Goal: Check status: Check status

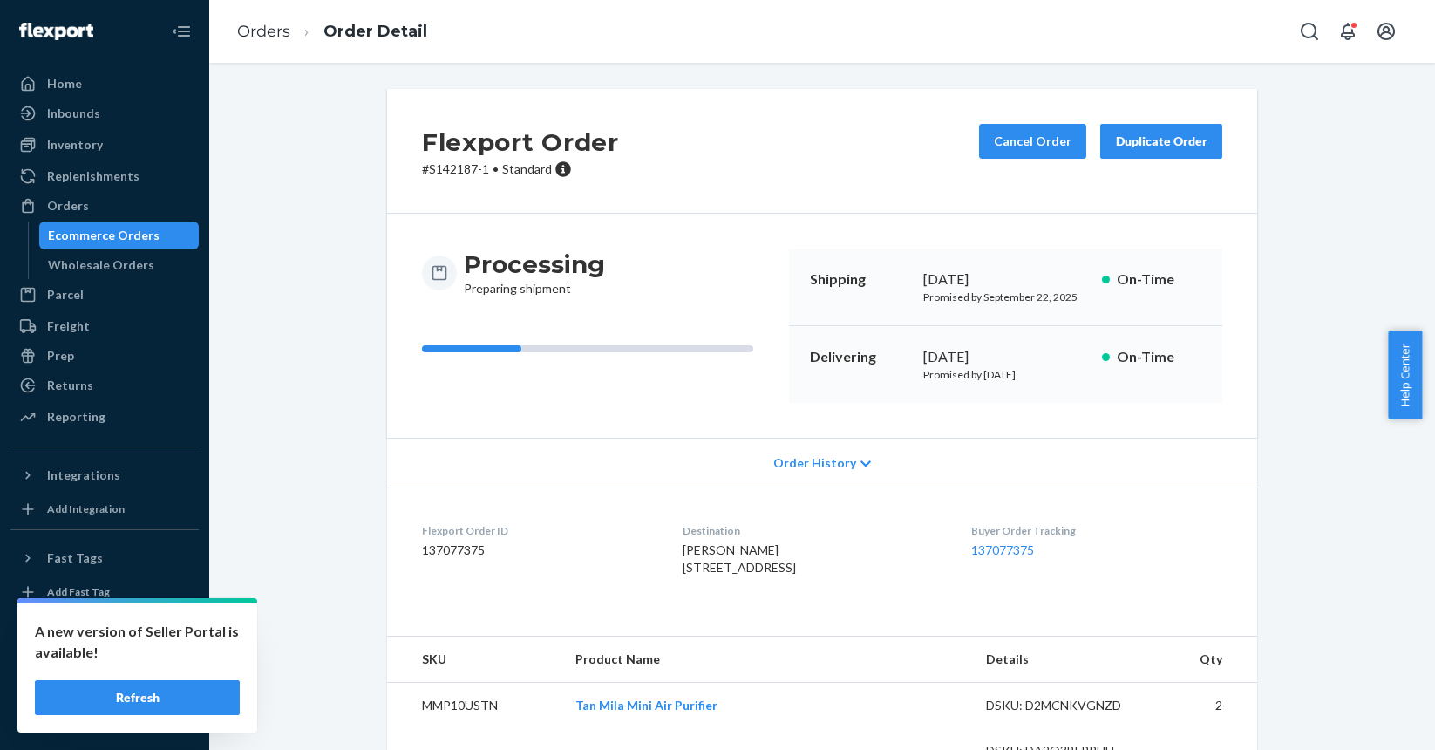
click at [117, 243] on div "Ecommerce Orders" at bounding box center [104, 235] width 112 height 17
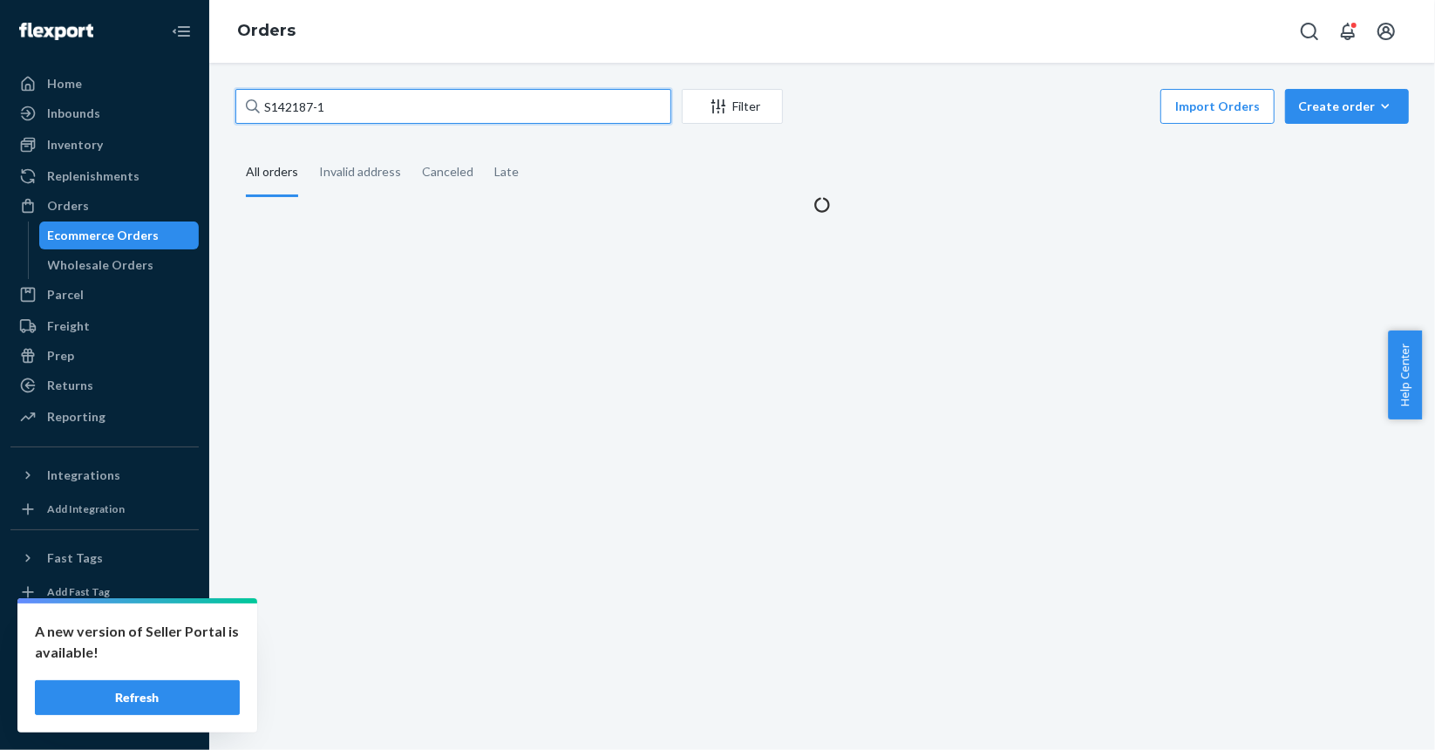
click at [421, 113] on input "S142187-1" at bounding box center [453, 106] width 436 height 35
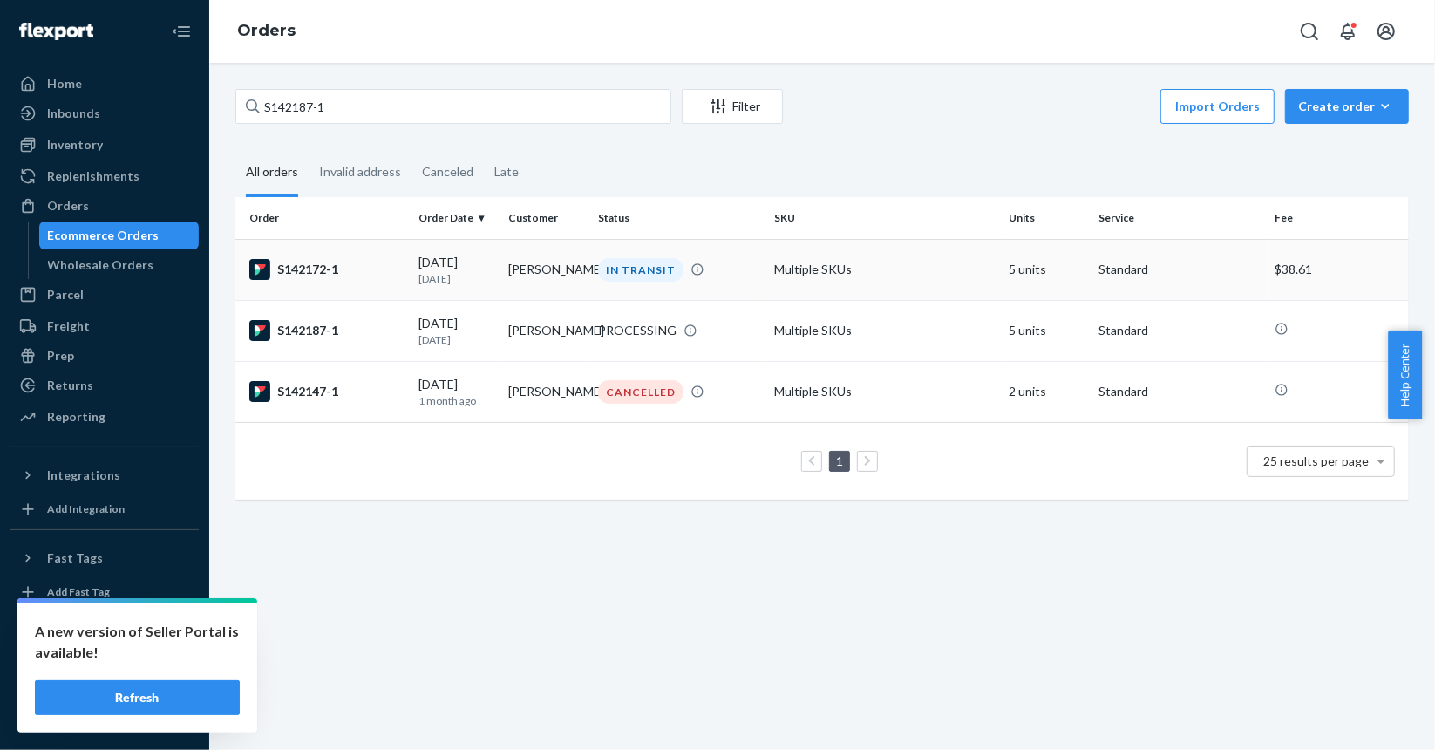
click at [398, 272] on div "S142172-1" at bounding box center [326, 269] width 155 height 21
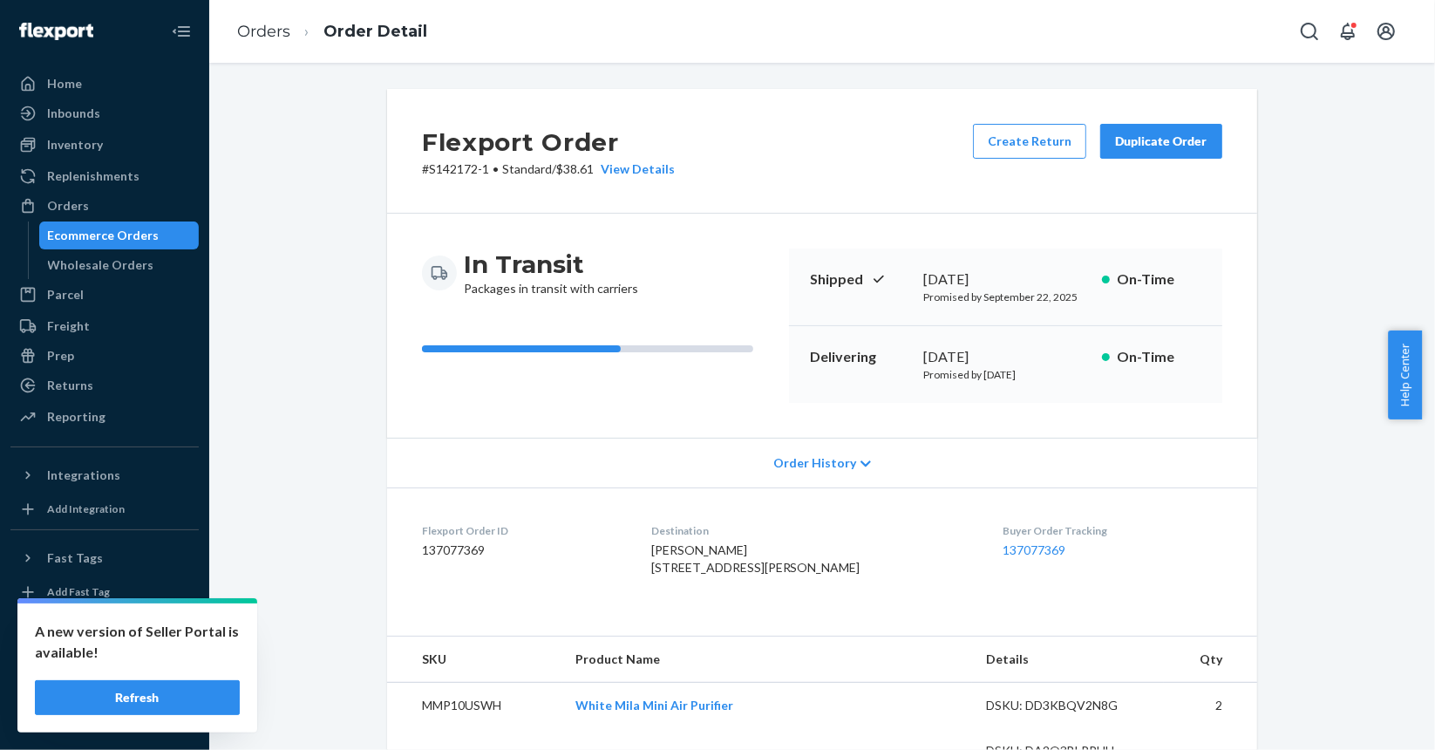
click at [112, 233] on div "Ecommerce Orders" at bounding box center [104, 235] width 112 height 17
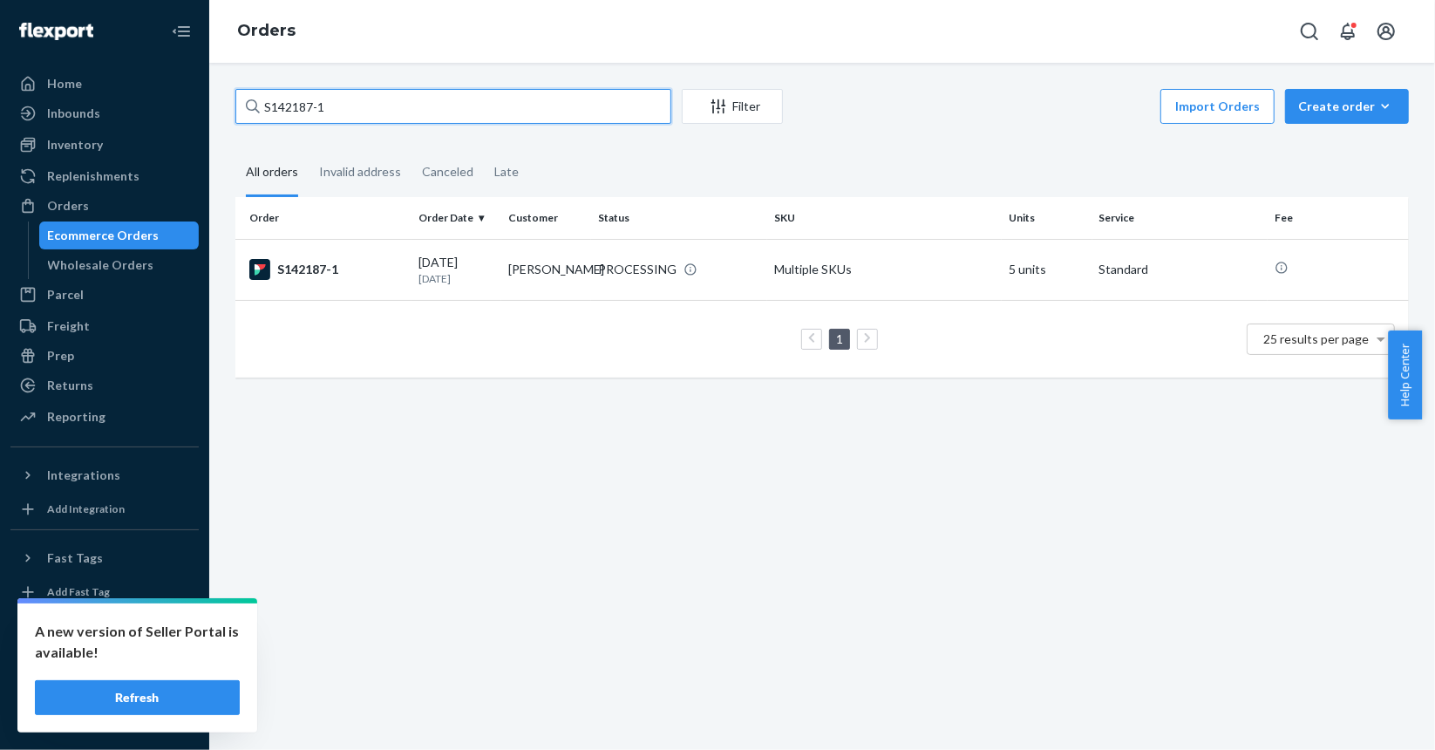
click at [378, 95] on input "S142187-1" at bounding box center [453, 106] width 436 height 35
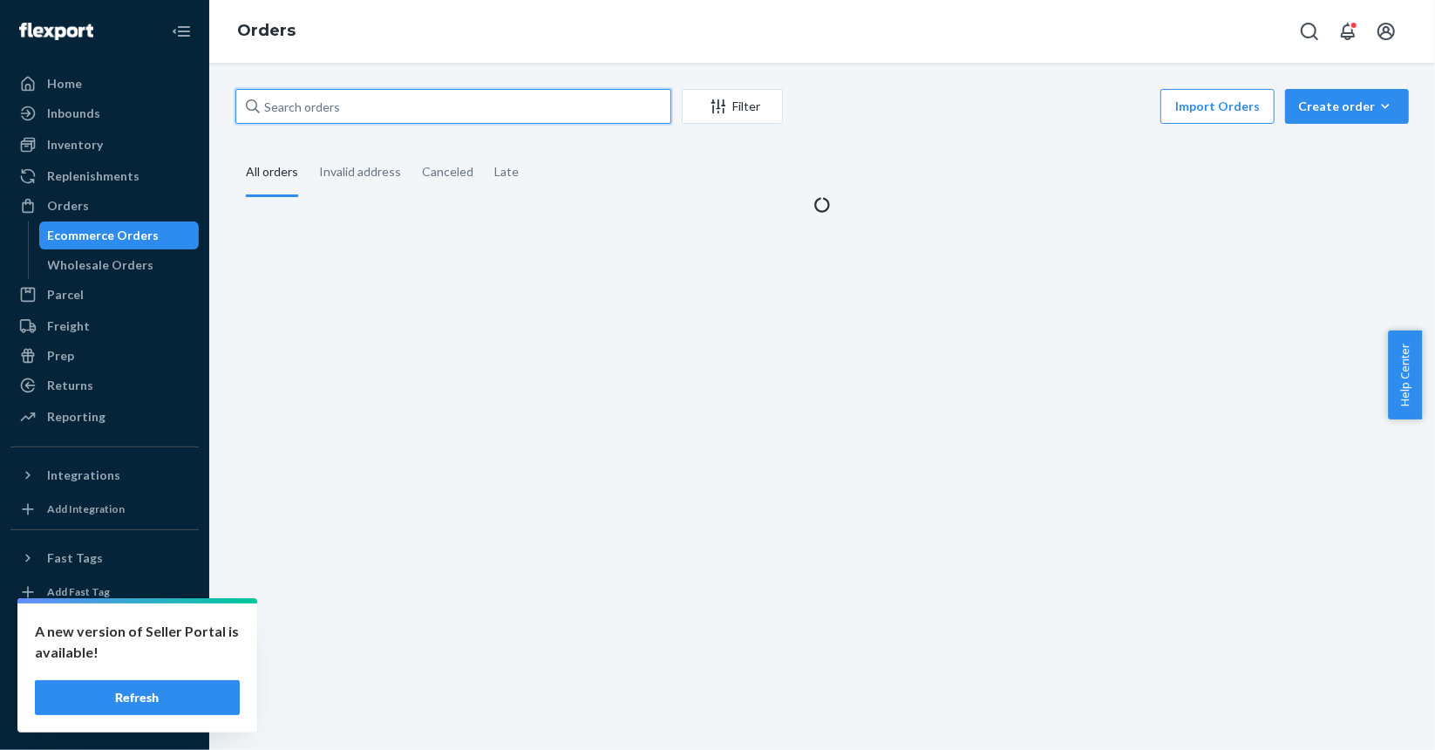
paste input "S142187-1"
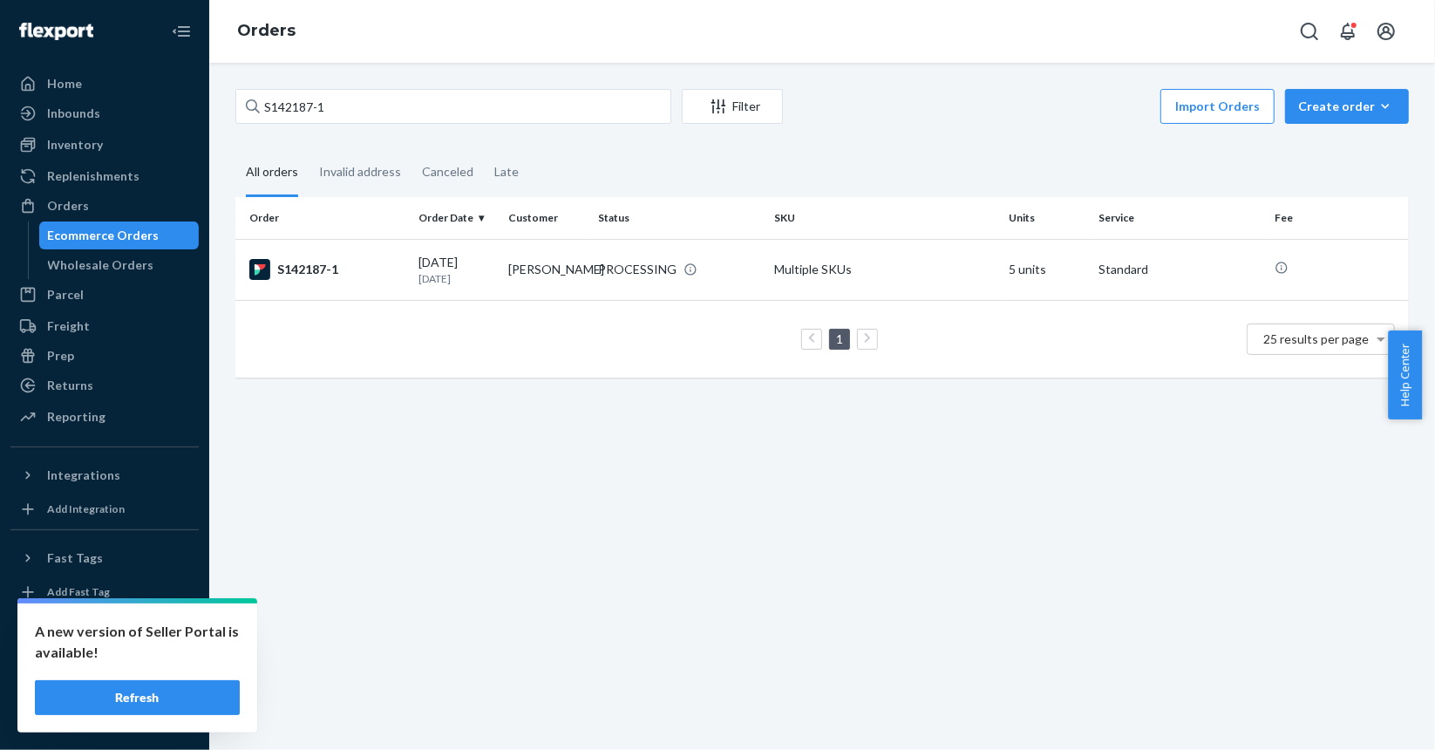
click at [528, 88] on div "S142187-1 Filter Import Orders Create order Ecommerce order Removal order All o…" at bounding box center [822, 406] width 1226 height 687
click at [519, 101] on input "S142187-1" at bounding box center [453, 106] width 436 height 35
paste input "202"
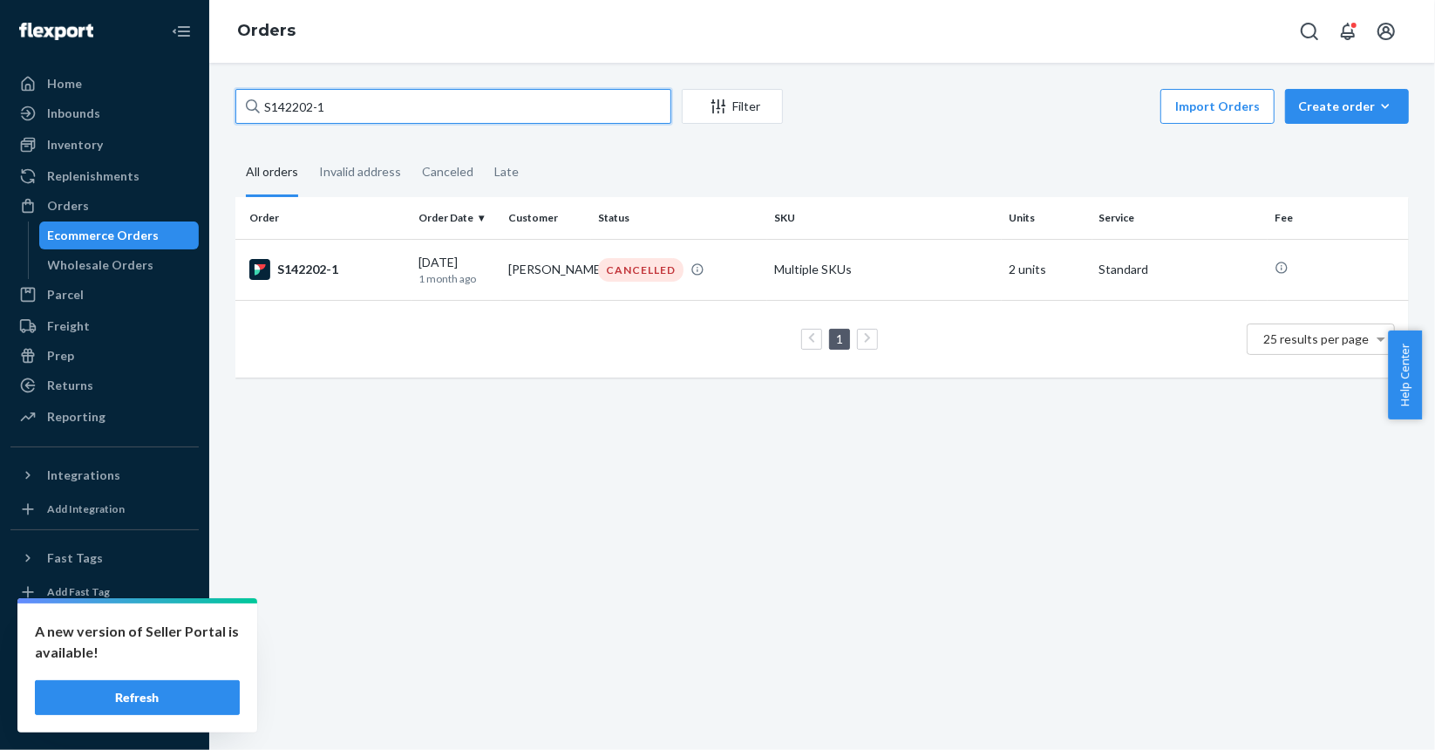
click at [525, 102] on input "S142202-1" at bounding box center [453, 106] width 436 height 35
paste input "9"
type input "S142209-1"
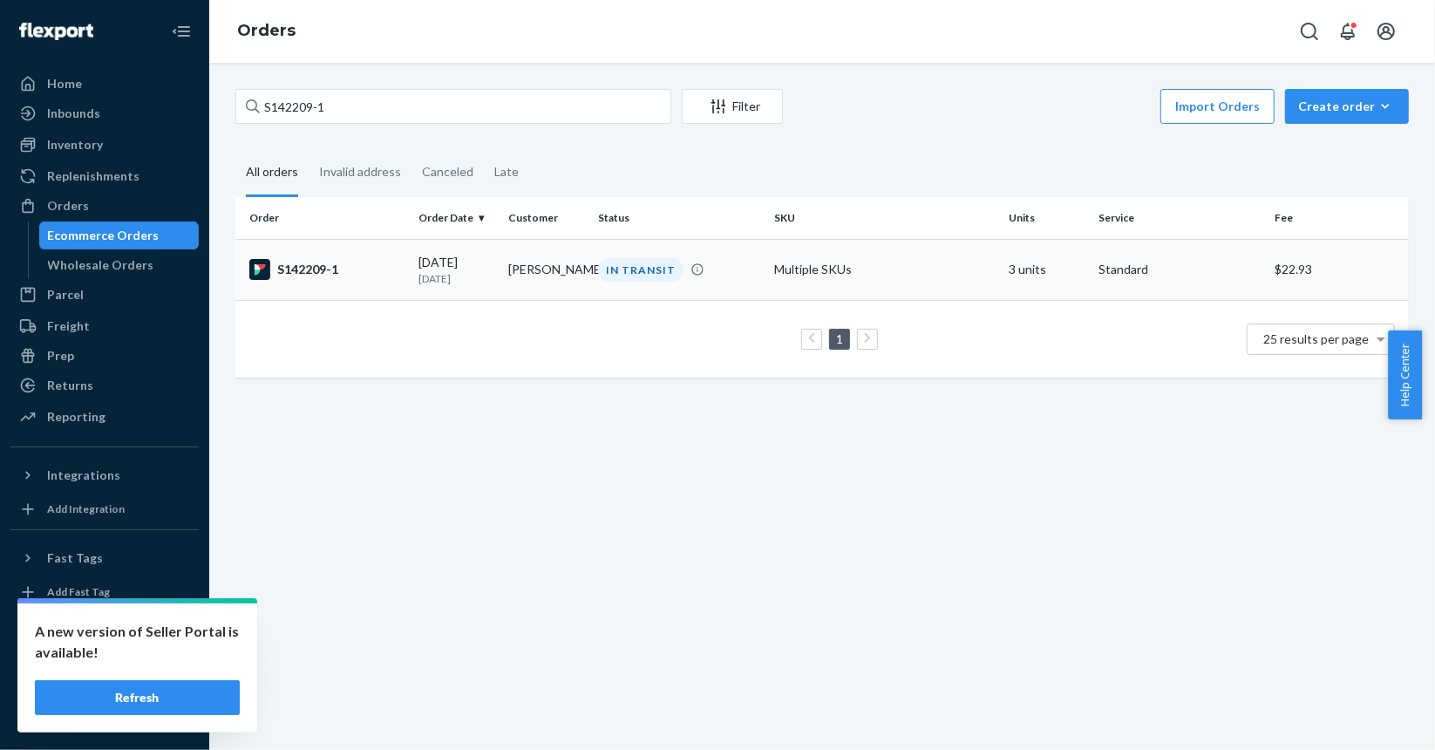
click at [365, 288] on td "S142209-1" at bounding box center [323, 269] width 176 height 61
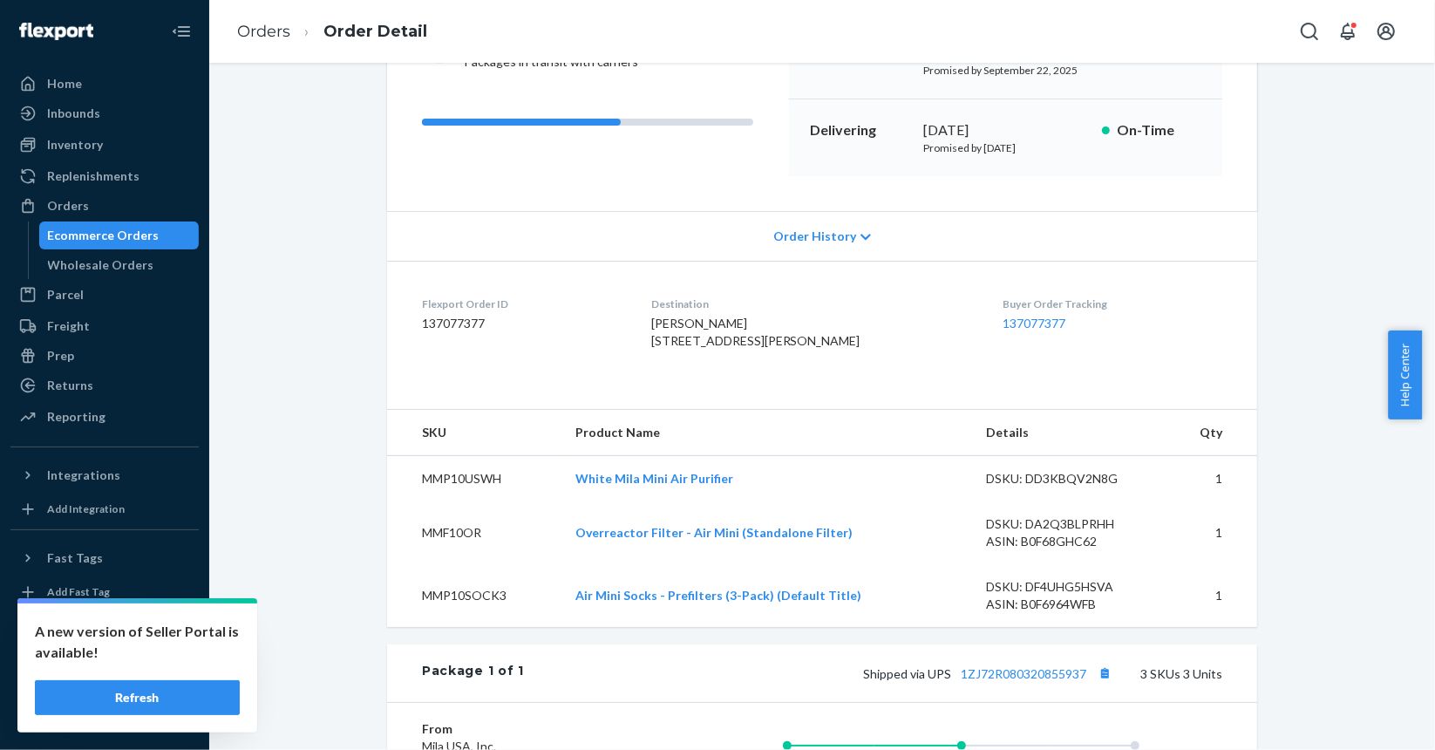
scroll to position [436, 0]
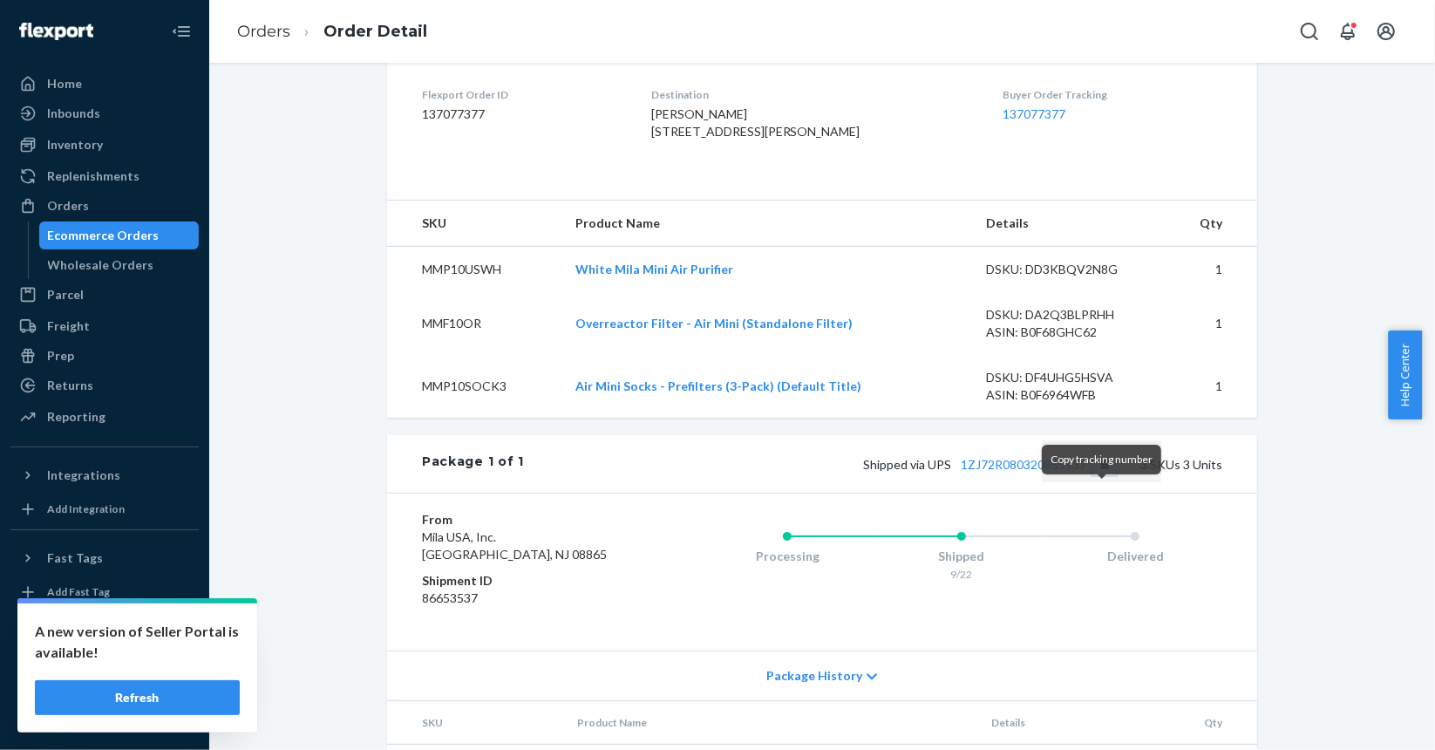
click at [1106, 475] on button "Copy tracking number" at bounding box center [1105, 464] width 23 height 23
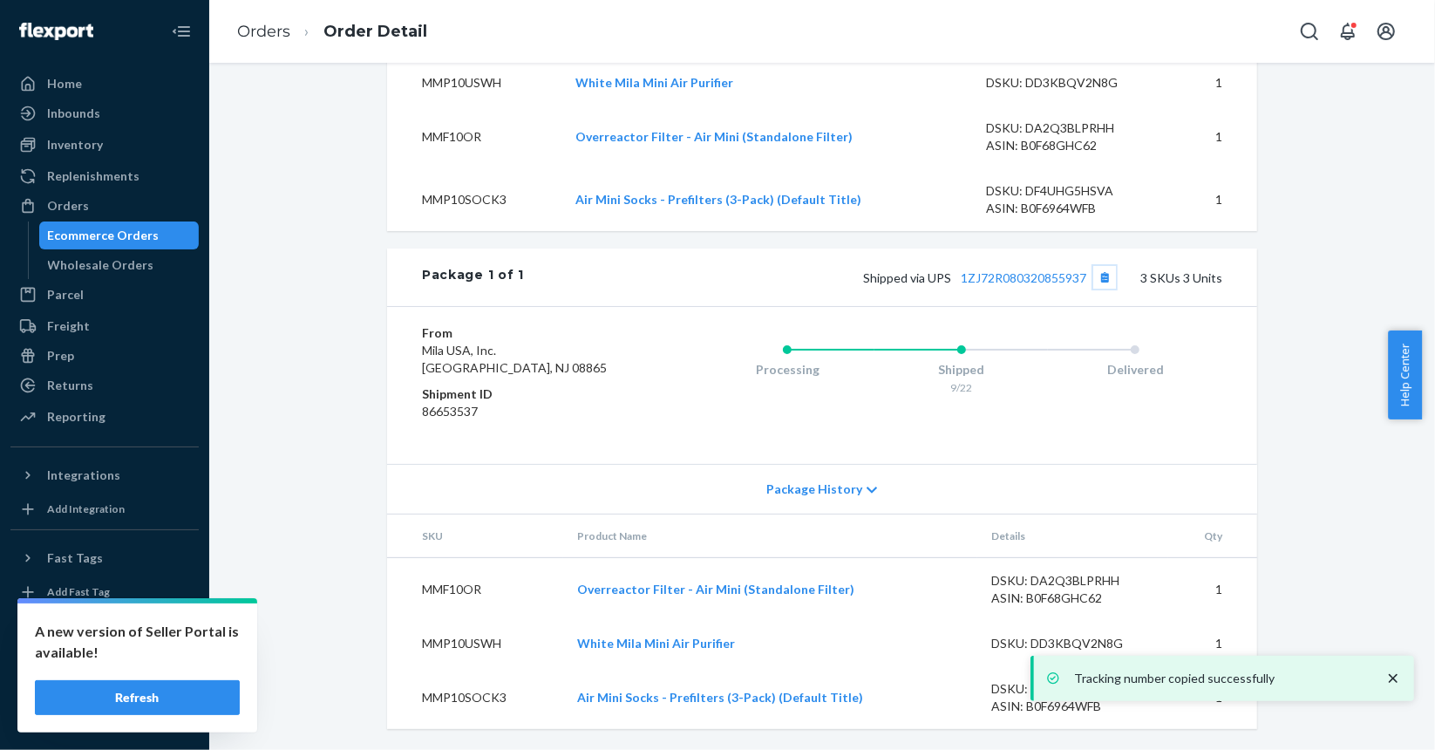
scroll to position [654, 0]
click at [1102, 275] on button "Copy tracking number" at bounding box center [1105, 277] width 23 height 23
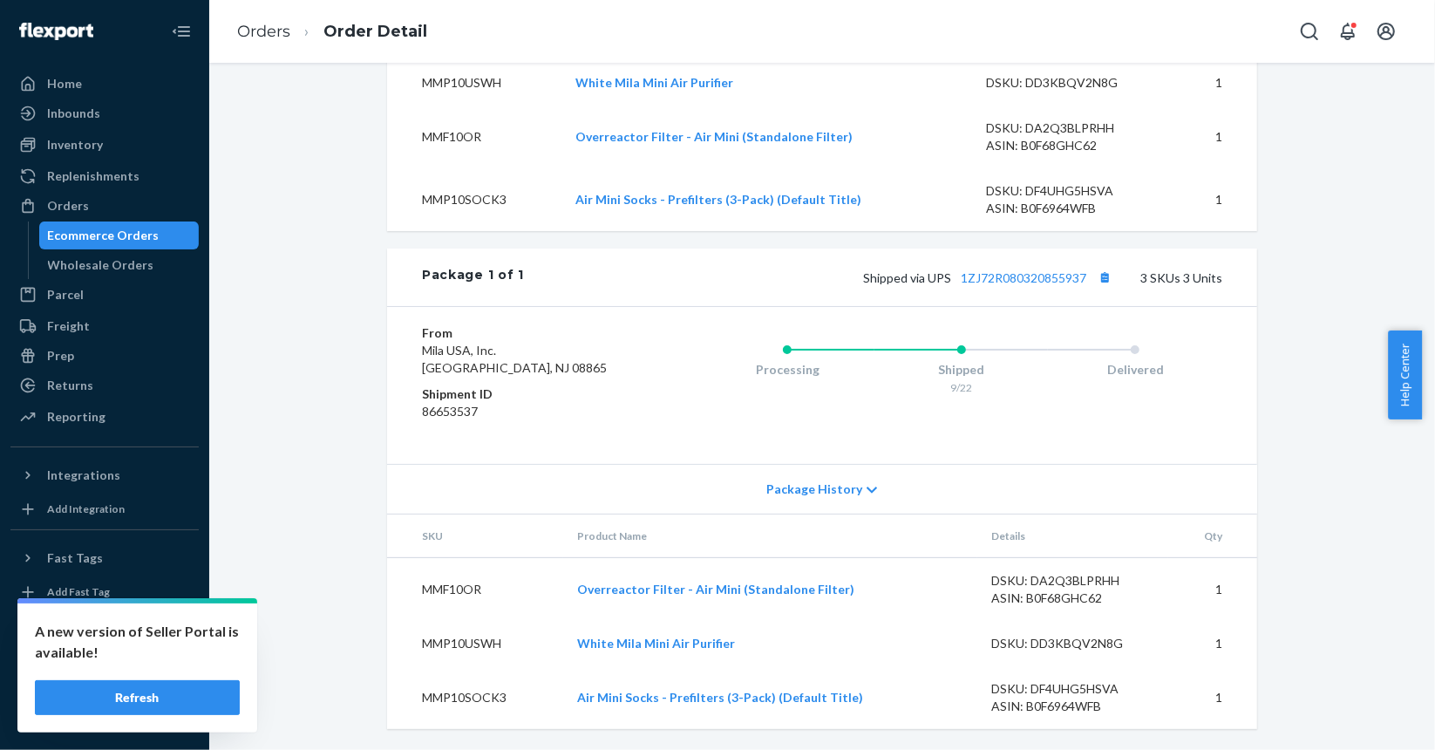
click at [112, 237] on div "Ecommerce Orders" at bounding box center [104, 235] width 112 height 17
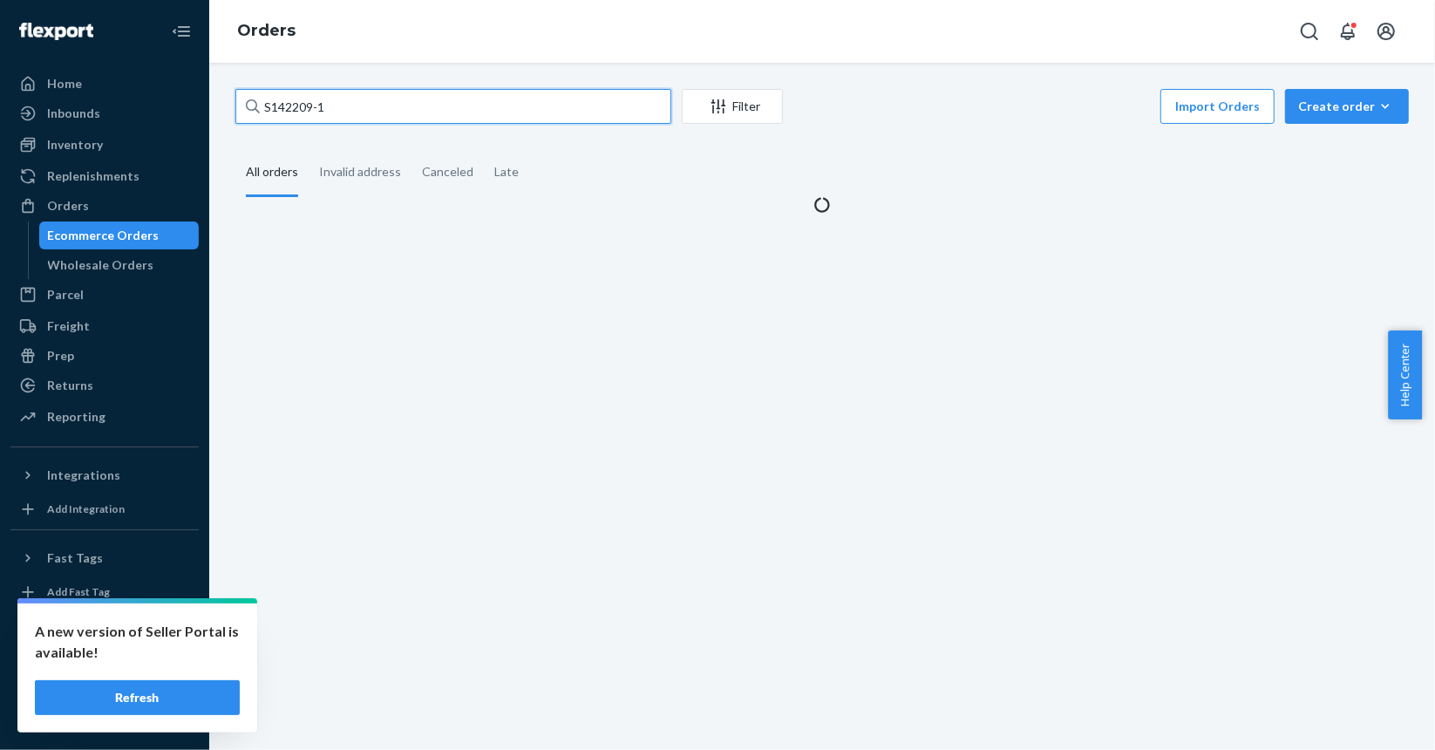
click at [457, 112] on input "S142209-1" at bounding box center [453, 106] width 436 height 35
paste input "44"
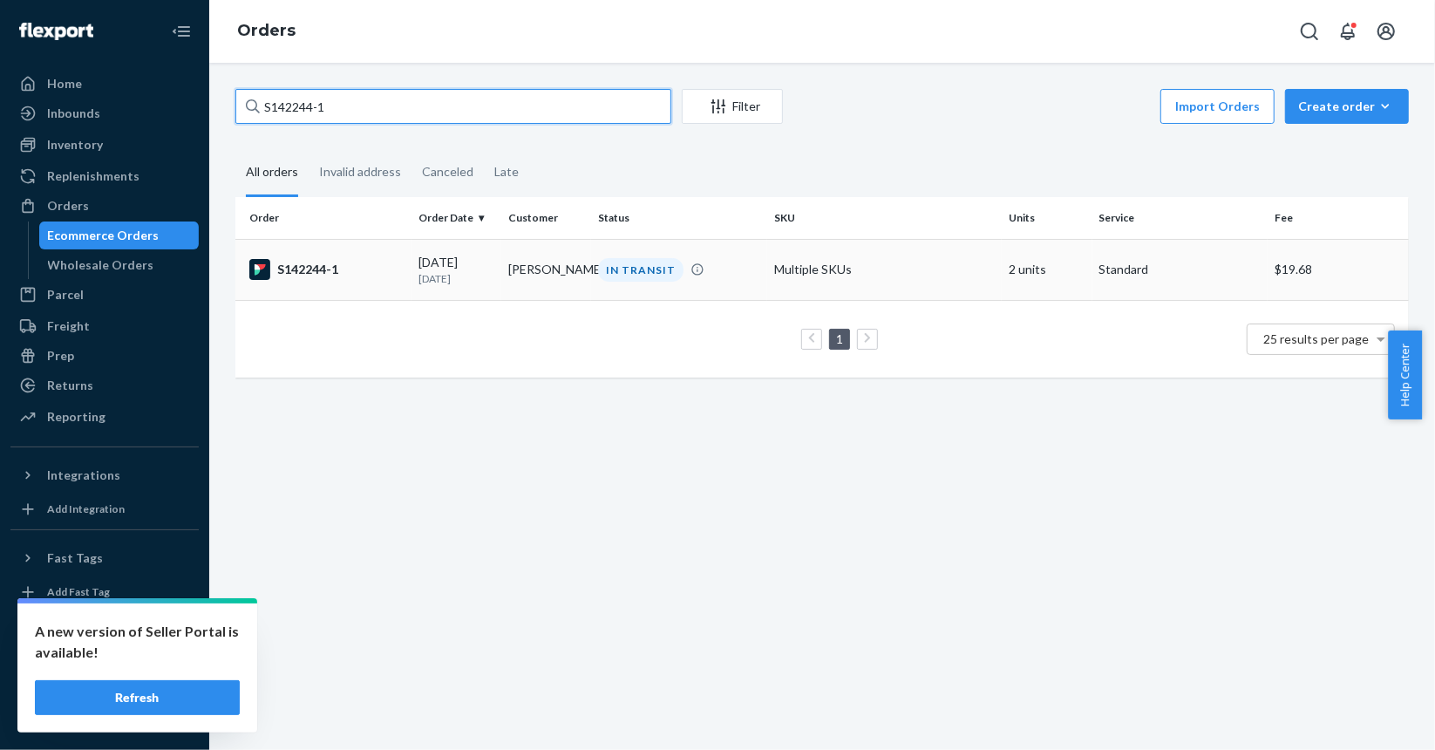
type input "S142244-1"
click at [399, 267] on div "S142244-1" at bounding box center [326, 269] width 155 height 21
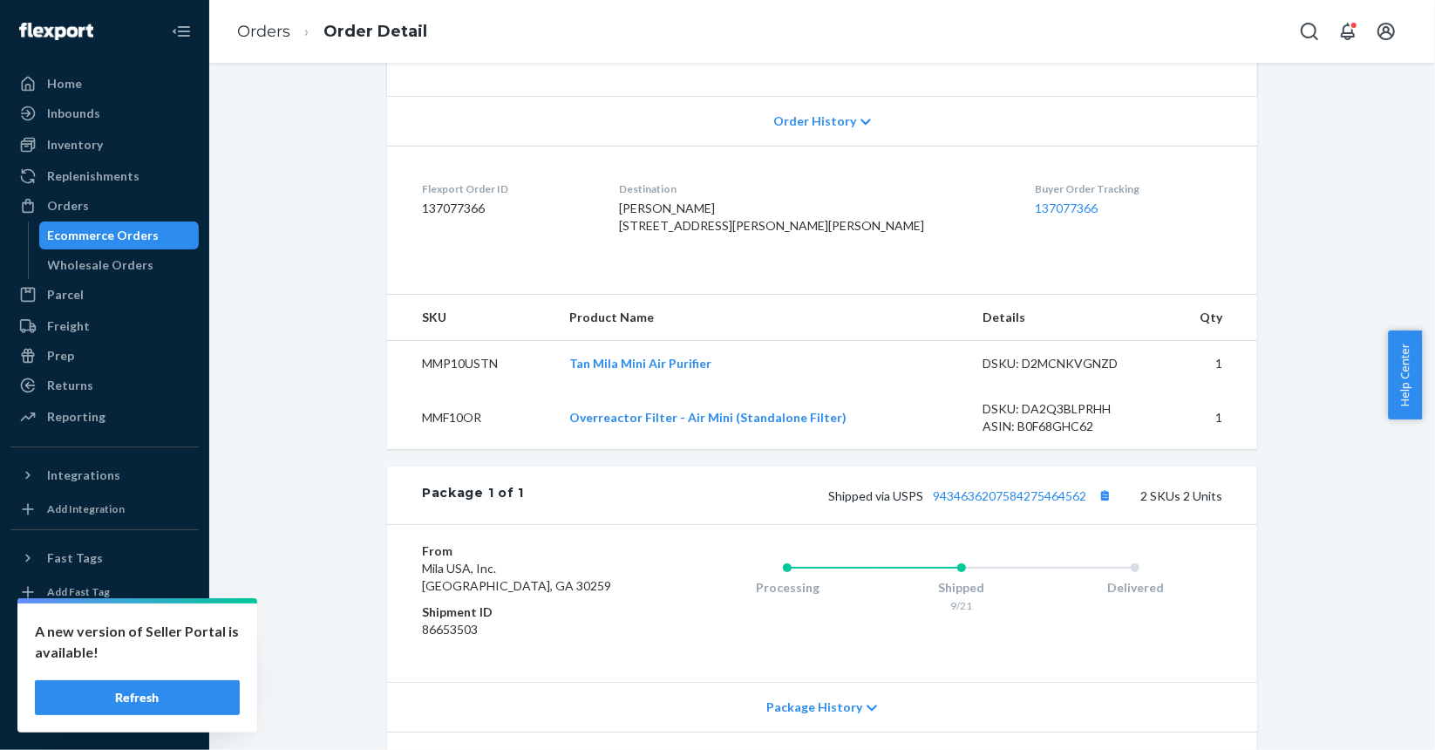
scroll to position [349, 0]
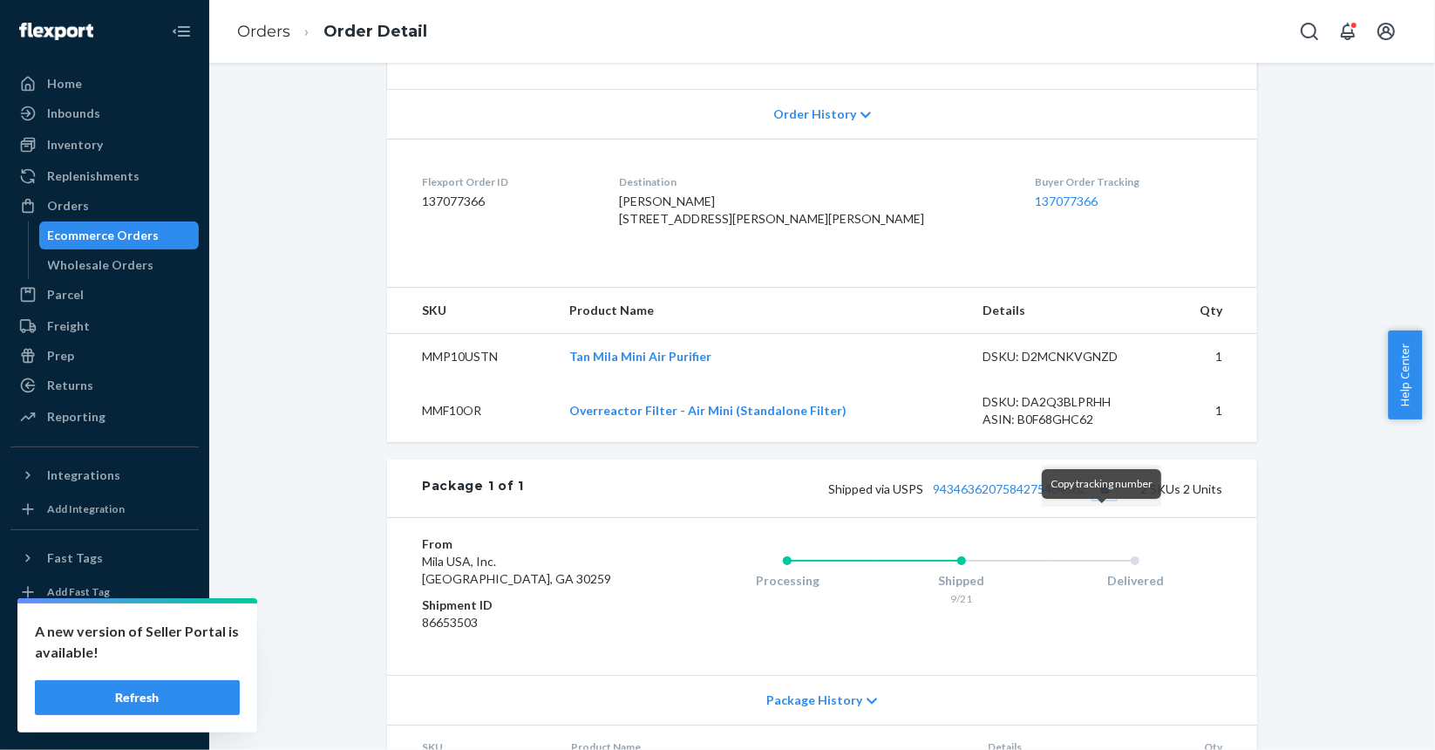
click at [1096, 500] on button "Copy tracking number" at bounding box center [1105, 488] width 23 height 23
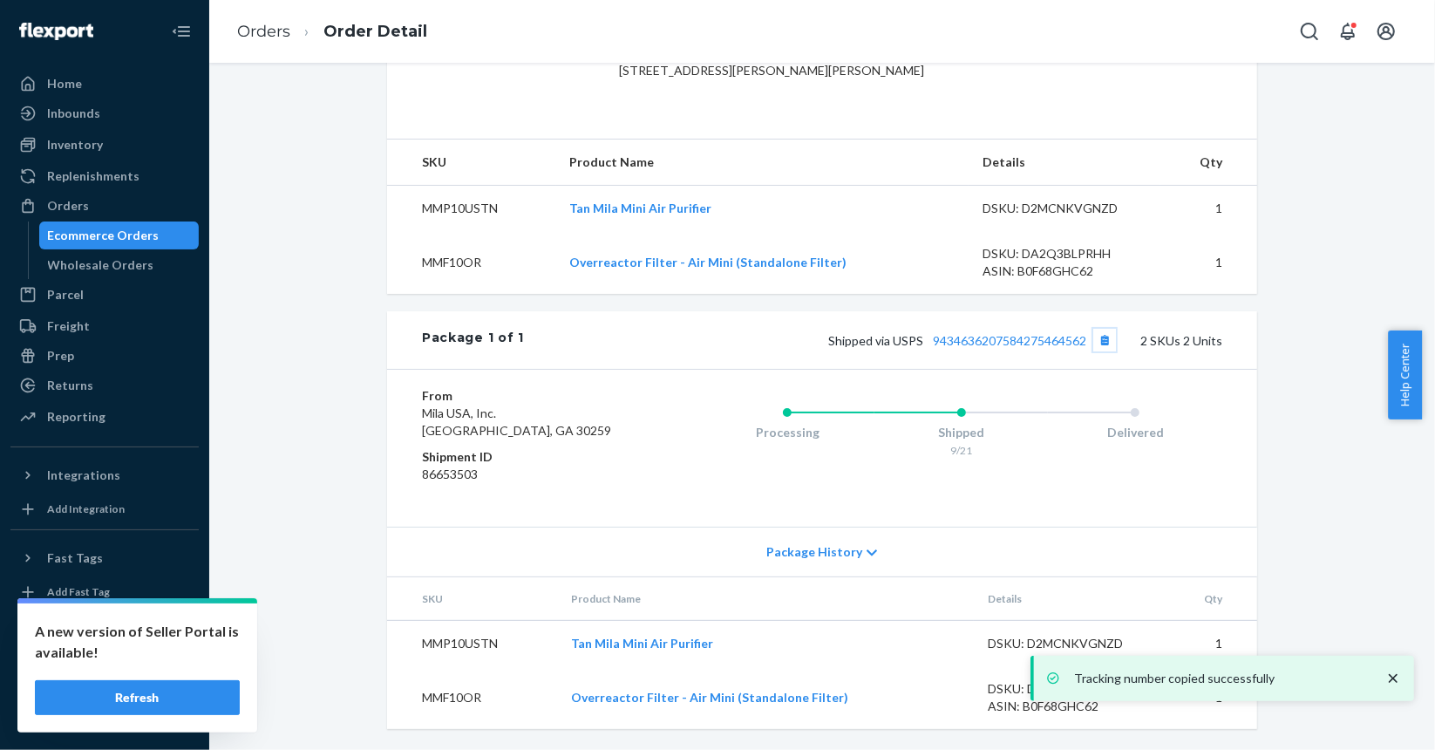
scroll to position [528, 0]
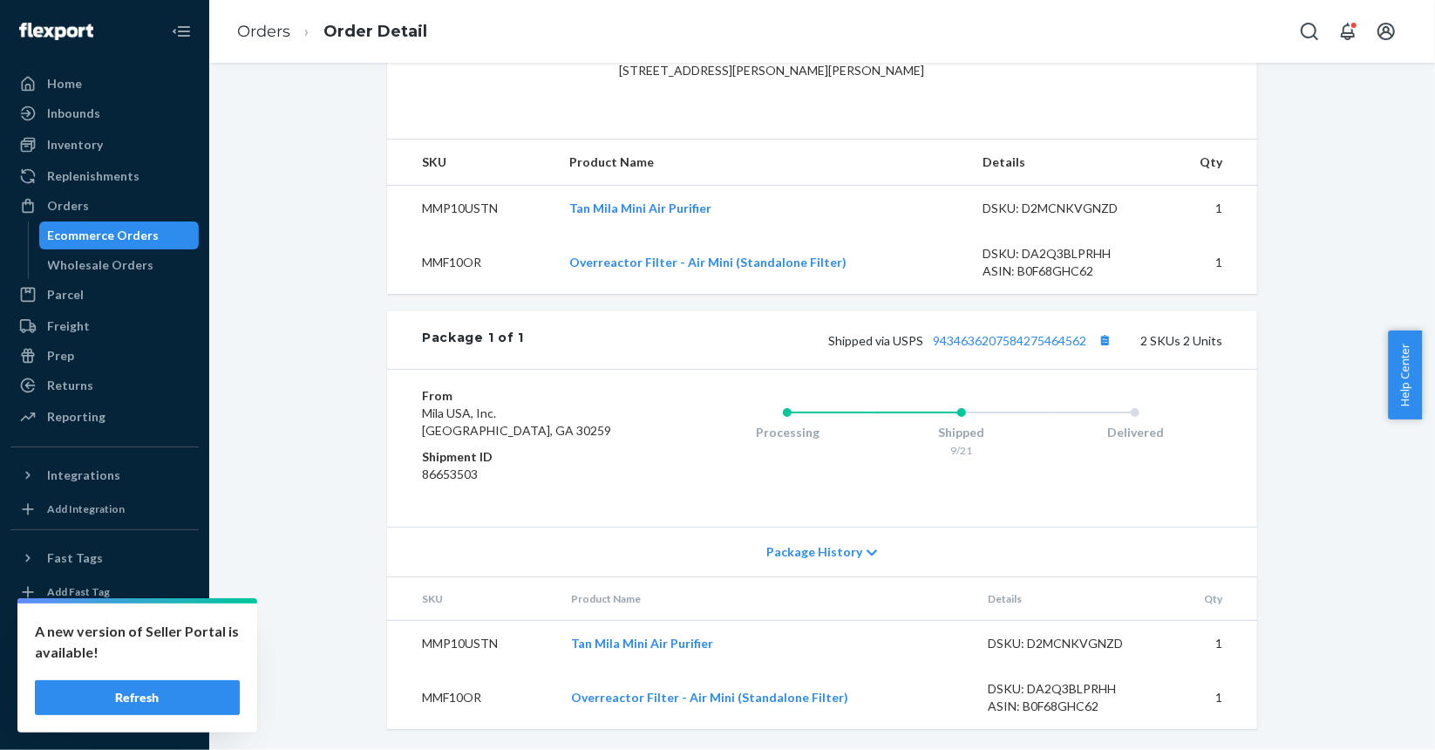
click at [173, 242] on div "Ecommerce Orders" at bounding box center [119, 235] width 157 height 24
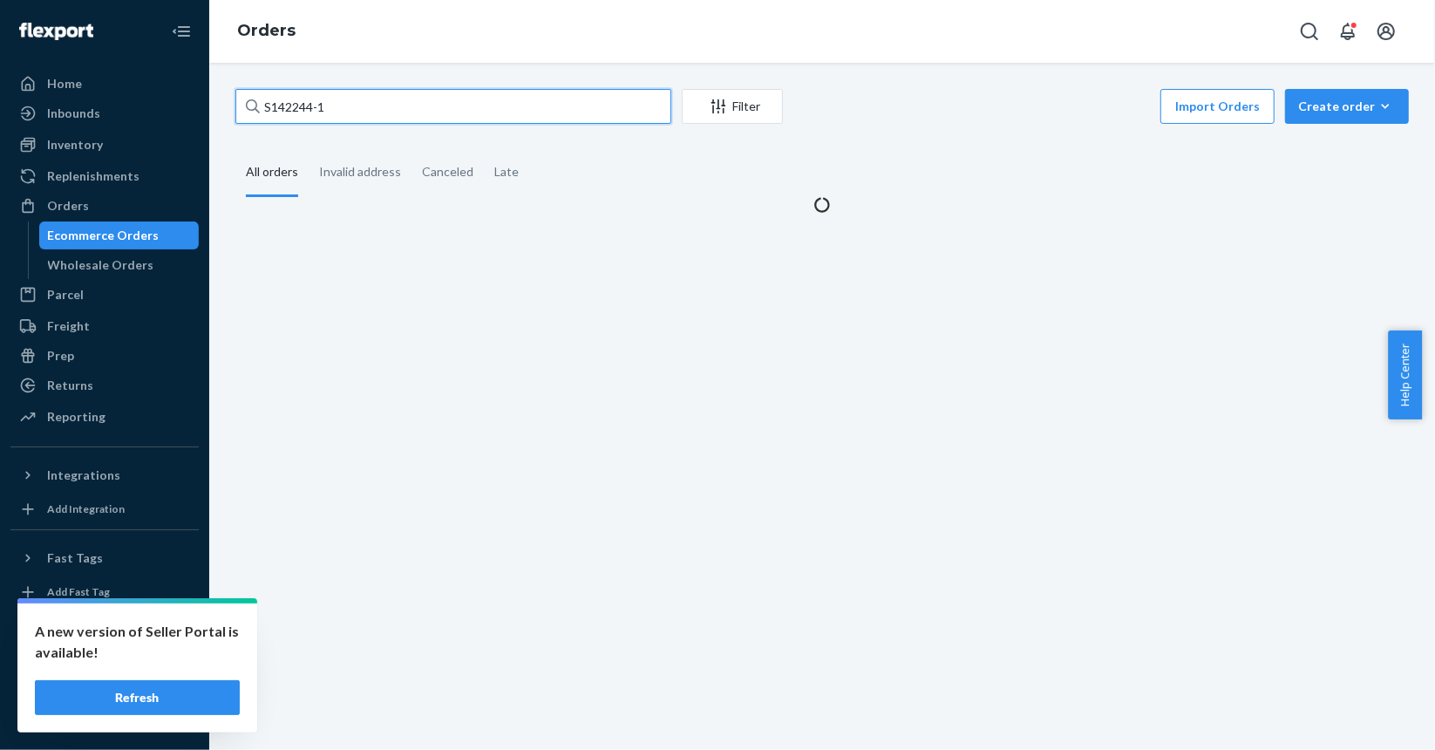
click at [553, 114] on input "S142244-1" at bounding box center [453, 106] width 436 height 35
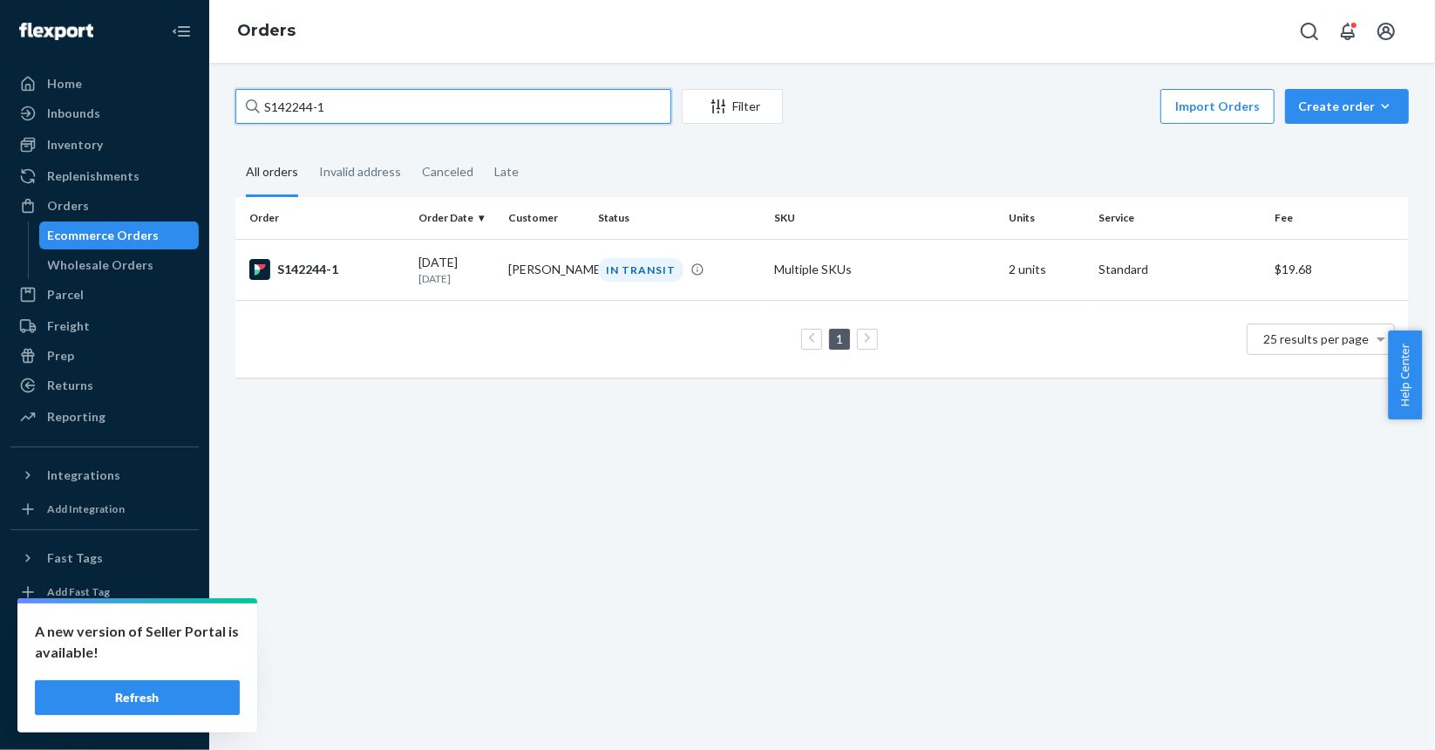
paste input "72"
type input "S142272-1"
click at [354, 282] on td "S142272-1" at bounding box center [323, 269] width 176 height 61
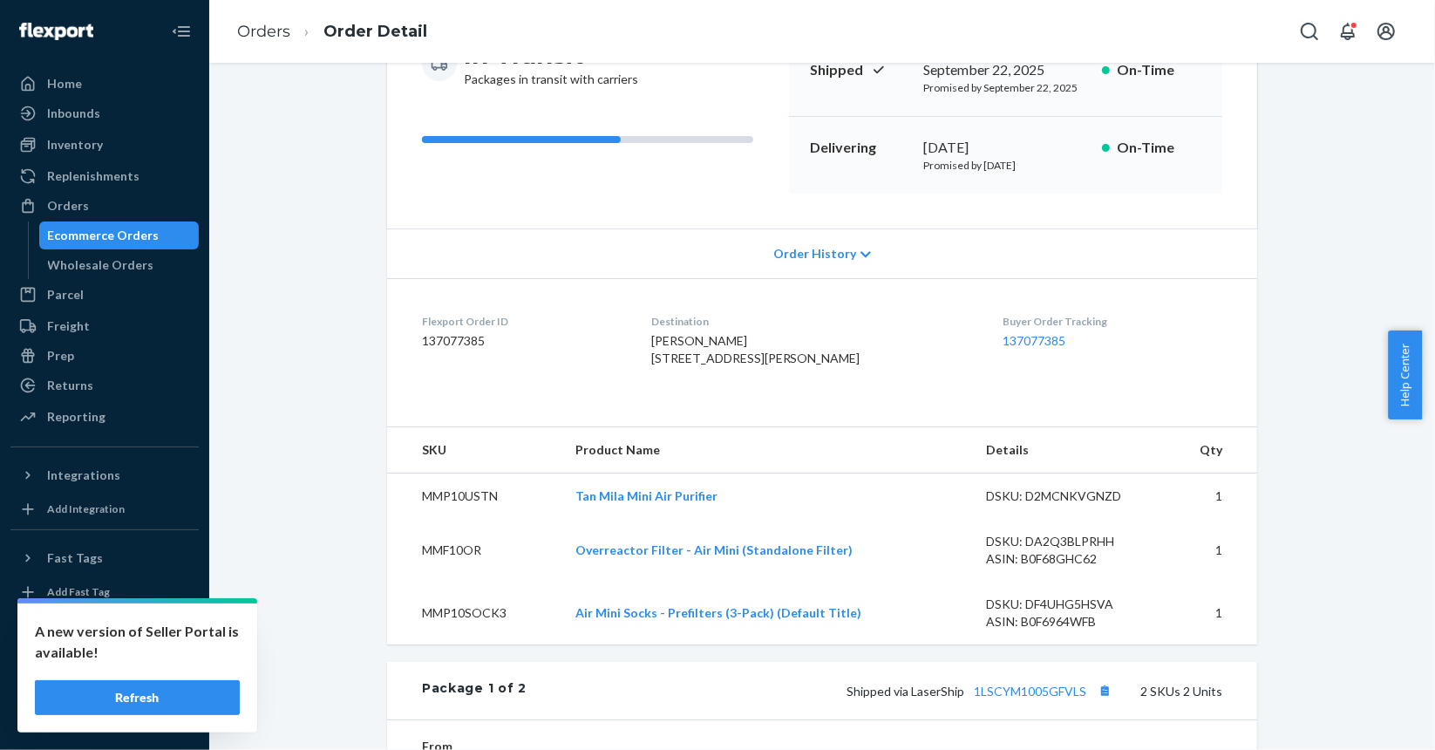
scroll to position [523, 0]
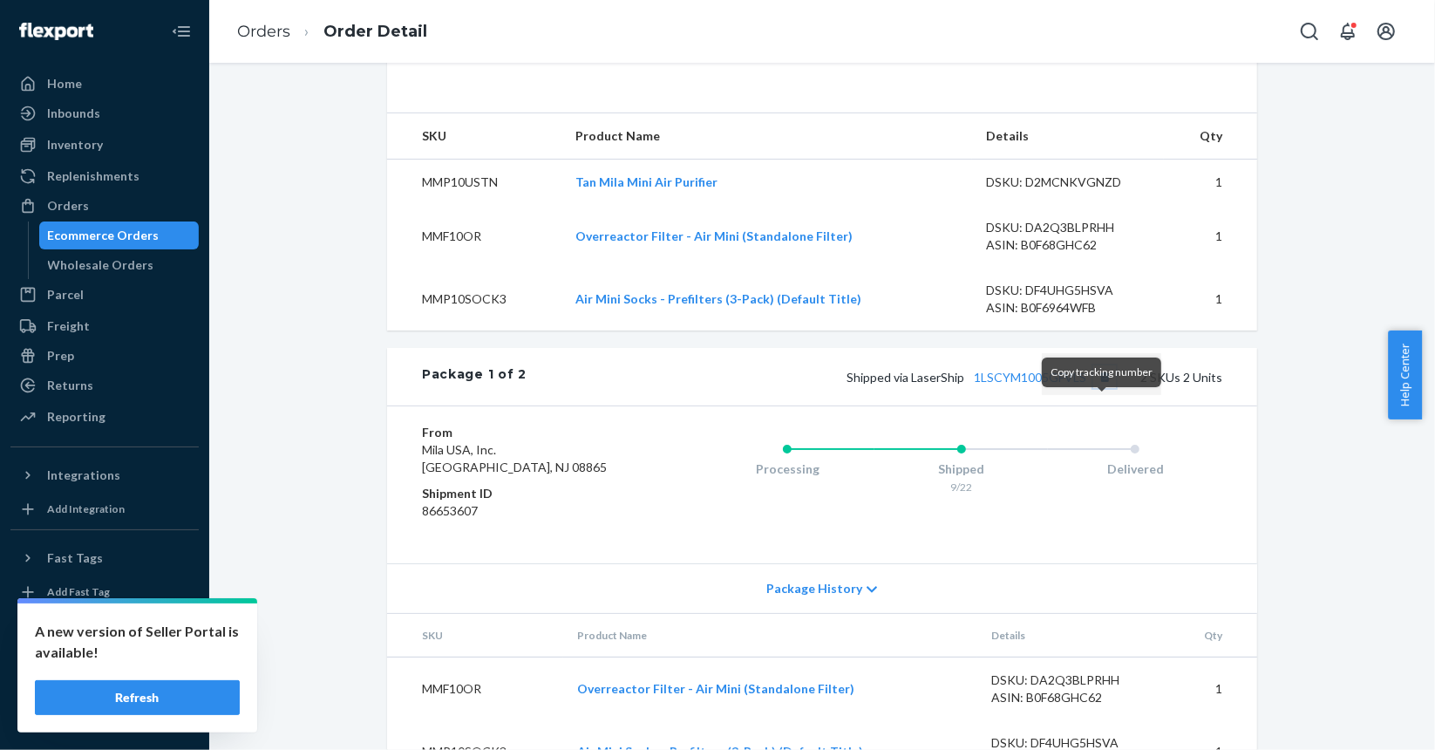
click at [1101, 388] on button "Copy tracking number" at bounding box center [1105, 376] width 23 height 23
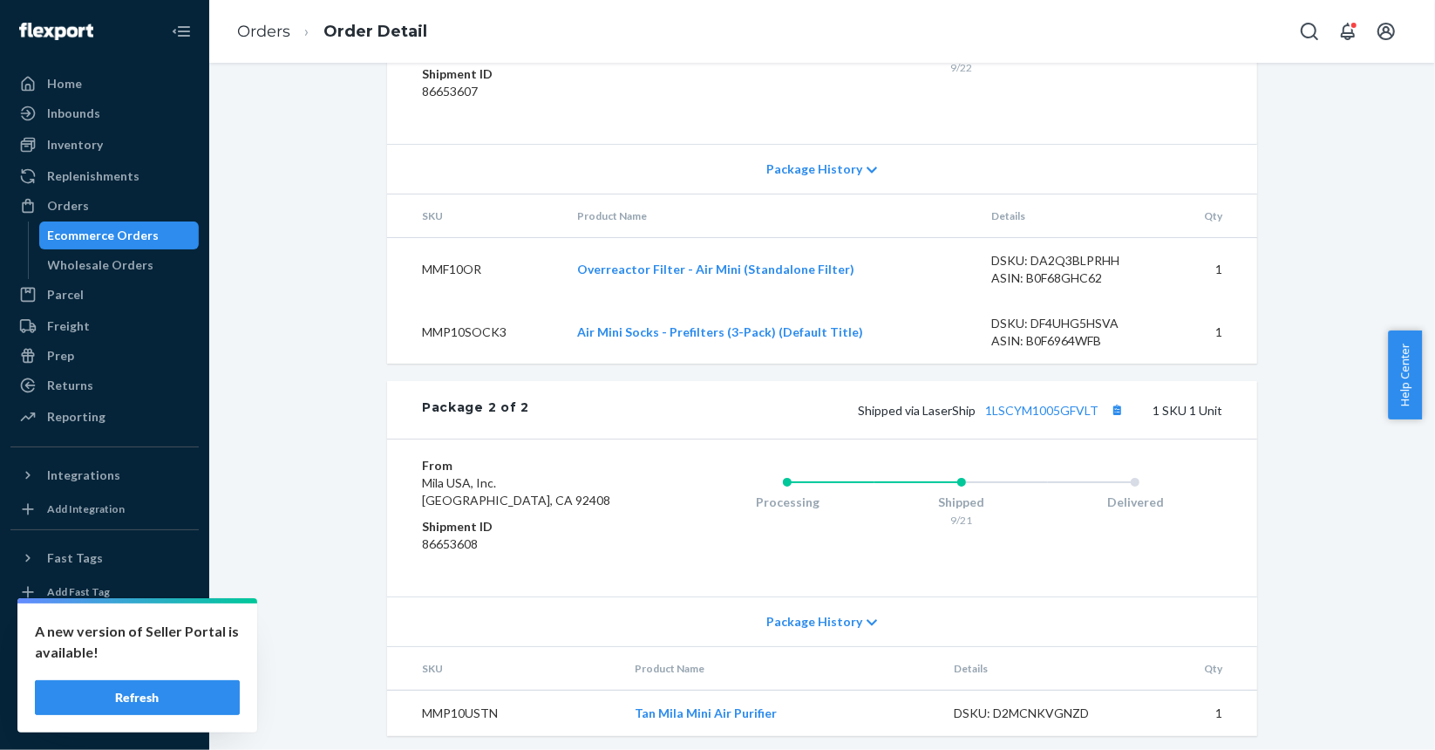
scroll to position [979, 0]
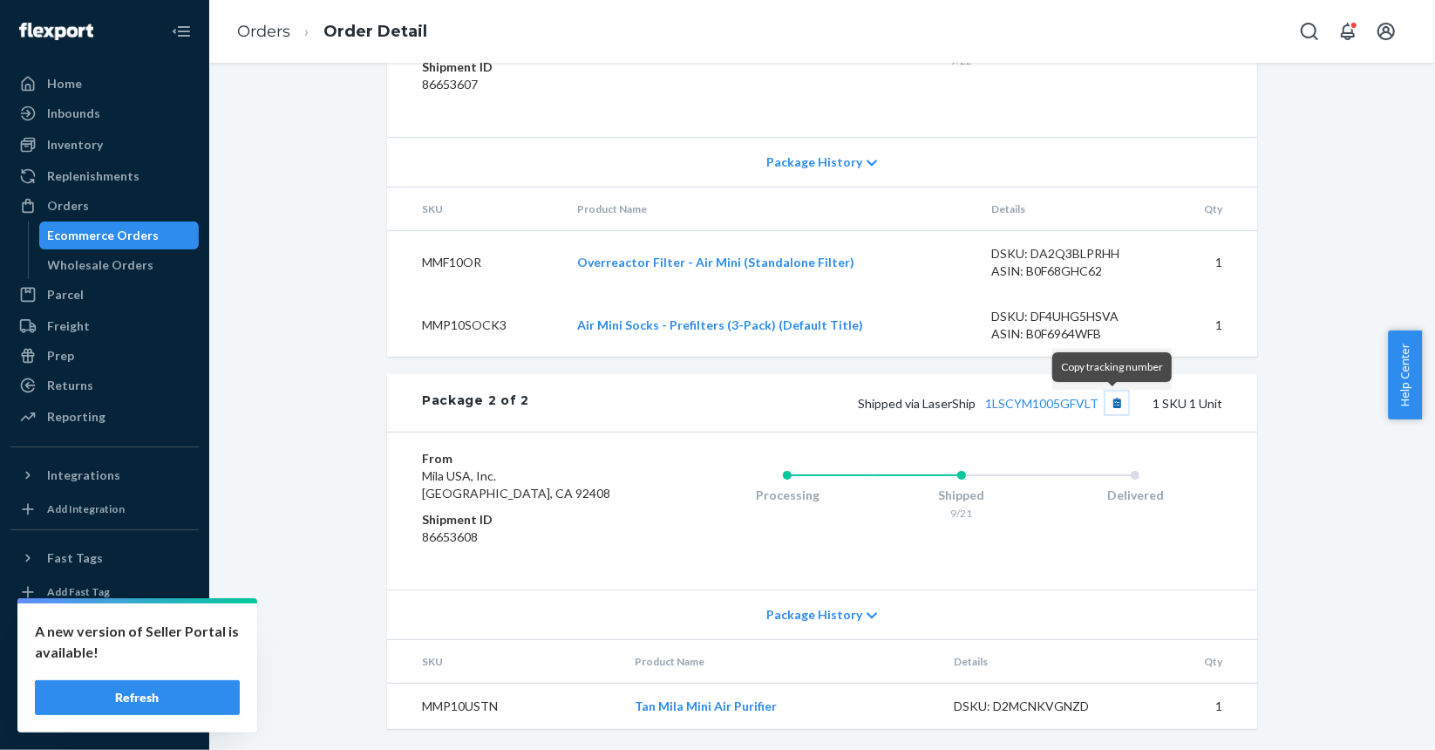
click at [1113, 406] on button "Copy tracking number" at bounding box center [1117, 403] width 23 height 23
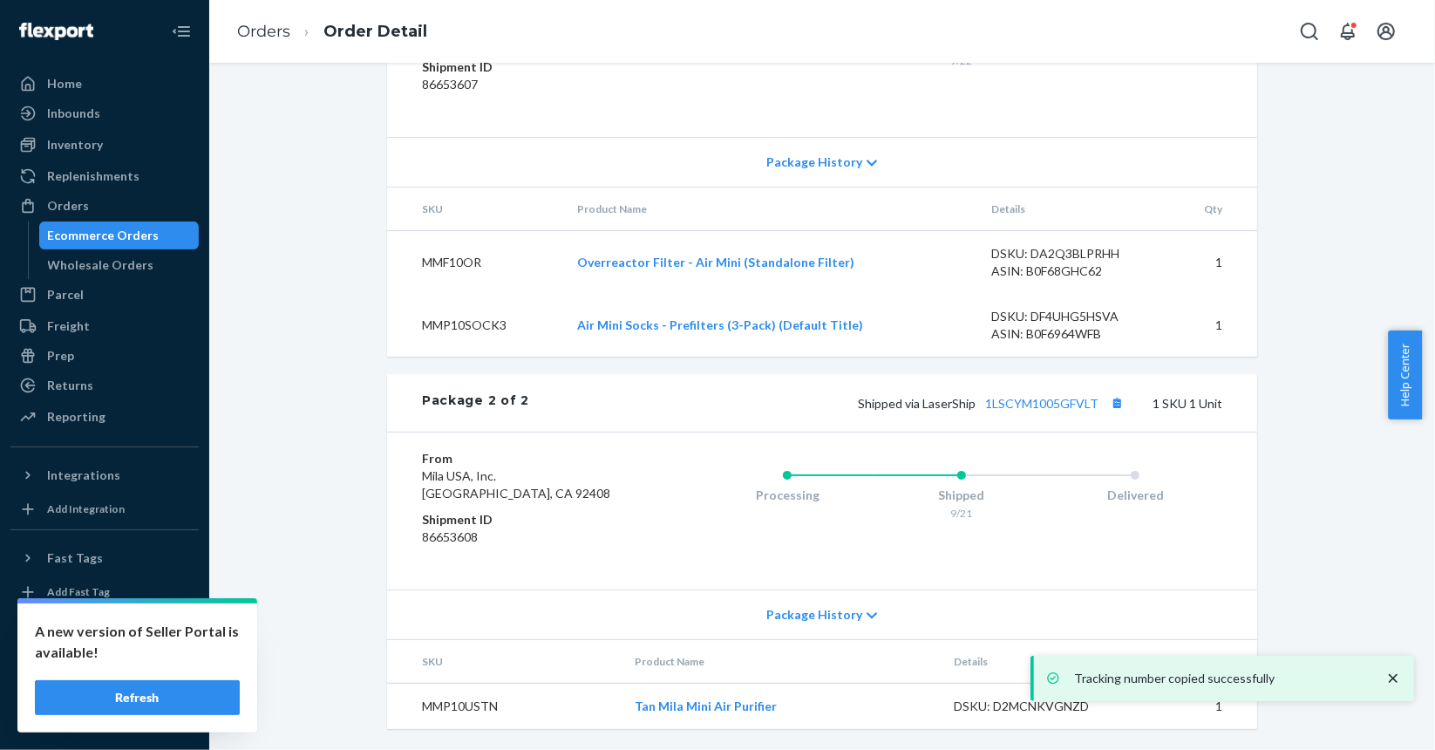
click at [101, 237] on div "Ecommerce Orders" at bounding box center [104, 235] width 112 height 17
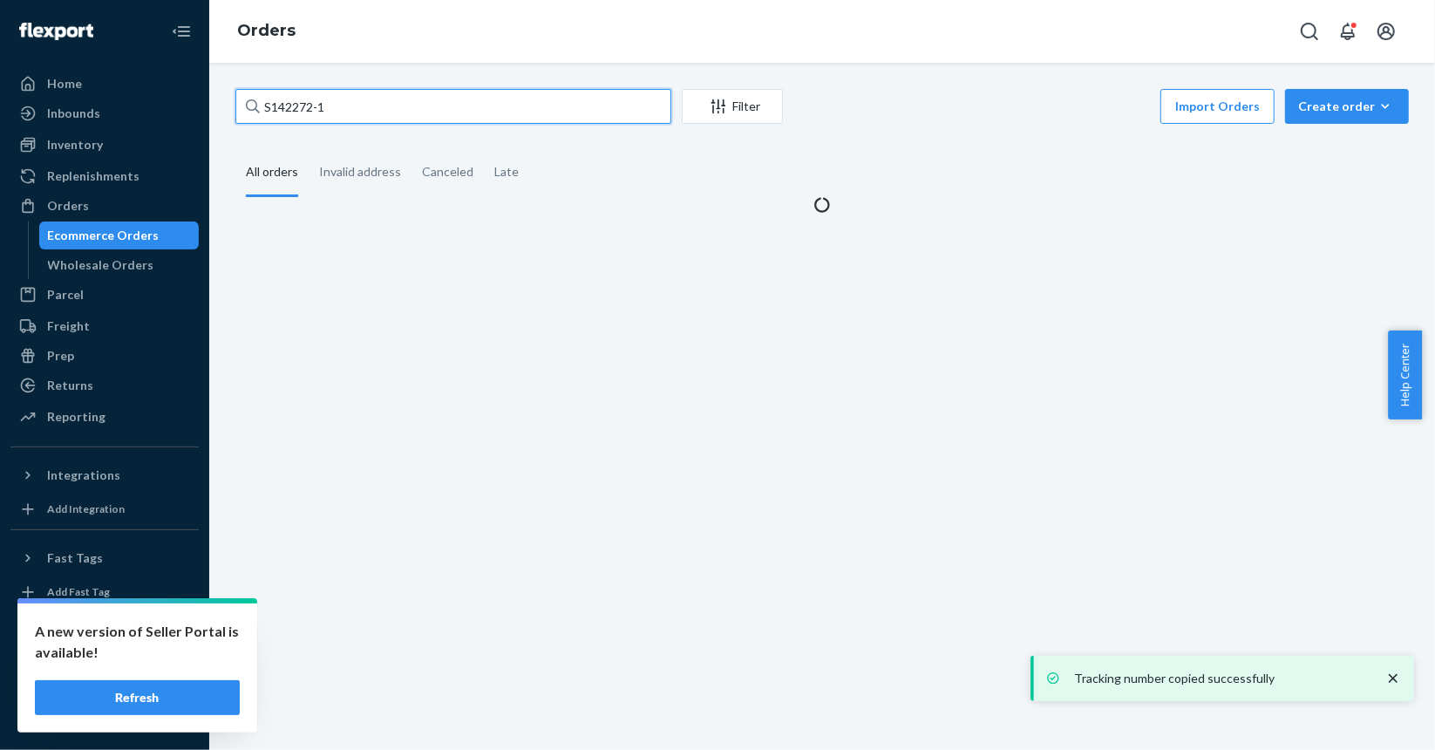
click at [417, 119] on input "S142272-1" at bounding box center [453, 106] width 436 height 35
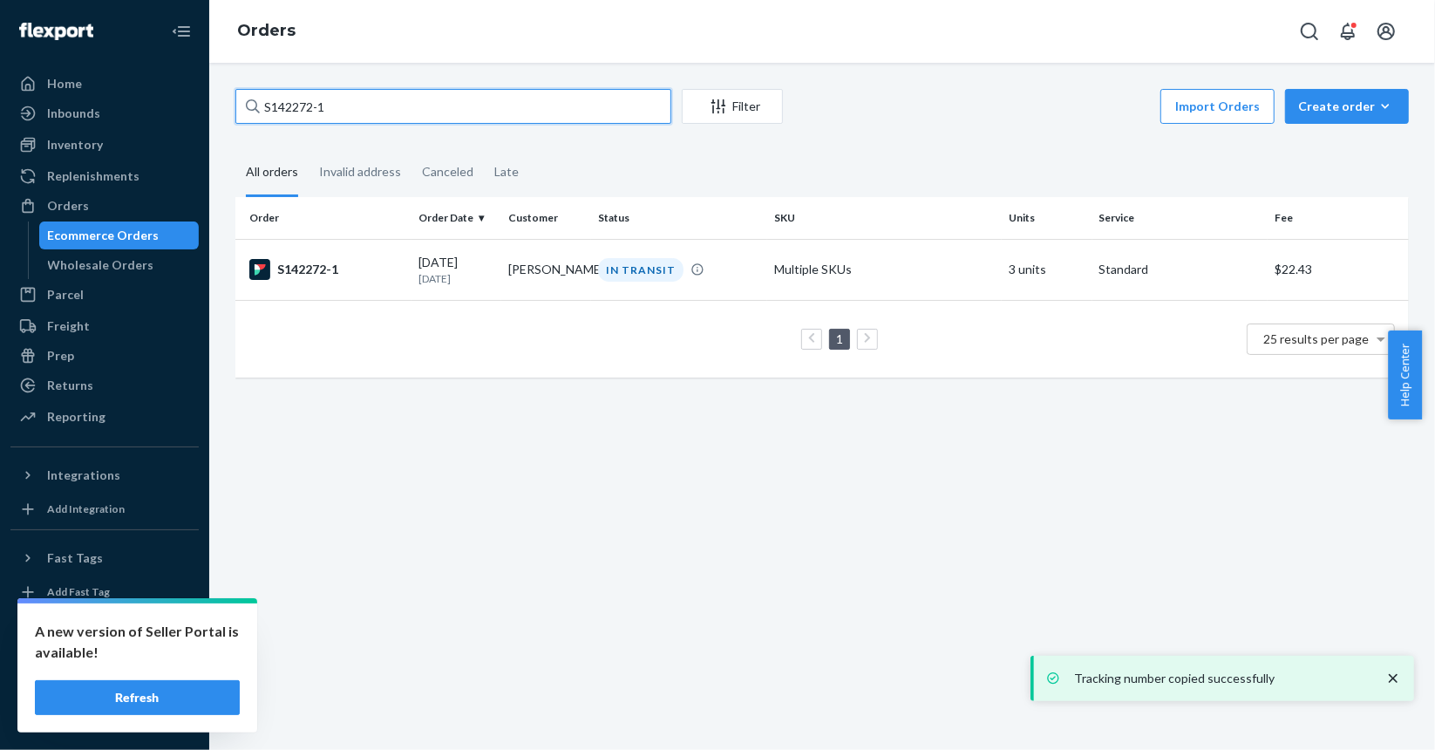
paste input "5"
type input "S142275-1"
click at [363, 275] on div "S142275-1" at bounding box center [326, 269] width 155 height 21
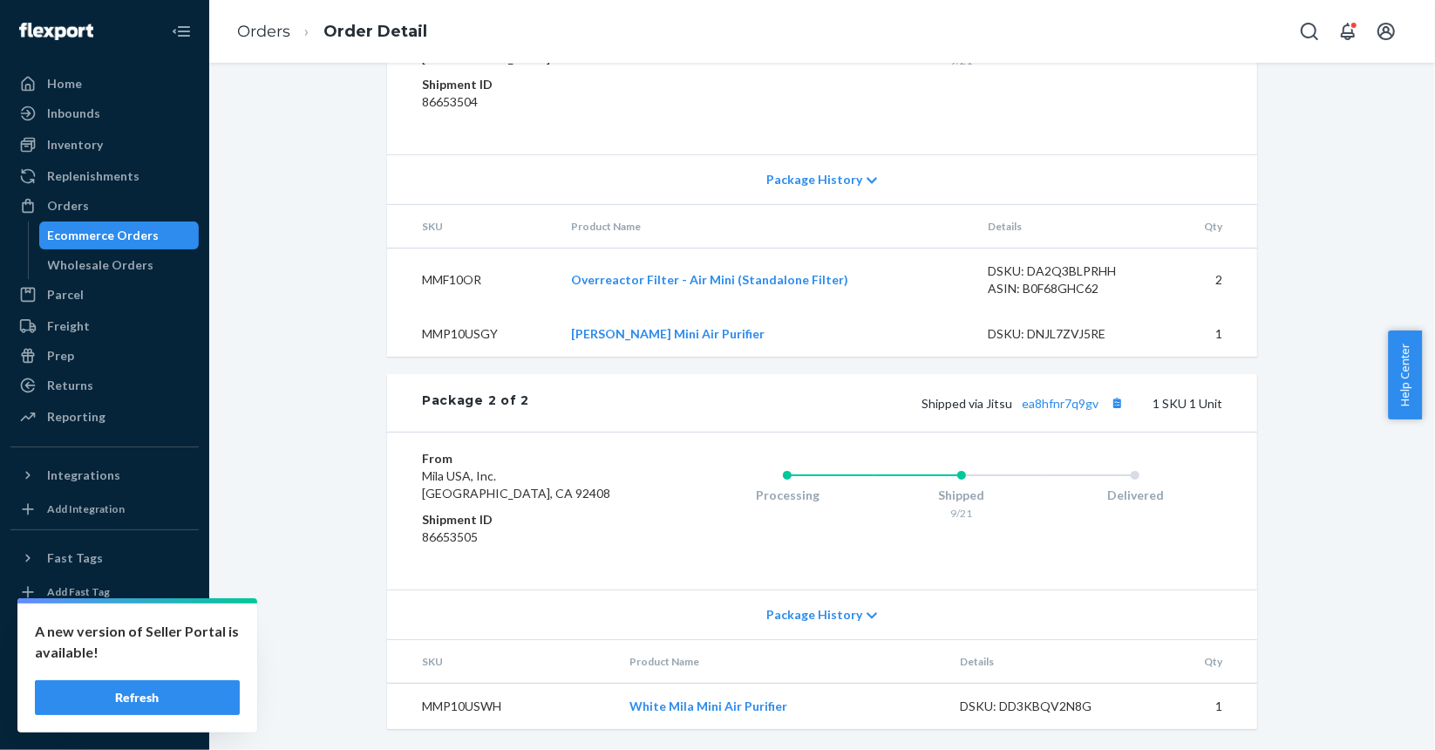
scroll to position [596, 0]
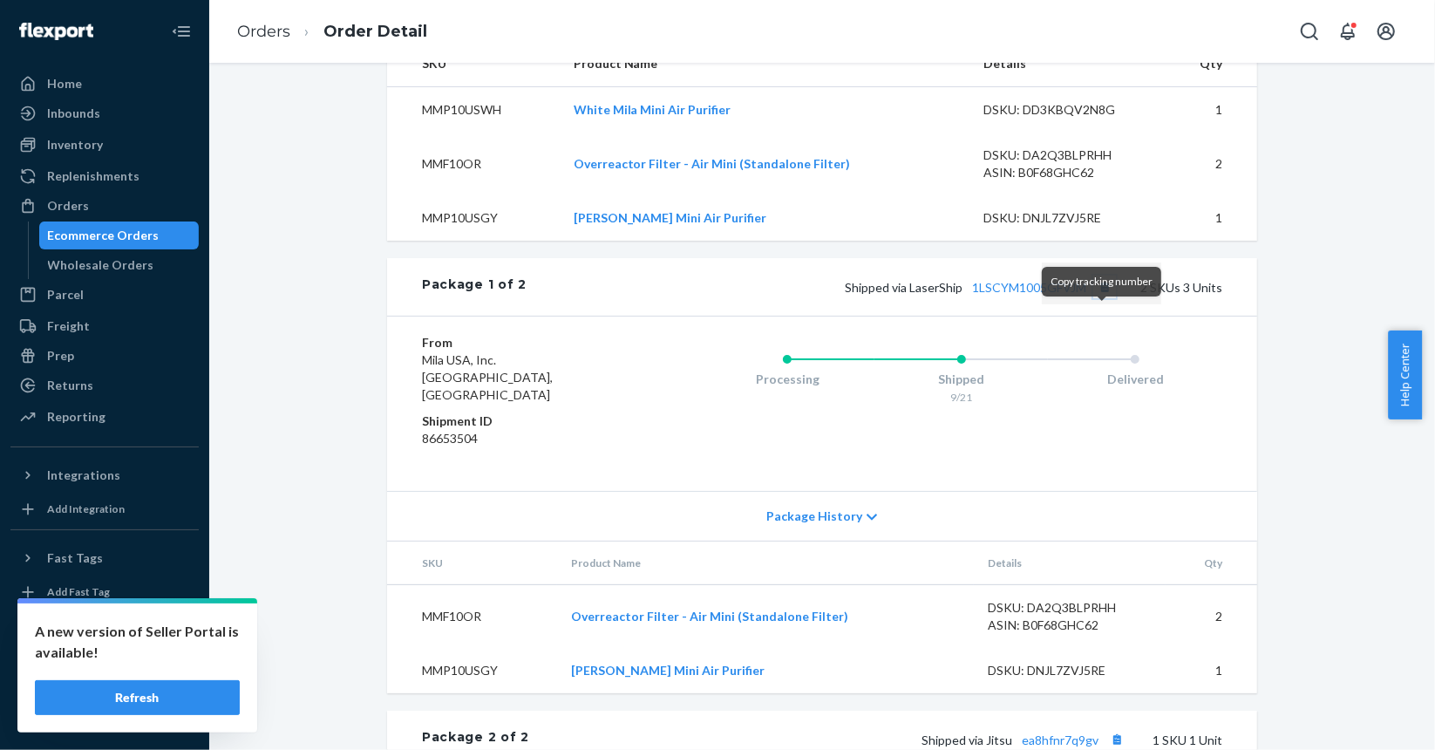
click at [1104, 298] on button "Copy tracking number" at bounding box center [1105, 287] width 23 height 23
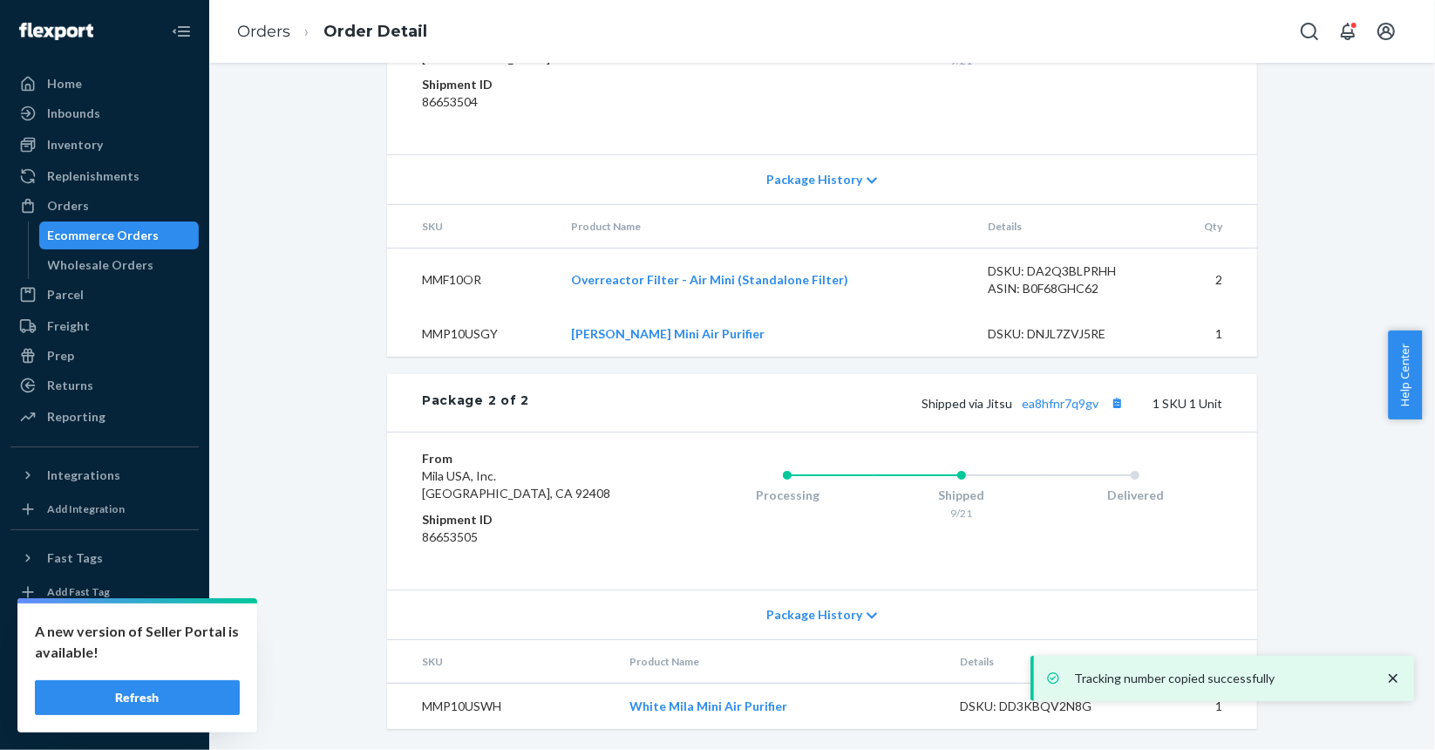
scroll to position [944, 0]
click at [1107, 409] on button "Copy tracking number" at bounding box center [1117, 403] width 23 height 23
click at [1074, 408] on link "ea8hfnr7q9gv" at bounding box center [1060, 403] width 77 height 15
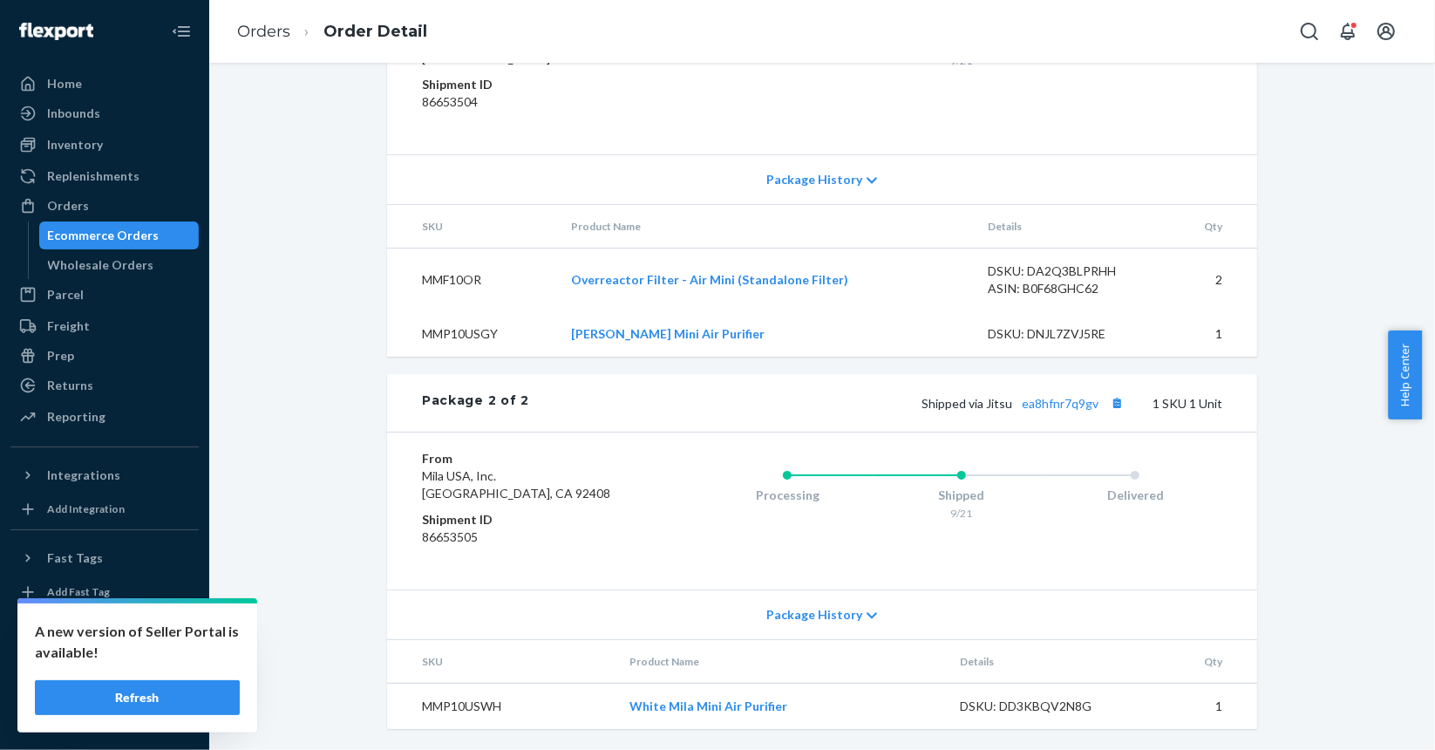
click at [157, 231] on div "Ecommerce Orders" at bounding box center [119, 235] width 157 height 24
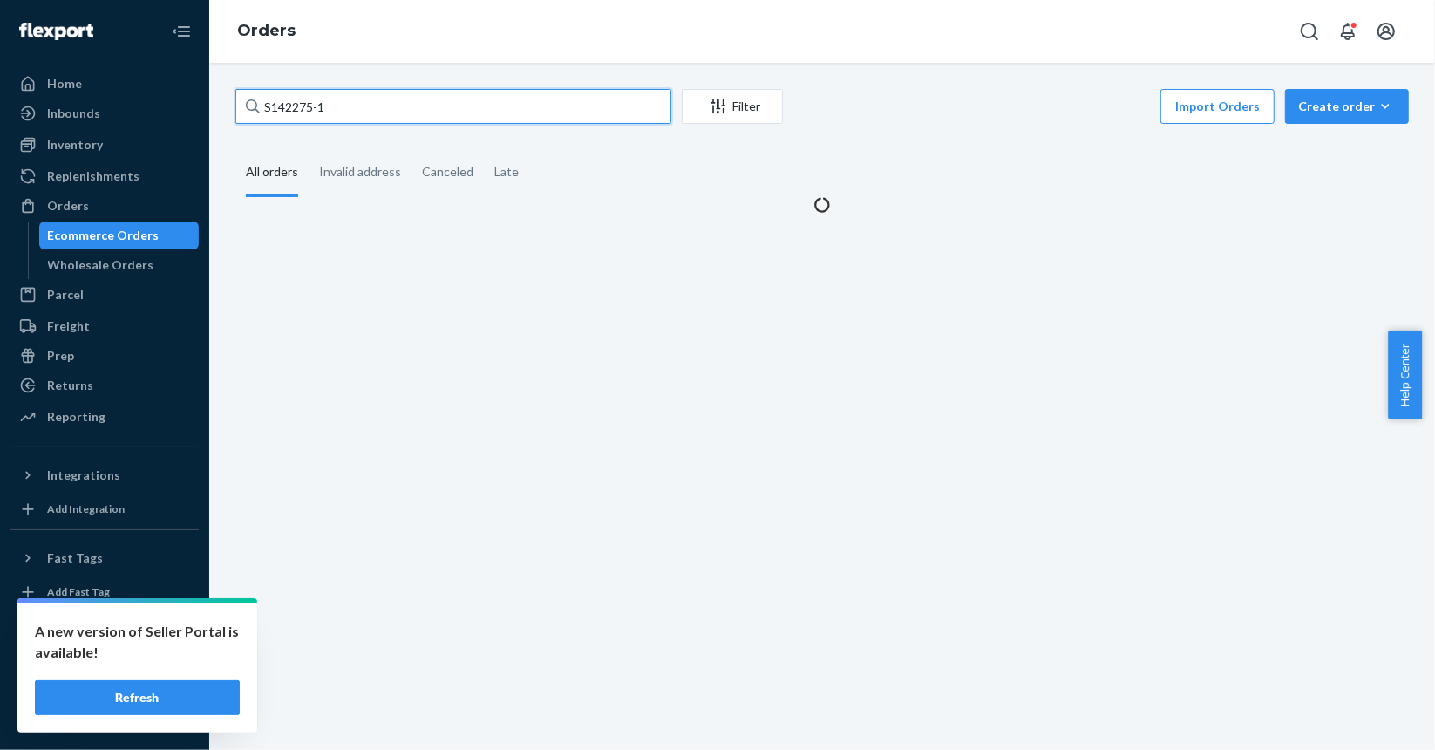
click at [504, 99] on input "S142275-1" at bounding box center [453, 106] width 436 height 35
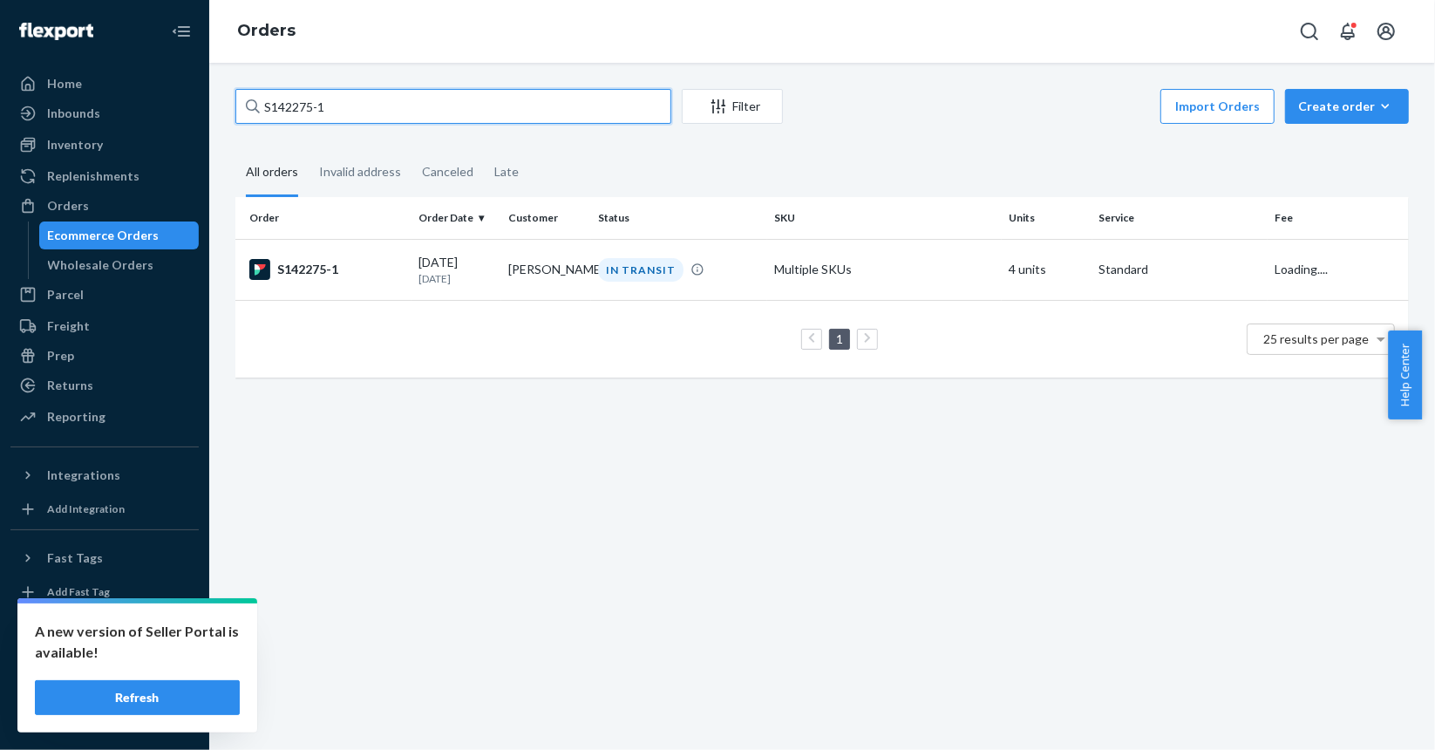
paste input "82"
type input "S142282-1"
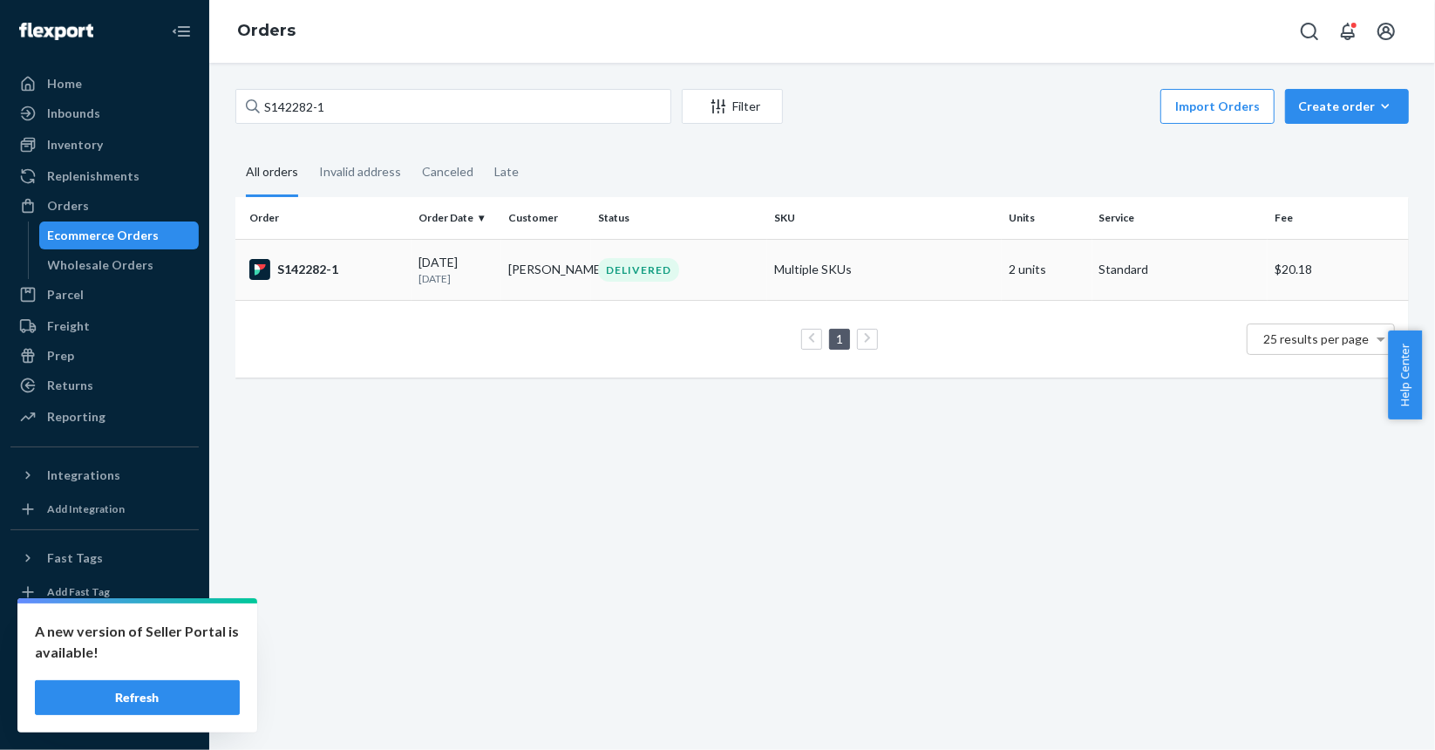
click at [353, 275] on div "S142282-1" at bounding box center [326, 269] width 155 height 21
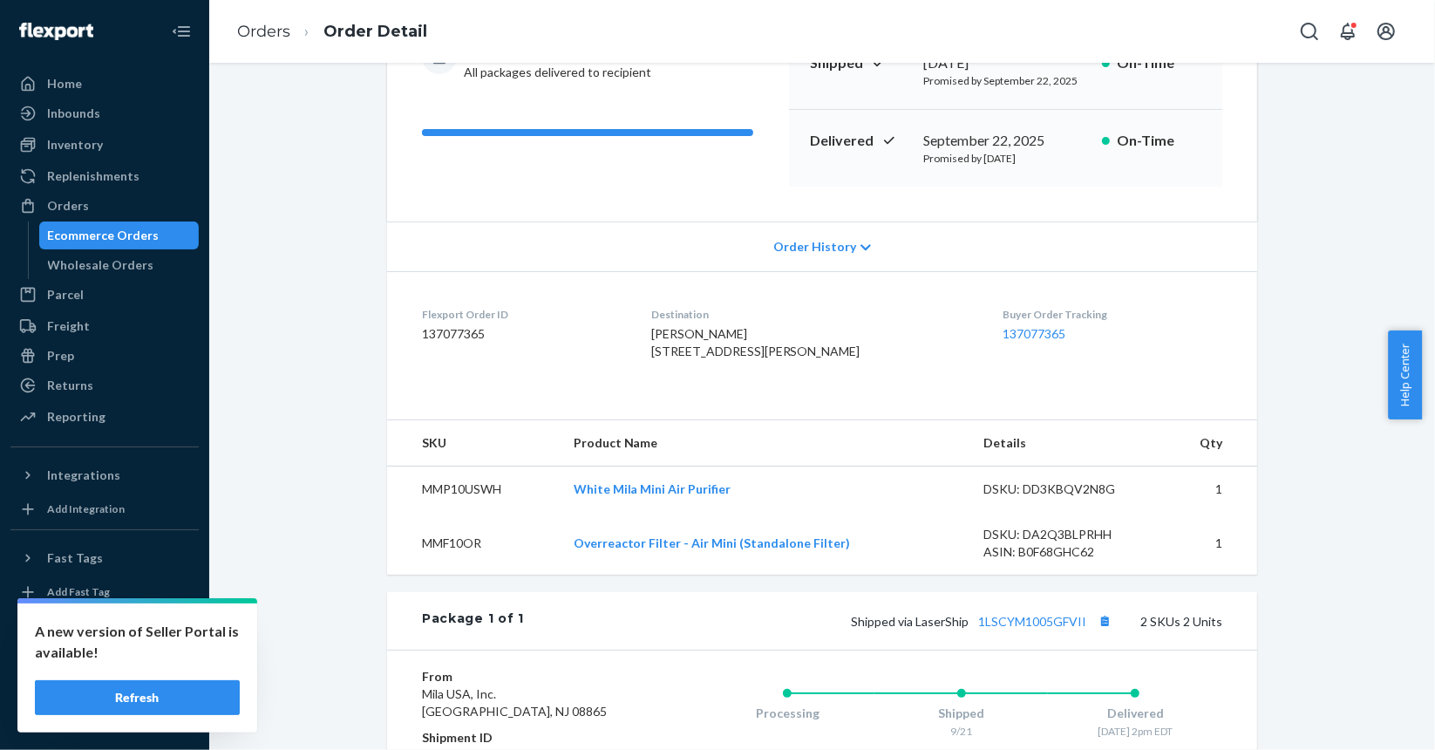
scroll to position [523, 0]
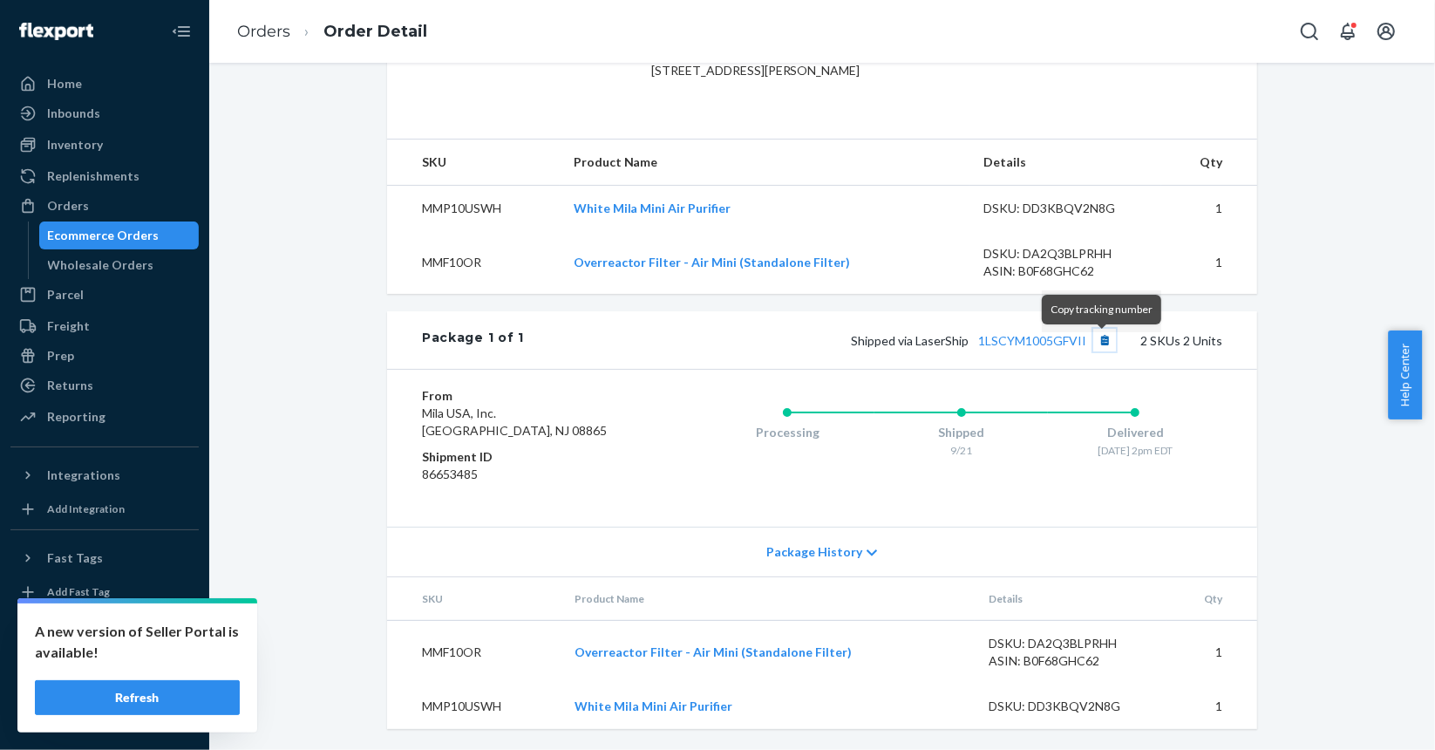
click at [1095, 348] on button "Copy tracking number" at bounding box center [1105, 340] width 23 height 23
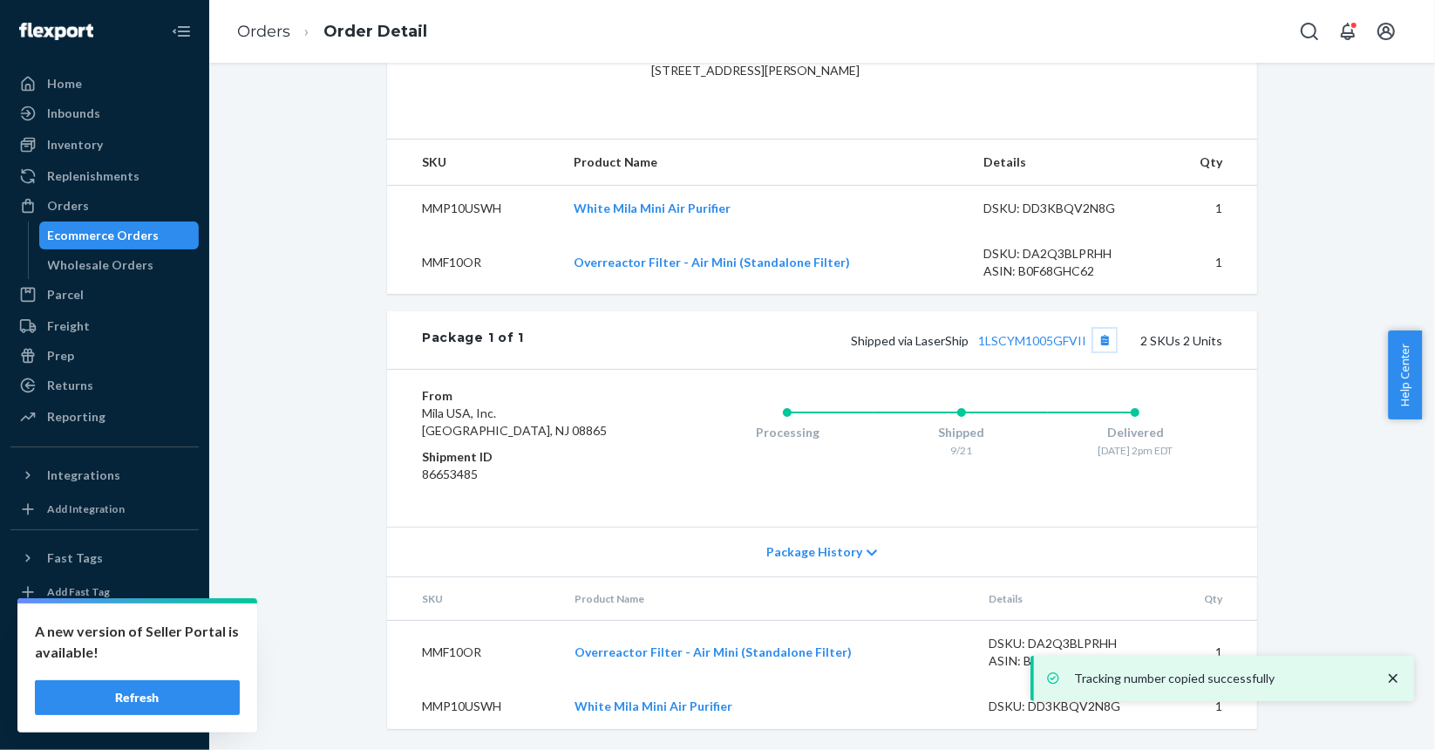
scroll to position [528, 0]
click at [142, 230] on div "Ecommerce Orders" at bounding box center [104, 235] width 112 height 17
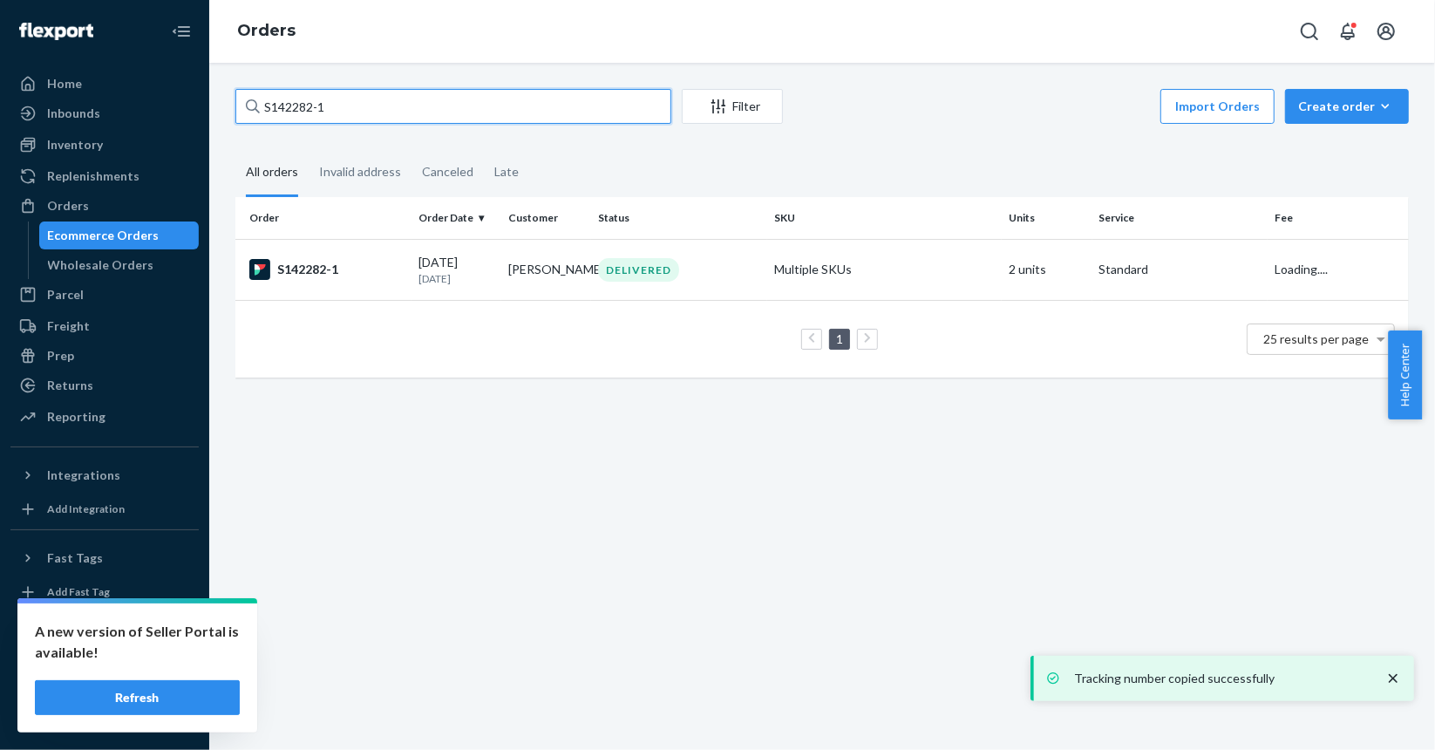
click at [445, 112] on input "S142282-1" at bounding box center [453, 106] width 436 height 35
paste input "321"
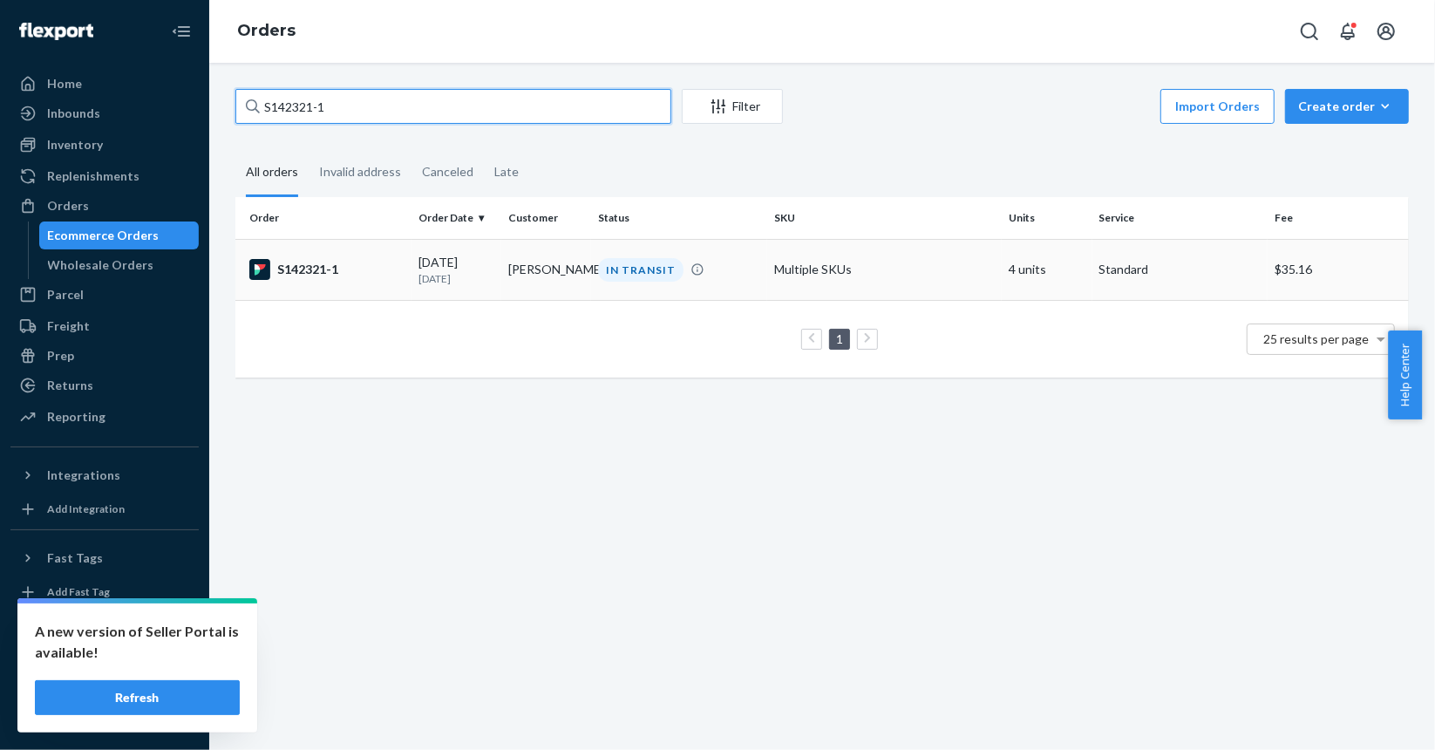
type input "S142321-1"
click at [387, 268] on div "S142321-1" at bounding box center [326, 269] width 155 height 21
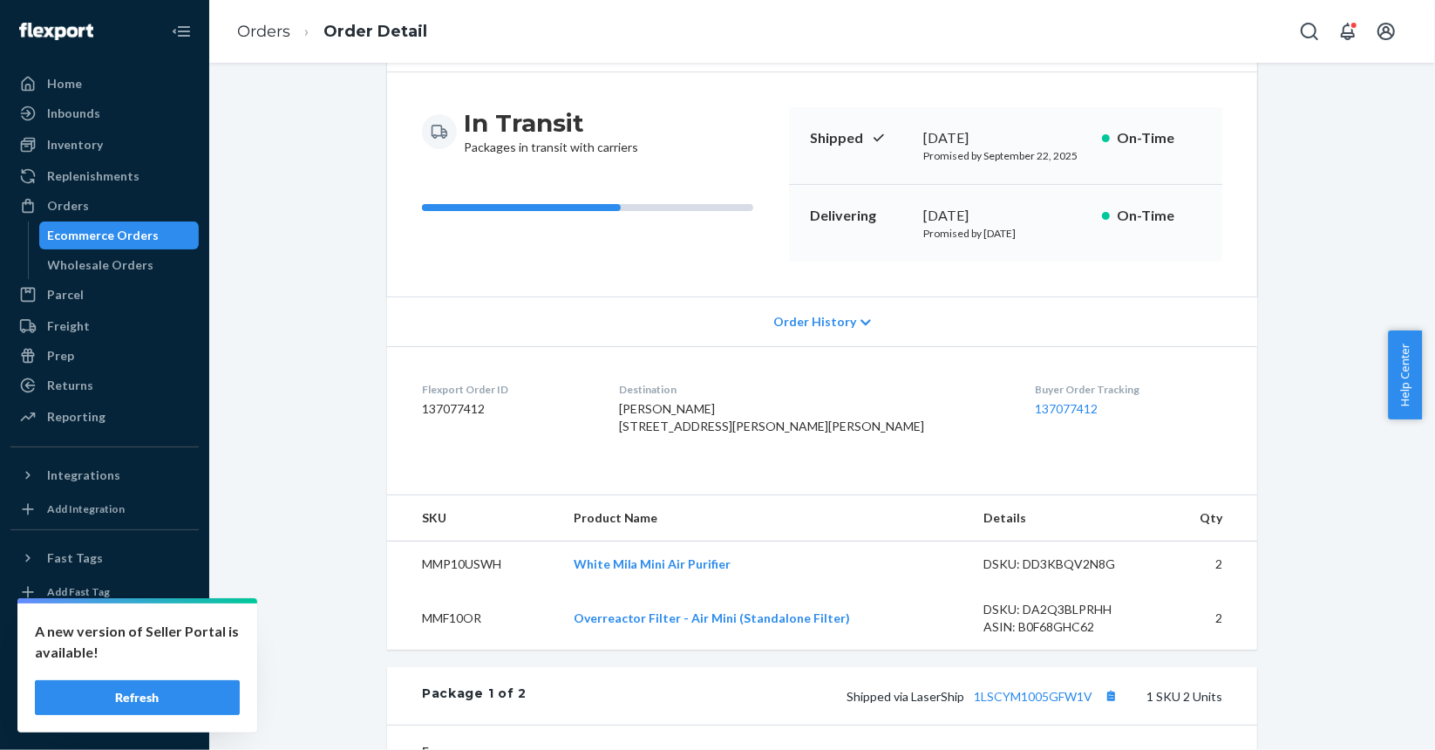
scroll to position [349, 0]
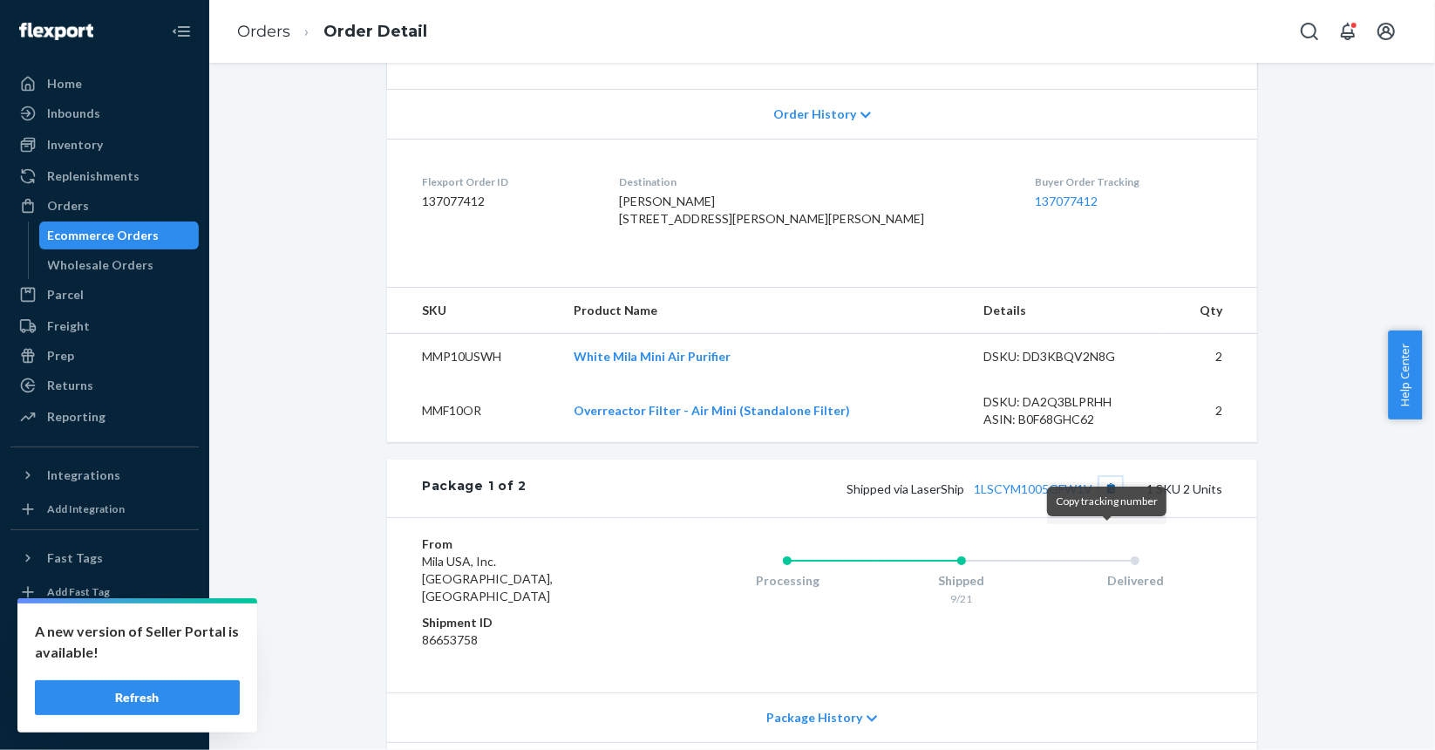
click at [1100, 500] on button "Copy tracking number" at bounding box center [1111, 488] width 23 height 23
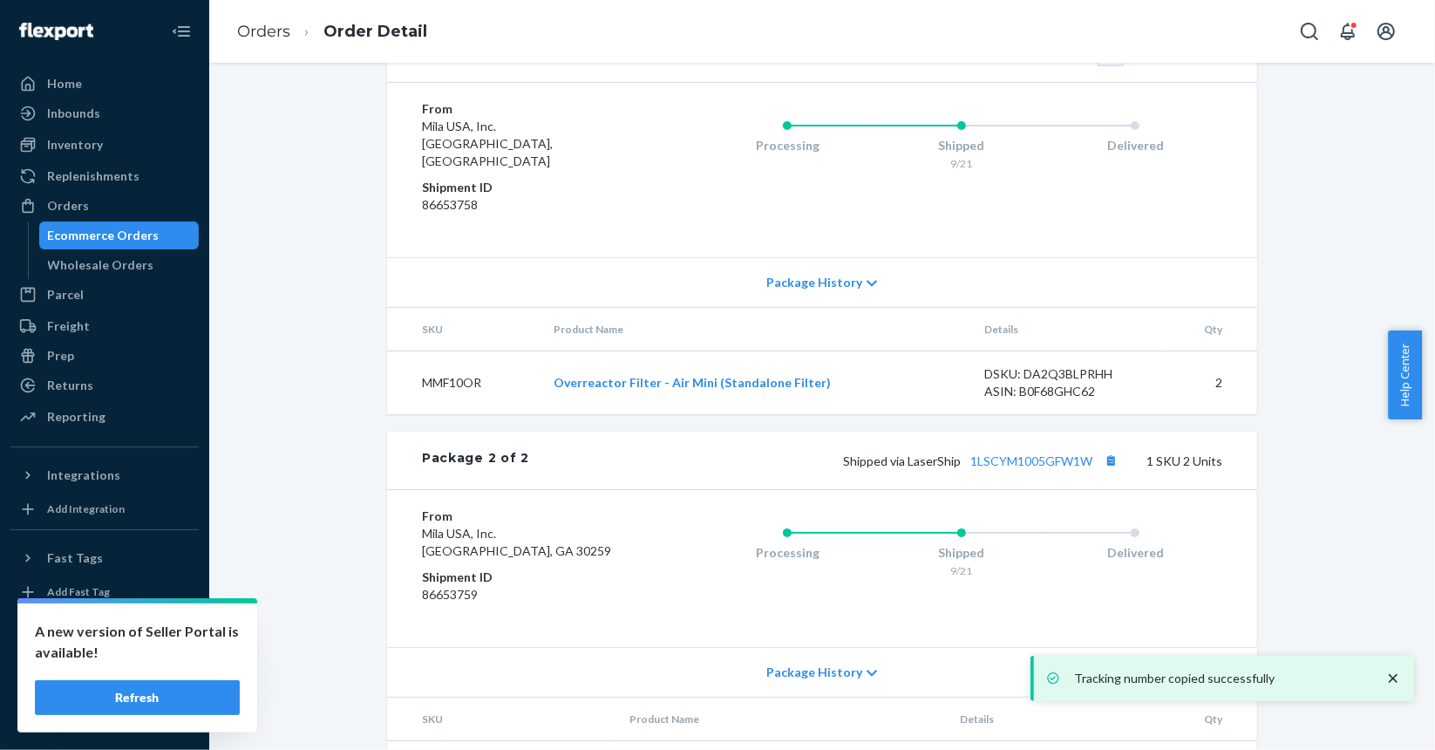
scroll to position [871, 0]
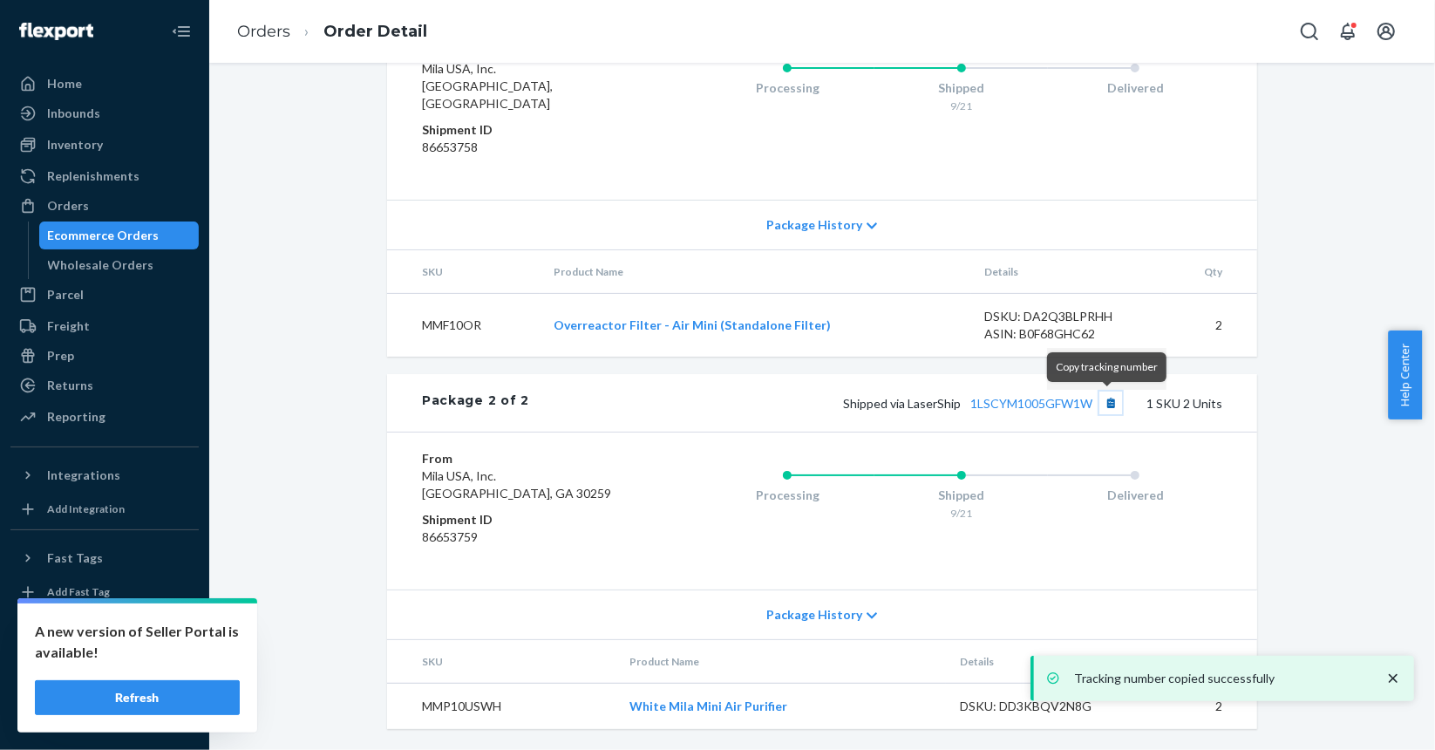
click at [1113, 402] on button "Copy tracking number" at bounding box center [1111, 403] width 23 height 23
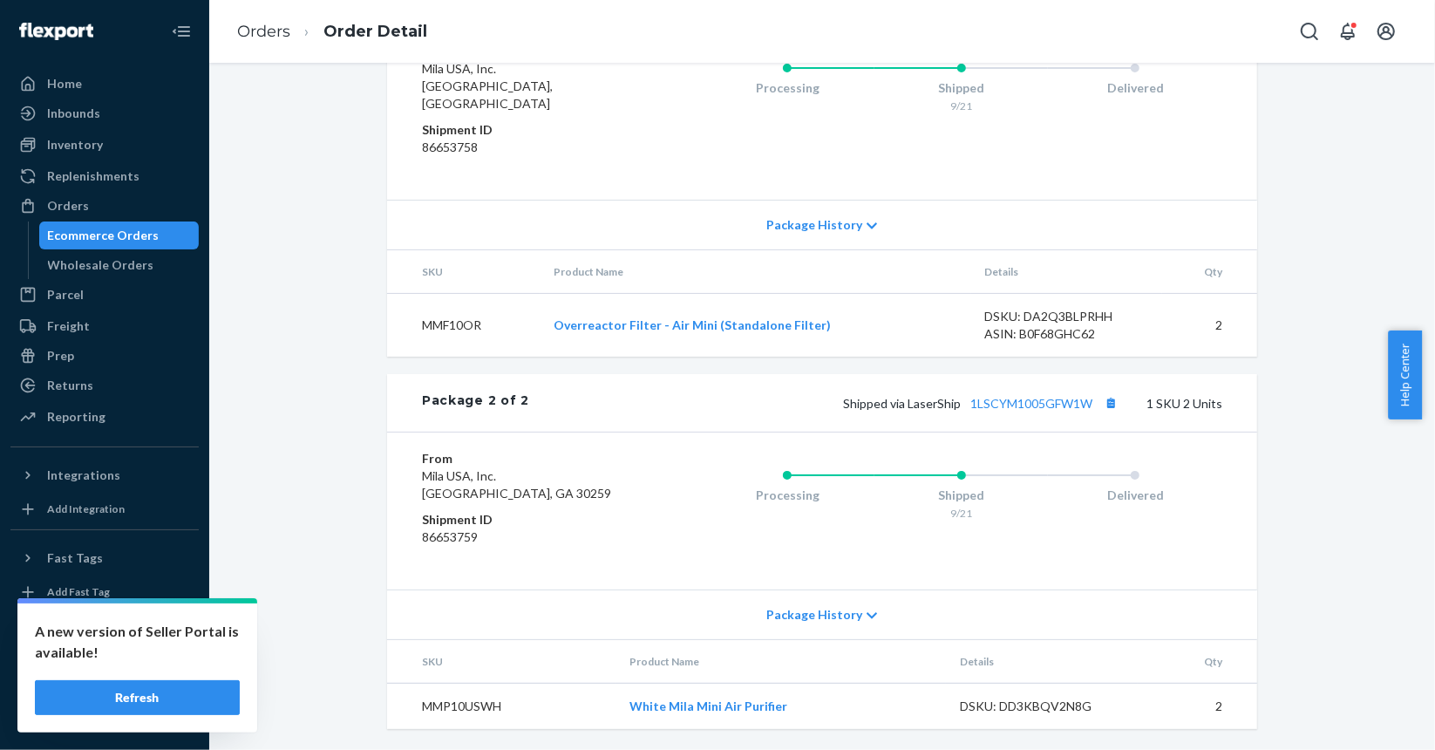
click at [86, 235] on div "Ecommerce Orders" at bounding box center [104, 235] width 112 height 17
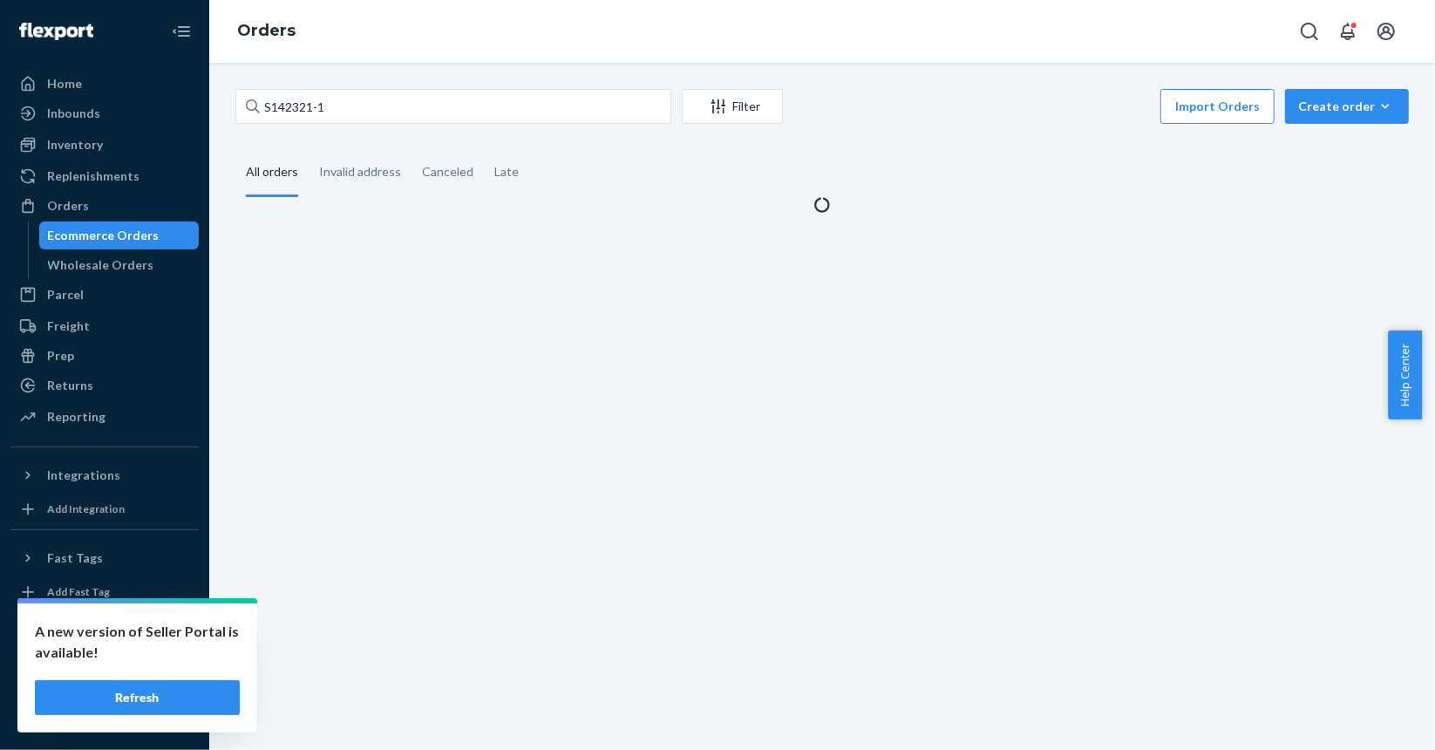
click at [479, 86] on div "S142321-1 Filter Import Orders Create order Ecommerce order Removal order All o…" at bounding box center [822, 406] width 1226 height 687
click at [471, 100] on input "S142321-1" at bounding box center [453, 106] width 436 height 35
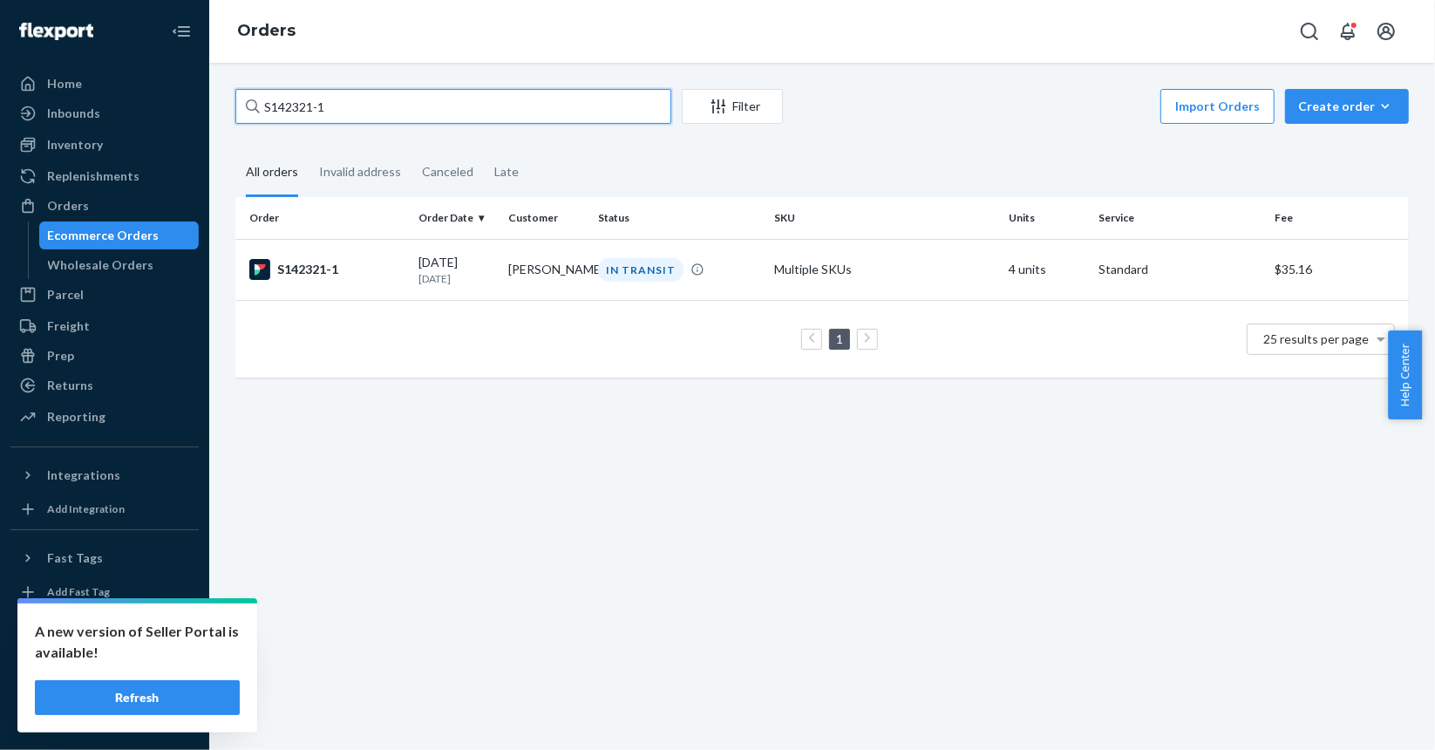
paste input "43"
type input "S142343-1"
click at [916, 273] on td "Multiple SKUs" at bounding box center [884, 269] width 235 height 61
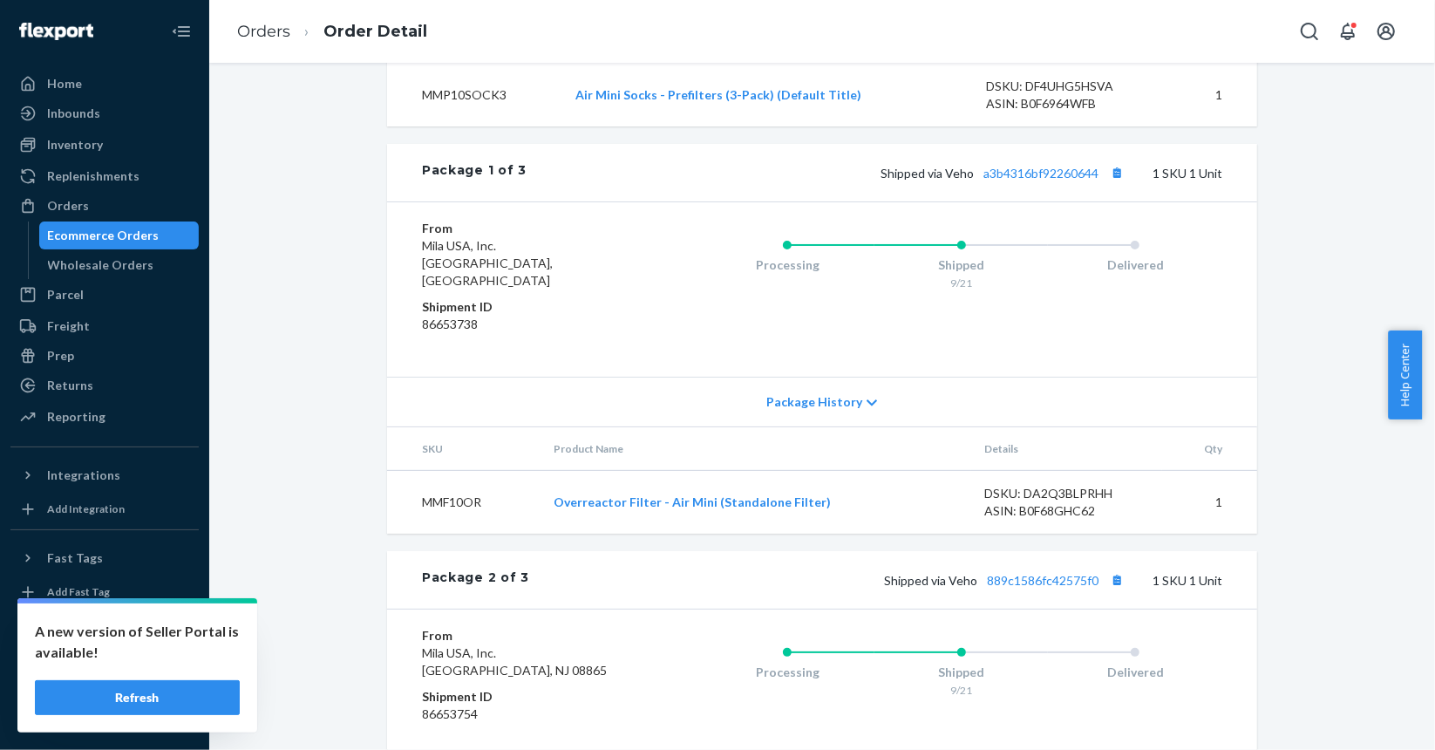
scroll to position [610, 0]
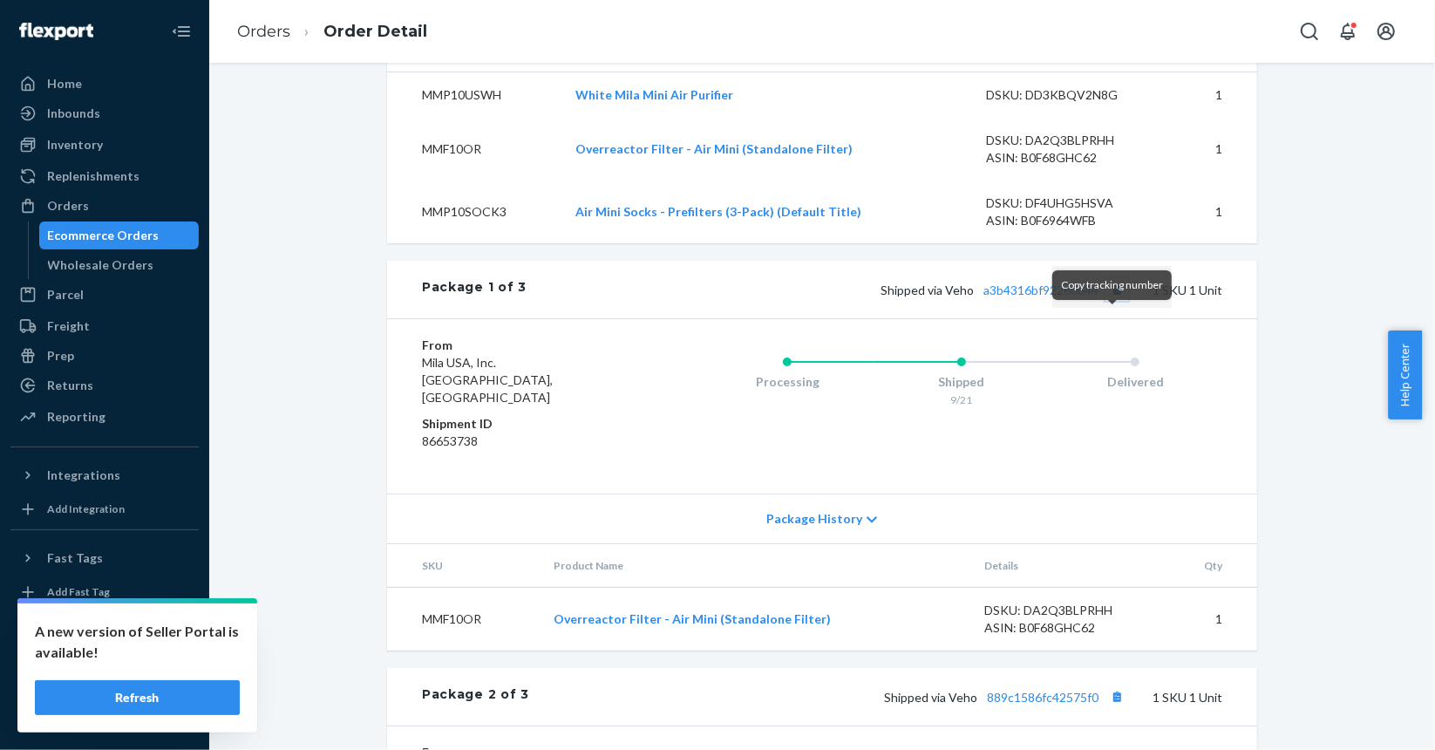
click at [1114, 301] on button "Copy tracking number" at bounding box center [1117, 289] width 23 height 23
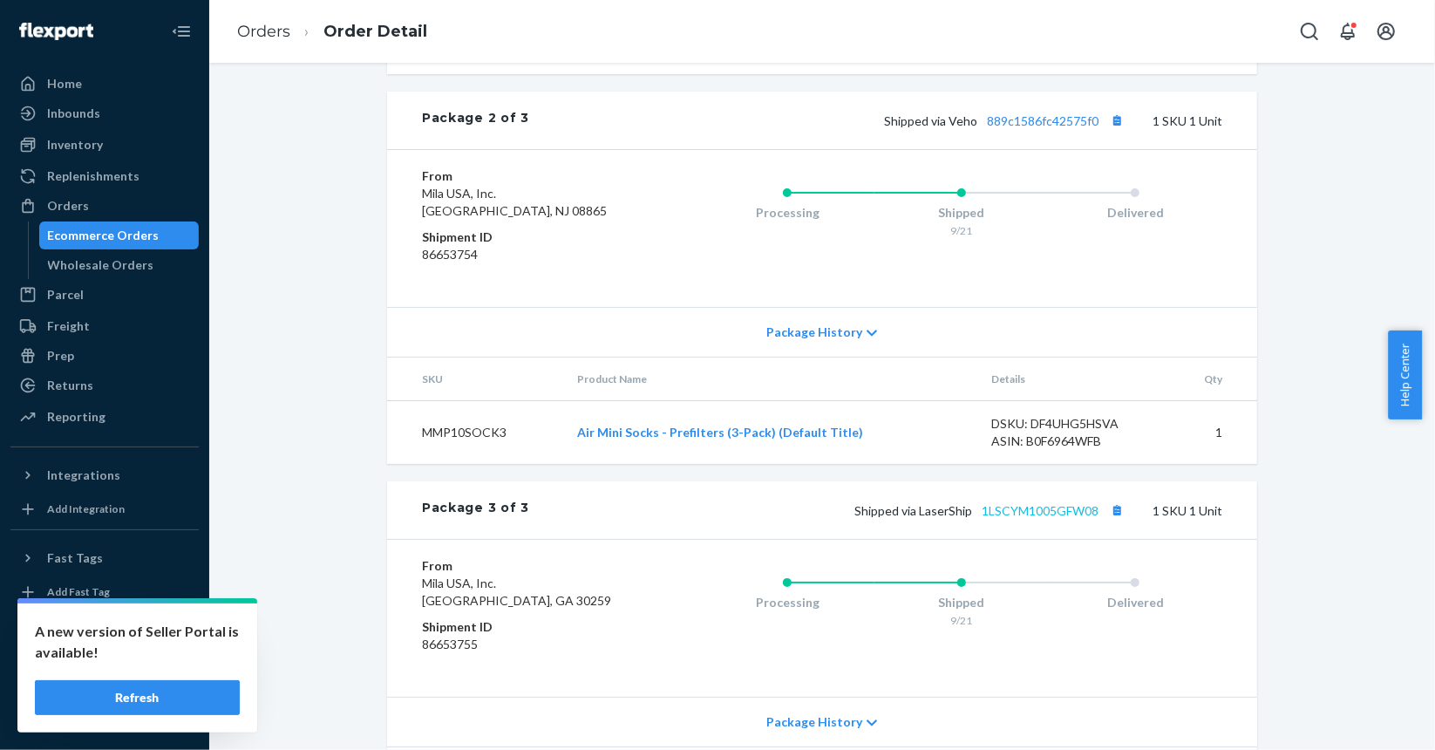
scroll to position [1218, 0]
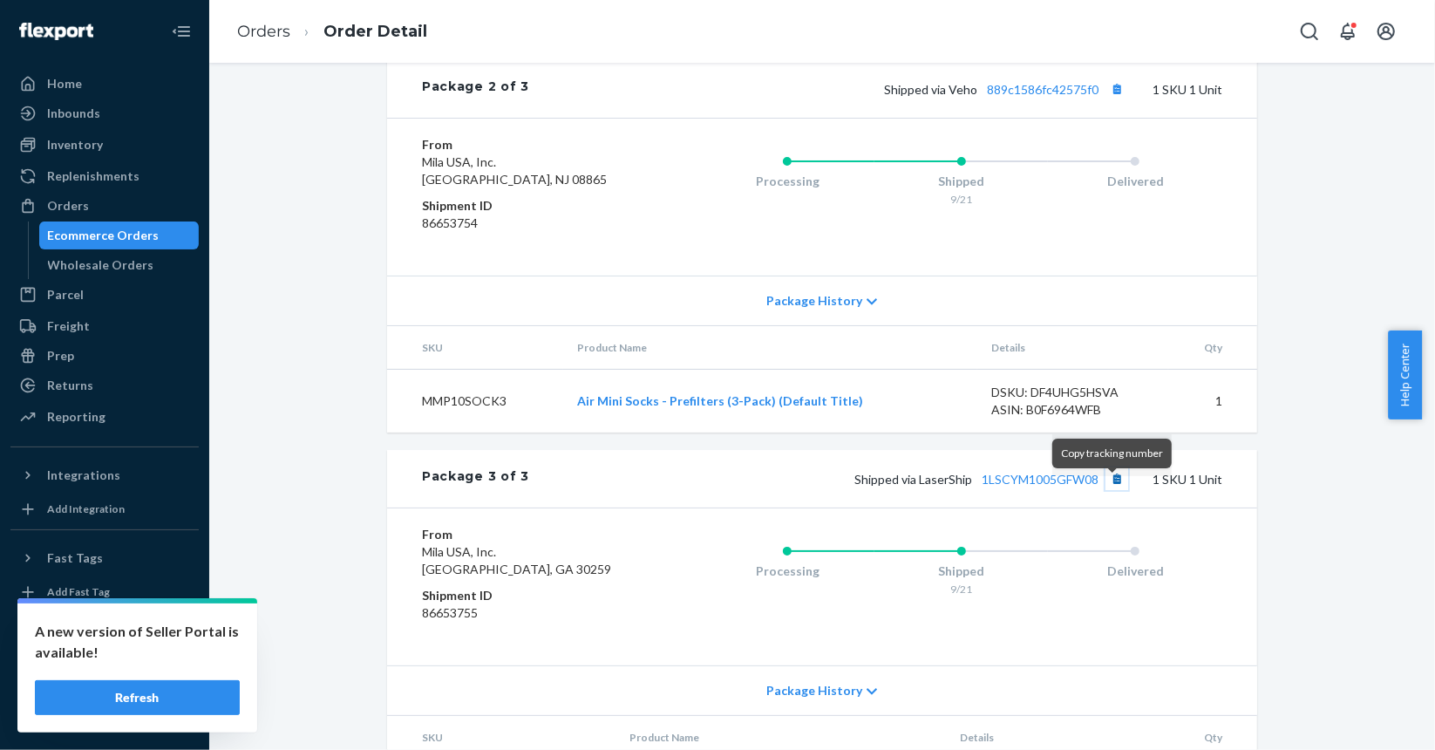
click at [1108, 483] on button "Copy tracking number" at bounding box center [1117, 478] width 23 height 23
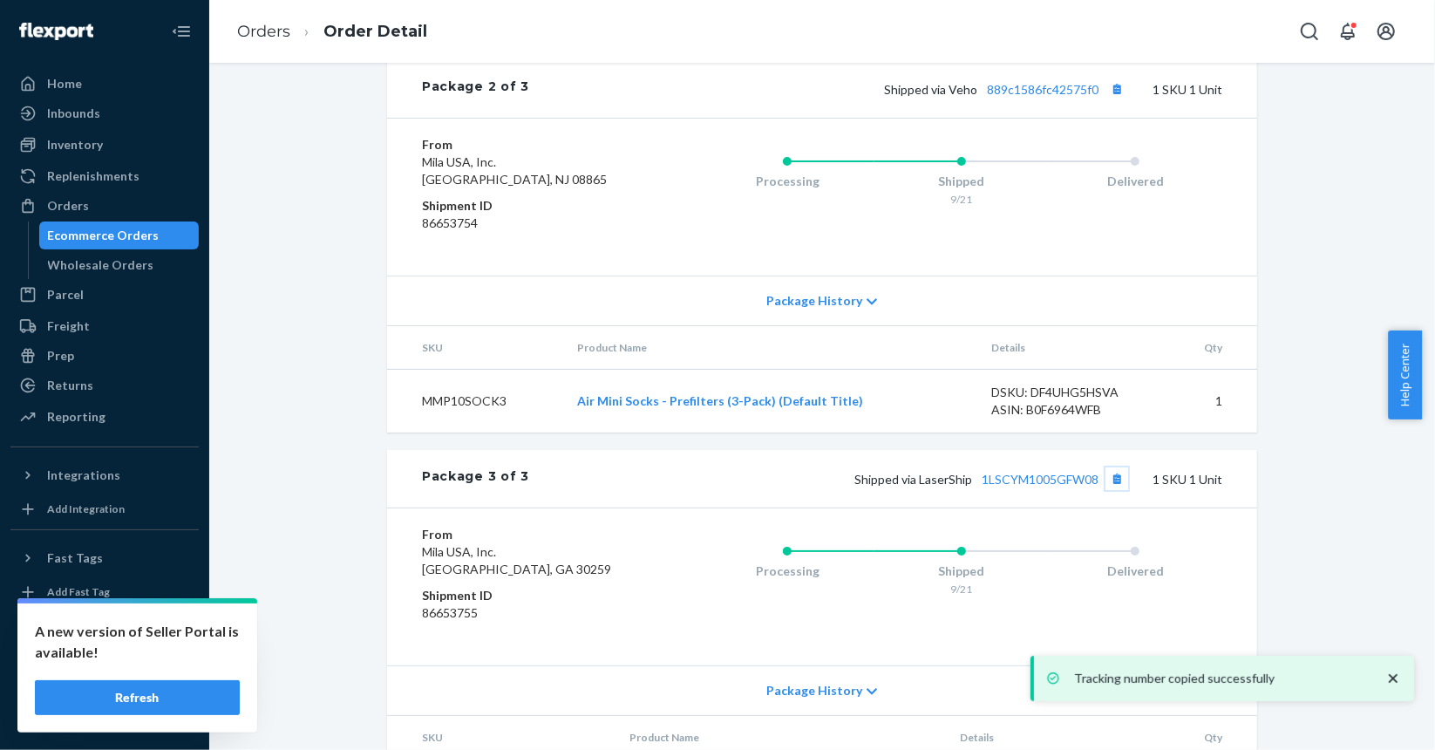
scroll to position [1306, 0]
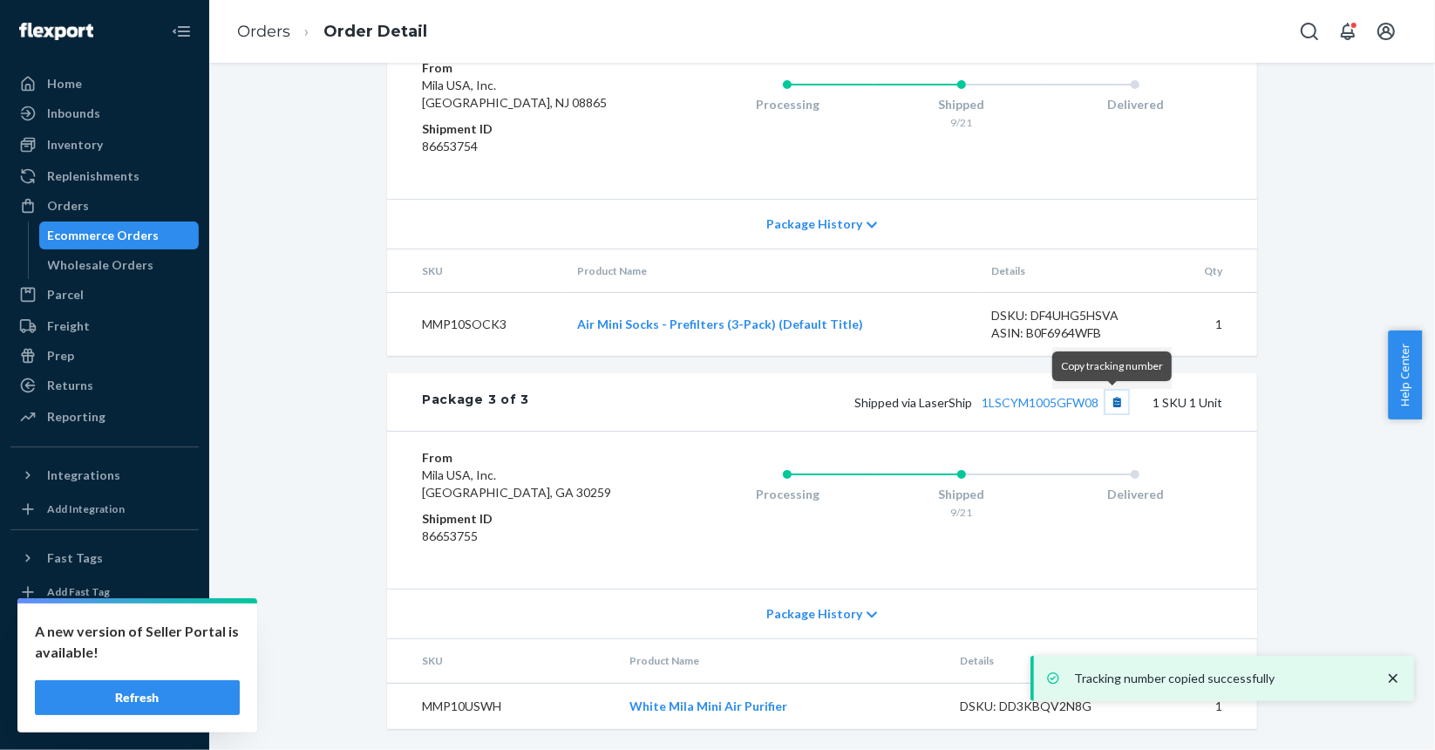
click at [1112, 403] on button "Copy tracking number" at bounding box center [1117, 402] width 23 height 23
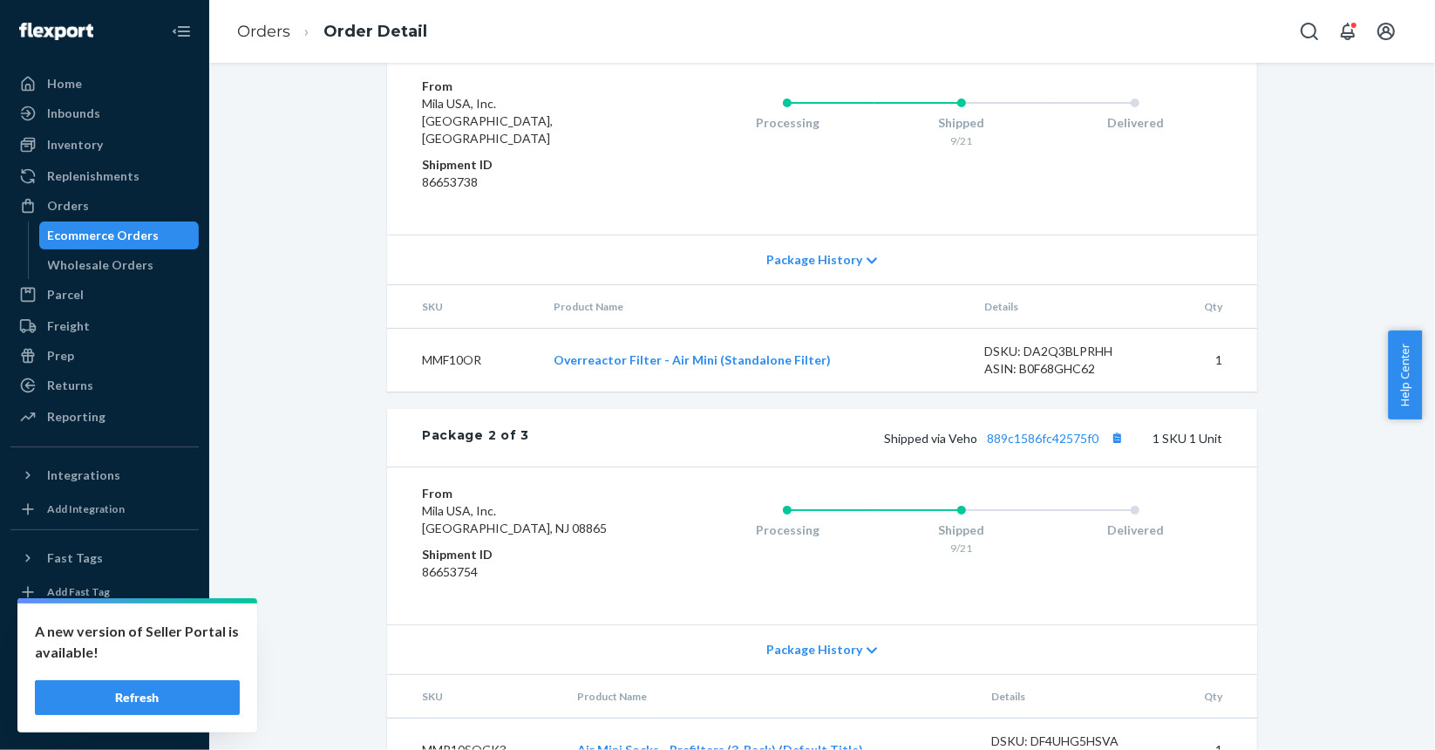
scroll to position [782, 0]
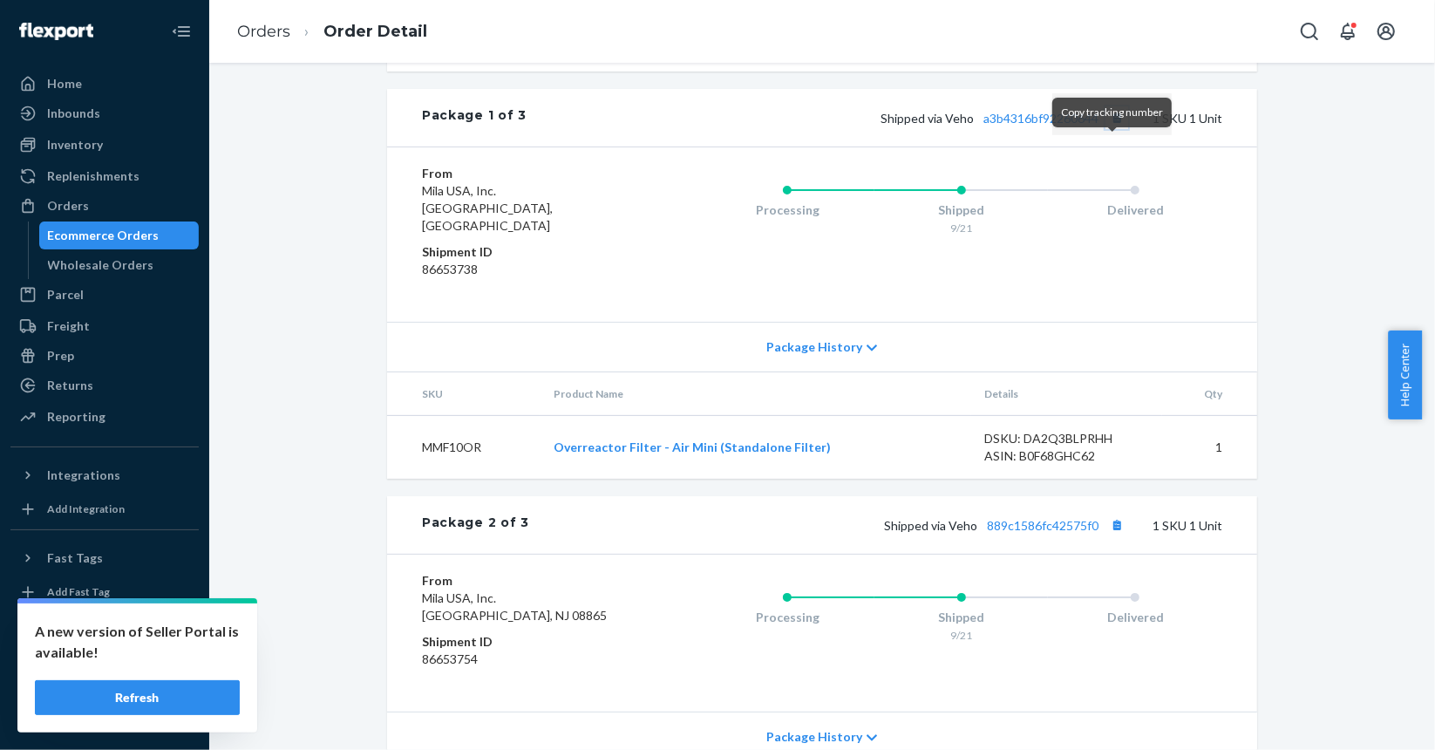
click at [1108, 129] on button "Copy tracking number" at bounding box center [1117, 117] width 23 height 23
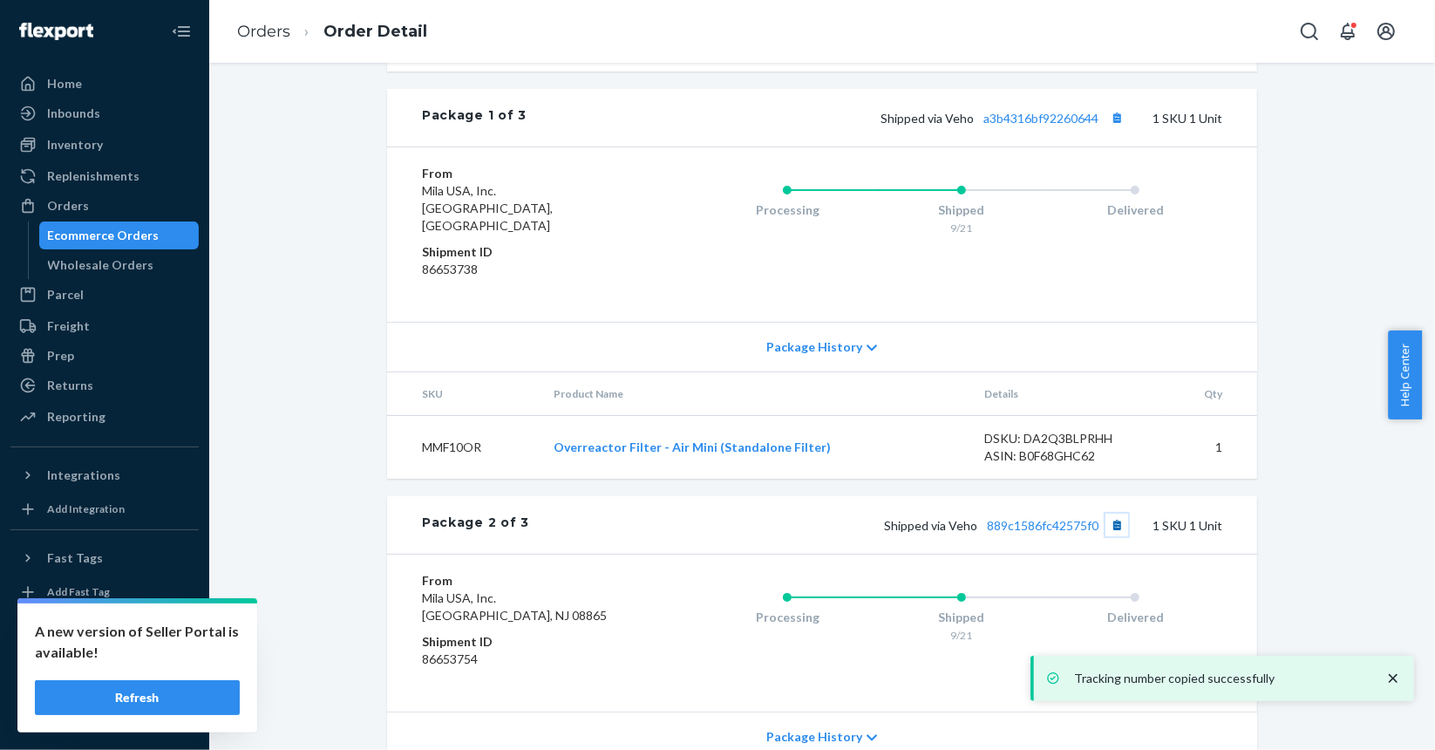
click at [1106, 533] on button "Copy tracking number" at bounding box center [1117, 525] width 23 height 23
click at [1110, 129] on button "Copy tracking number" at bounding box center [1117, 117] width 23 height 23
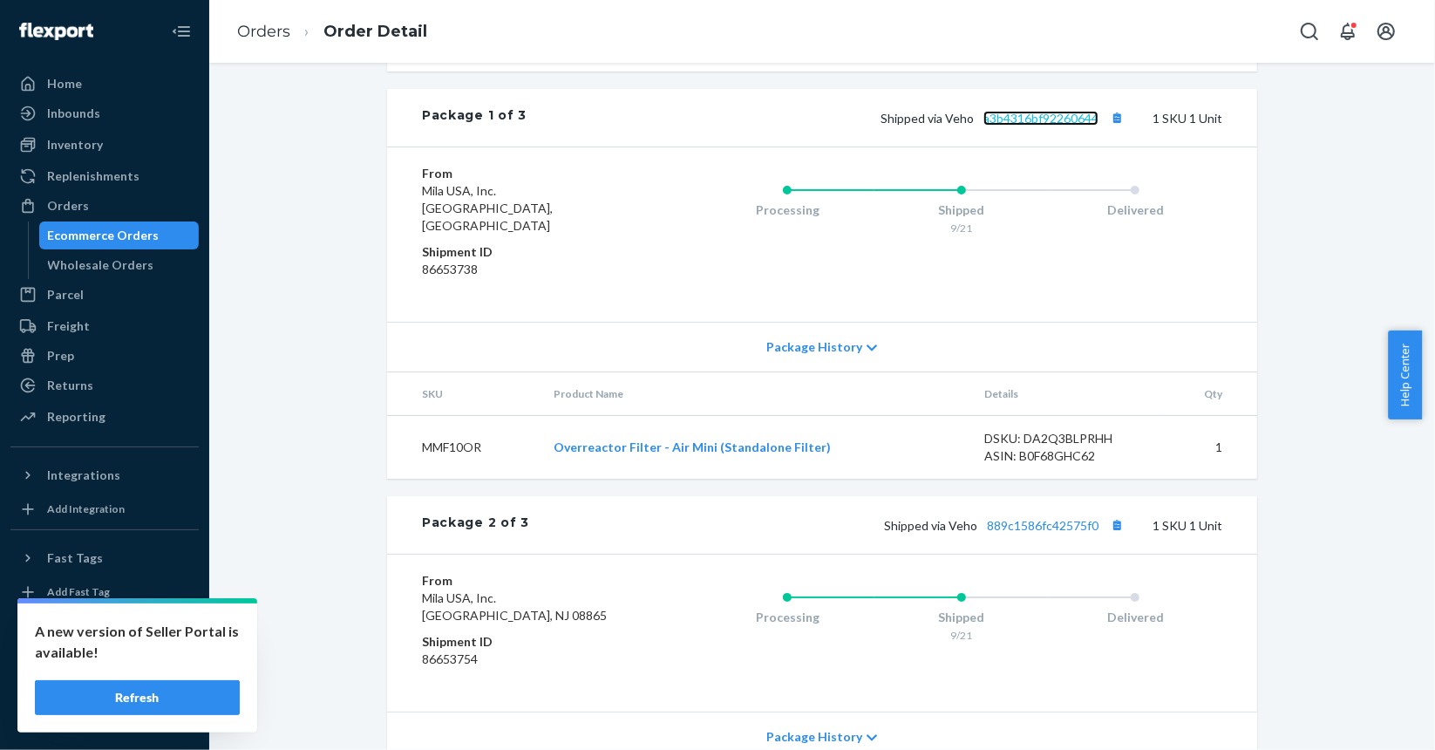
click at [1050, 126] on link "a3b4316bf92260644" at bounding box center [1041, 118] width 115 height 15
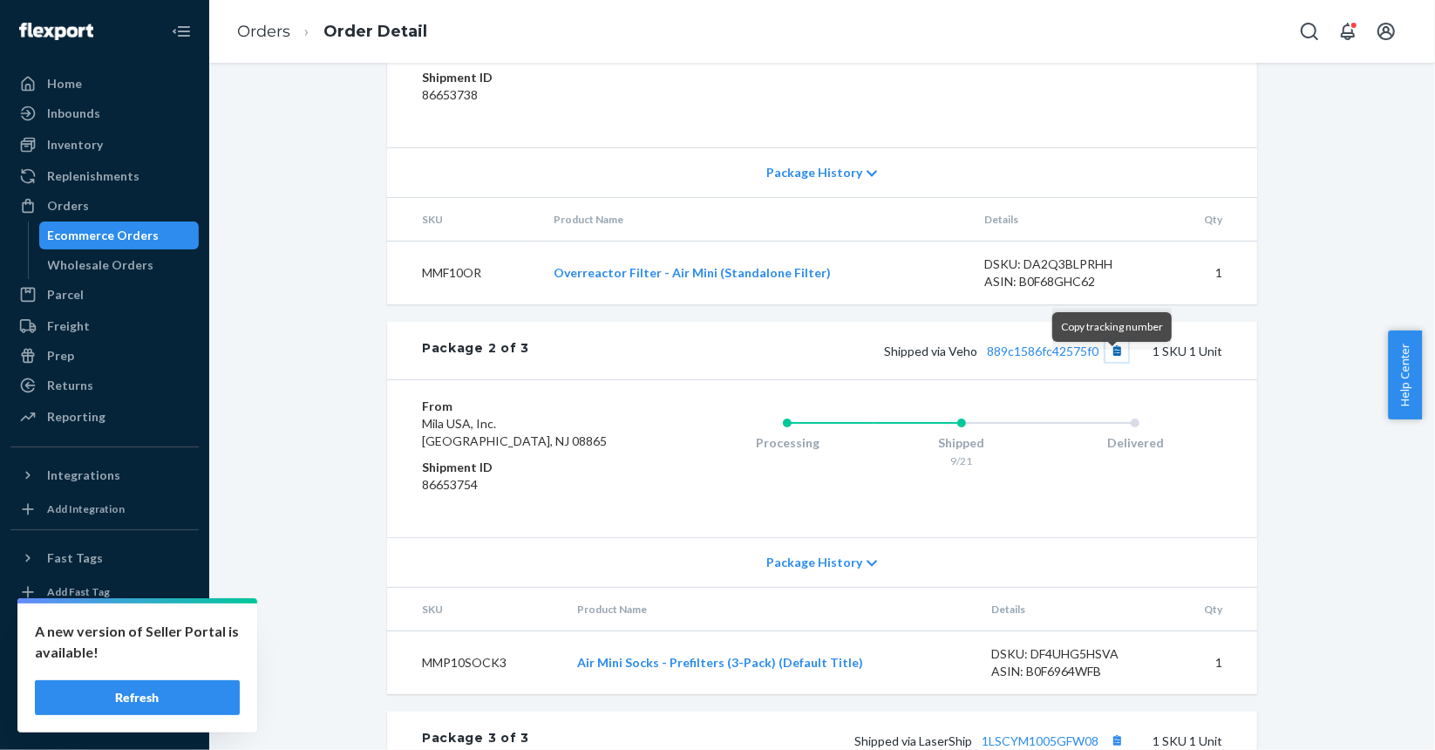
click at [1114, 362] on button "Copy tracking number" at bounding box center [1117, 350] width 23 height 23
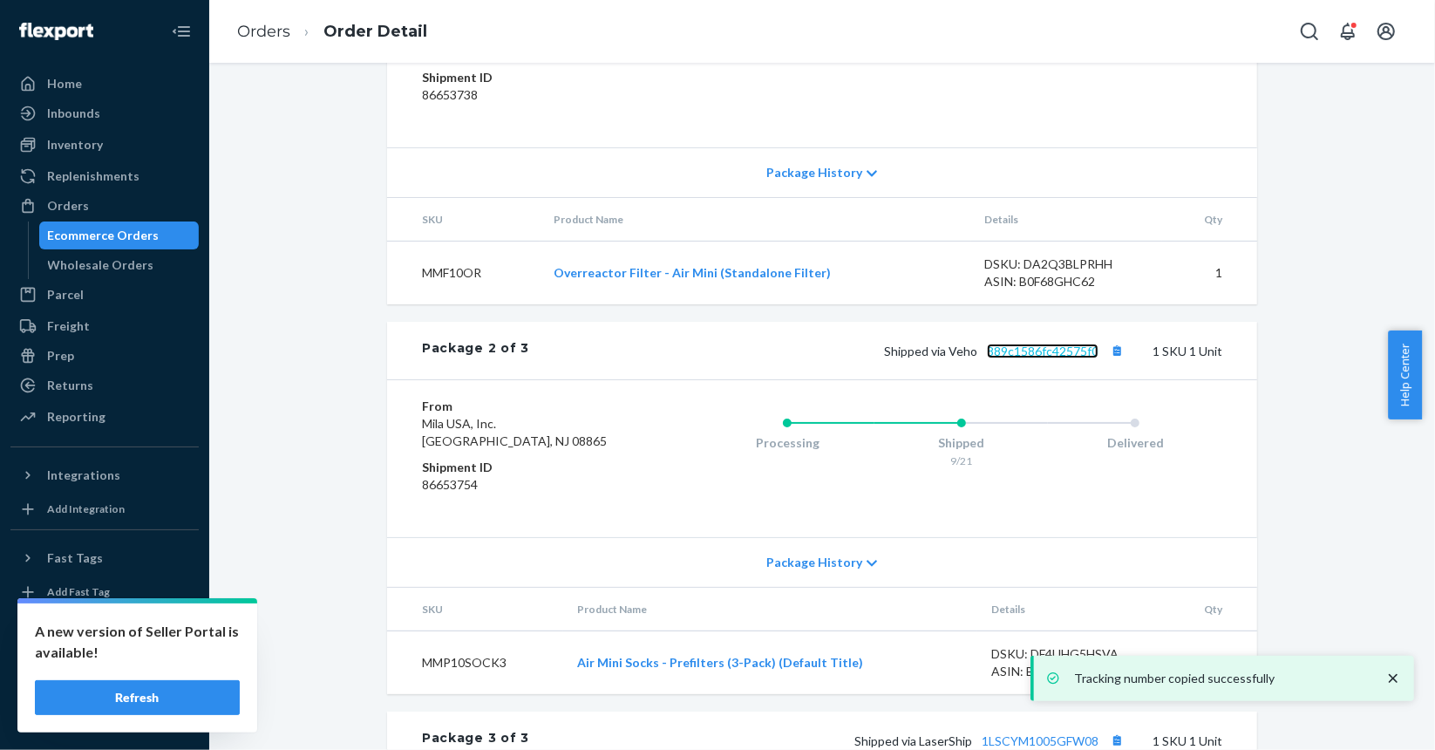
click at [1044, 358] on link "889c1586fc42575f0" at bounding box center [1043, 351] width 112 height 15
click at [153, 238] on div "Ecommerce Orders" at bounding box center [119, 235] width 157 height 24
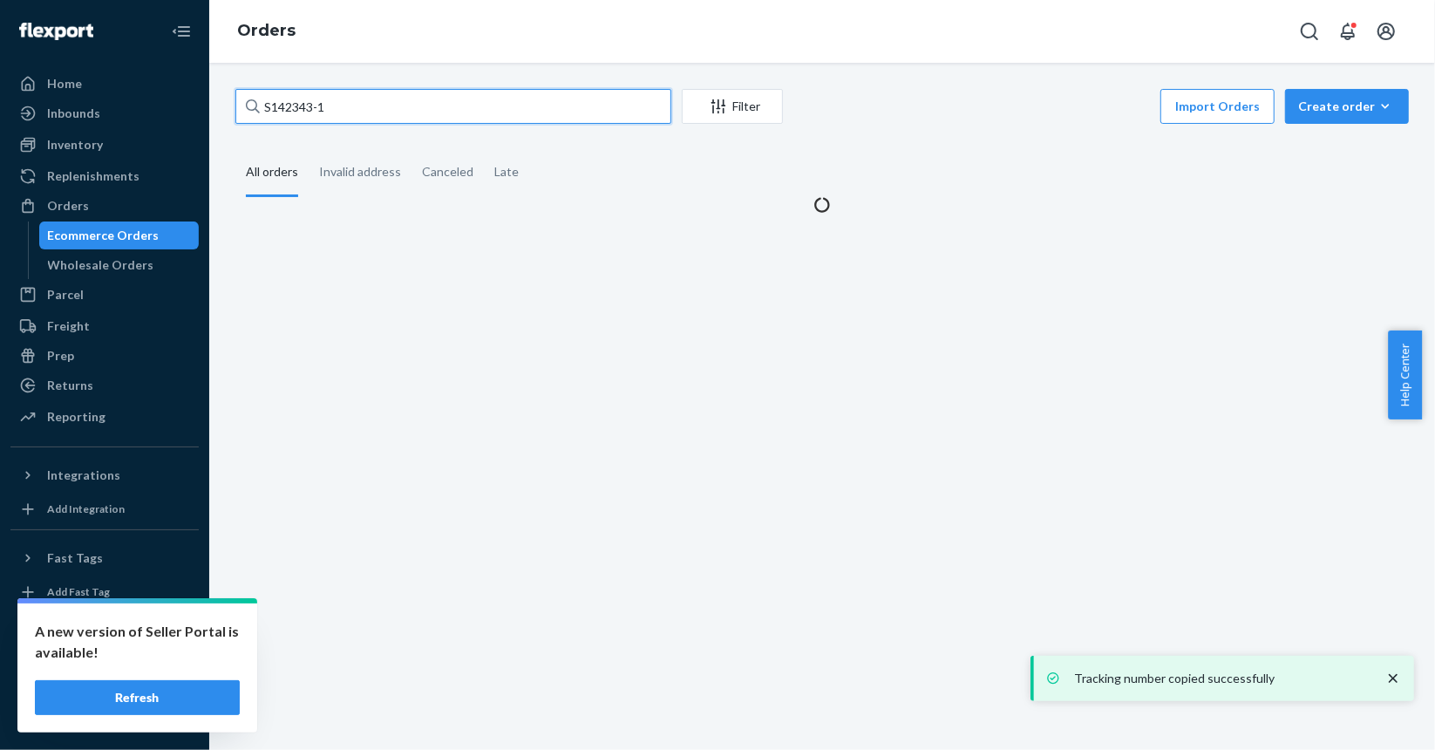
click at [483, 115] on input "S142343-1" at bounding box center [453, 106] width 436 height 35
paste input "76"
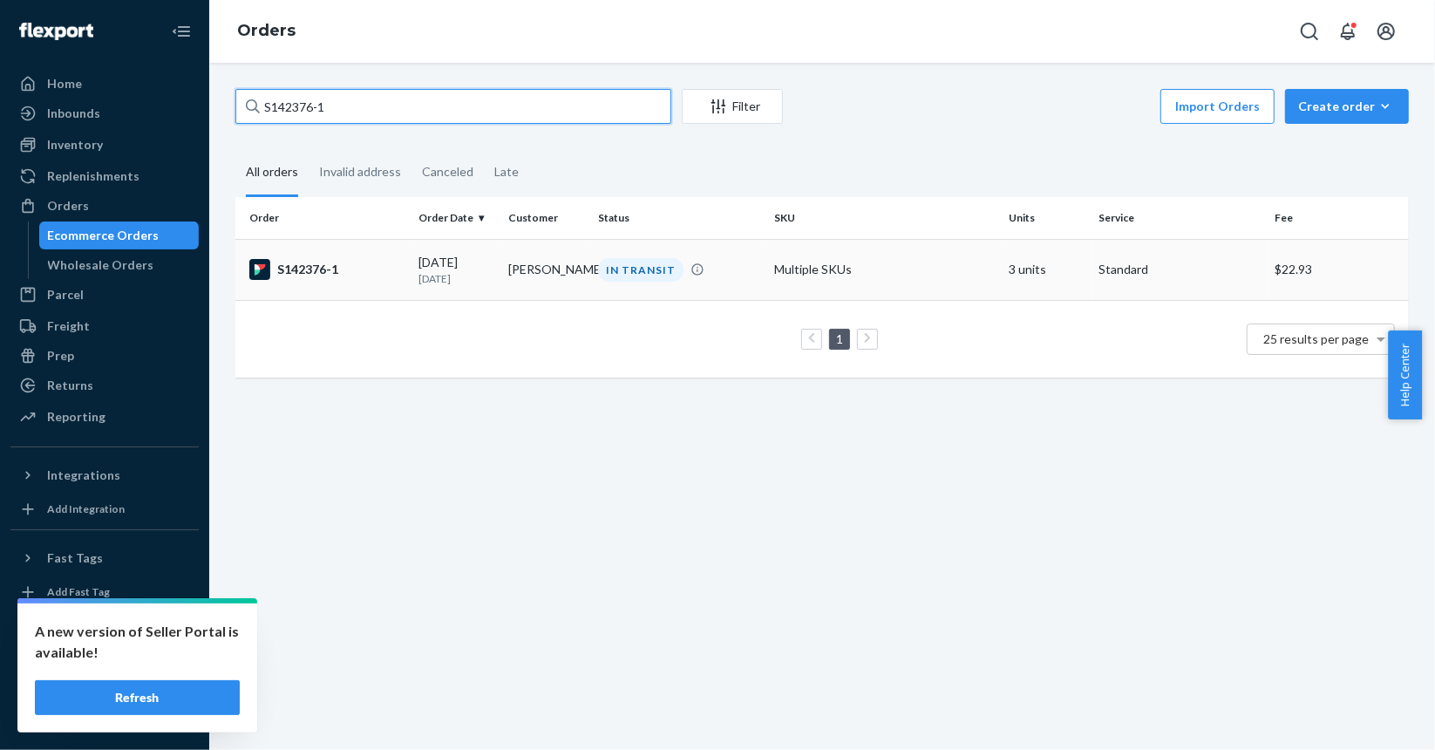
type input "S142376-1"
click at [403, 272] on td "S142376-1" at bounding box center [323, 269] width 176 height 61
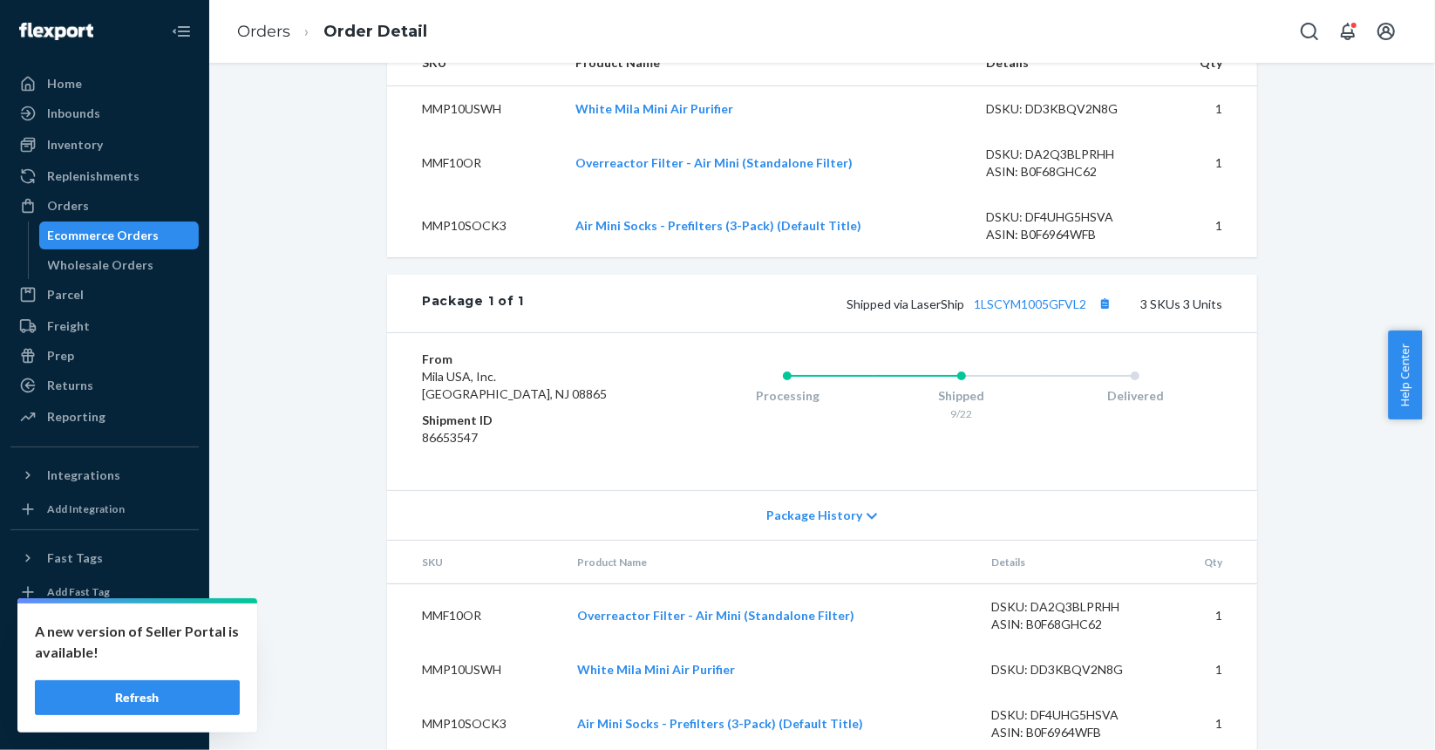
scroll to position [654, 0]
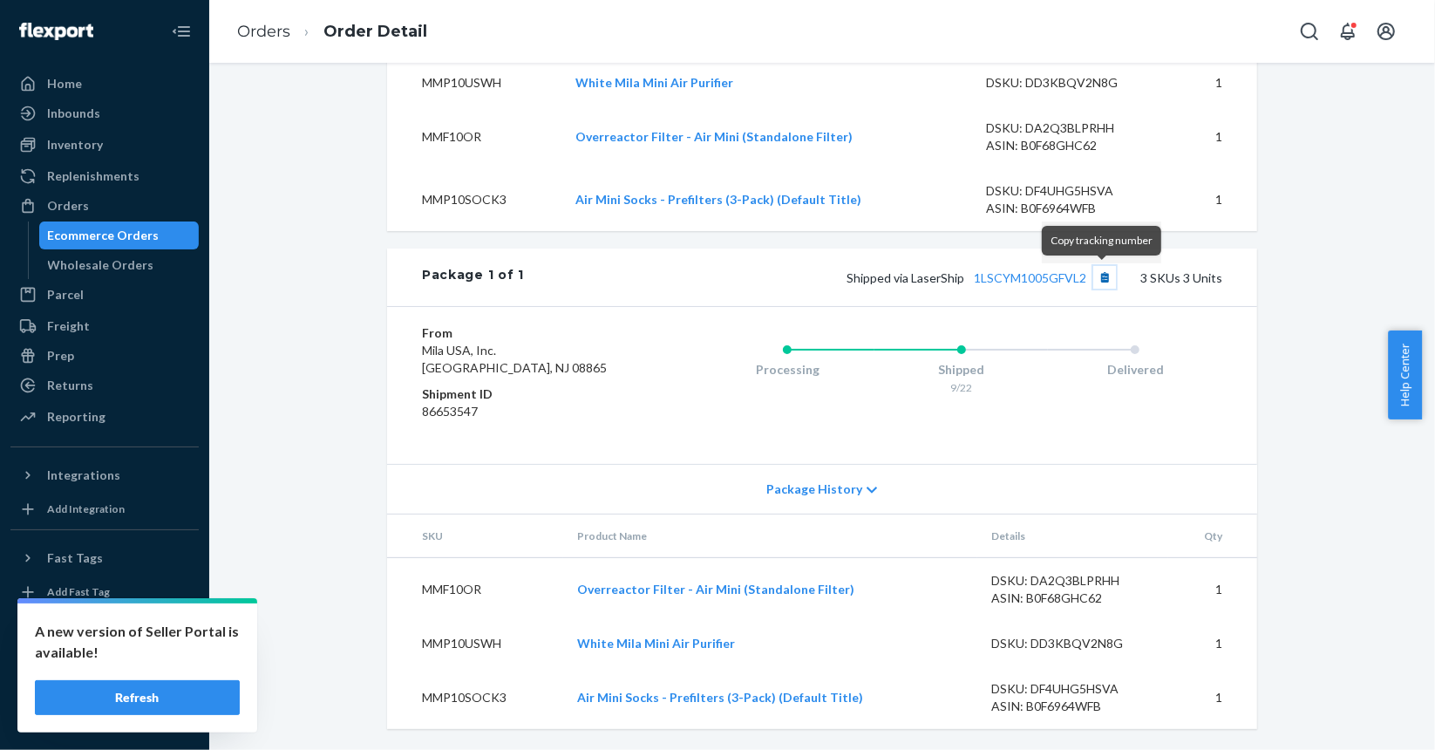
click at [1097, 279] on button "Copy tracking number" at bounding box center [1105, 277] width 23 height 23
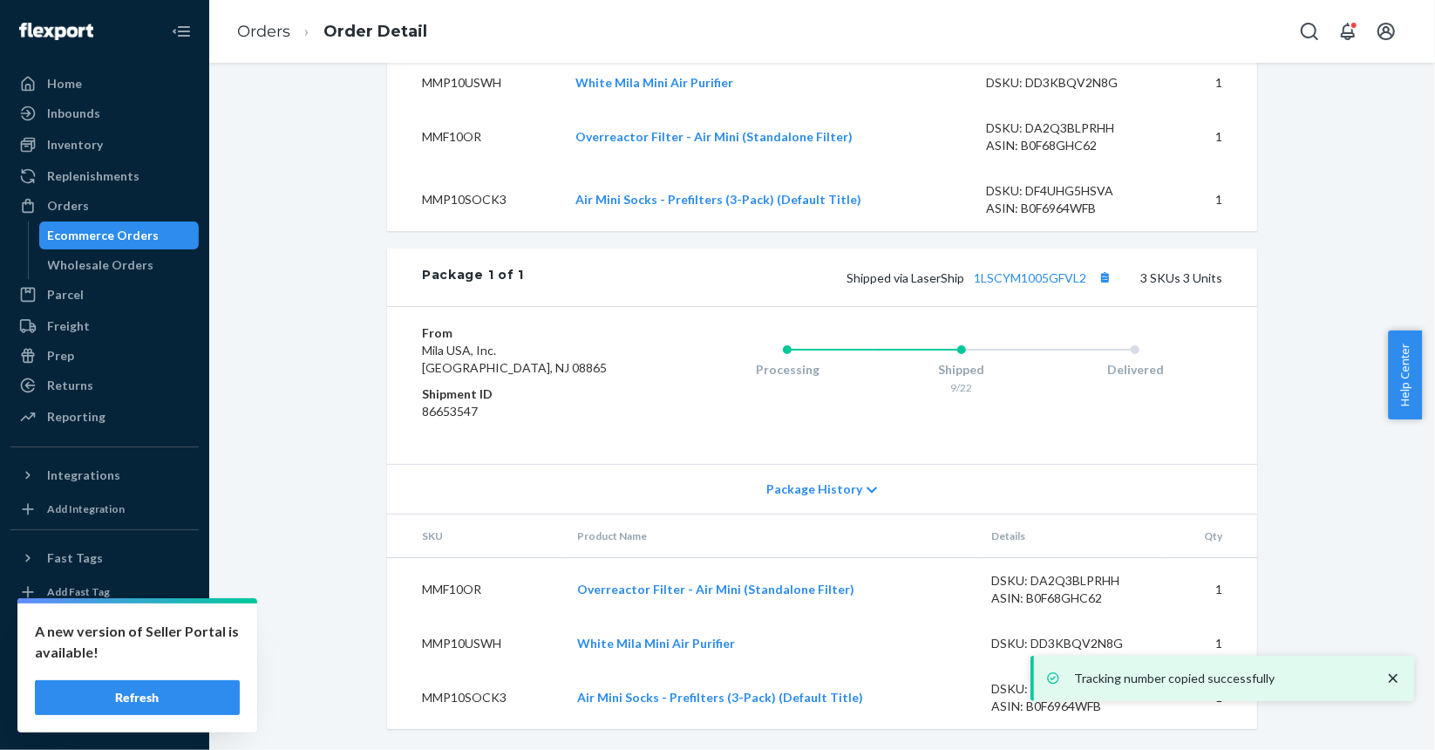
click at [103, 235] on div "Ecommerce Orders" at bounding box center [104, 235] width 112 height 17
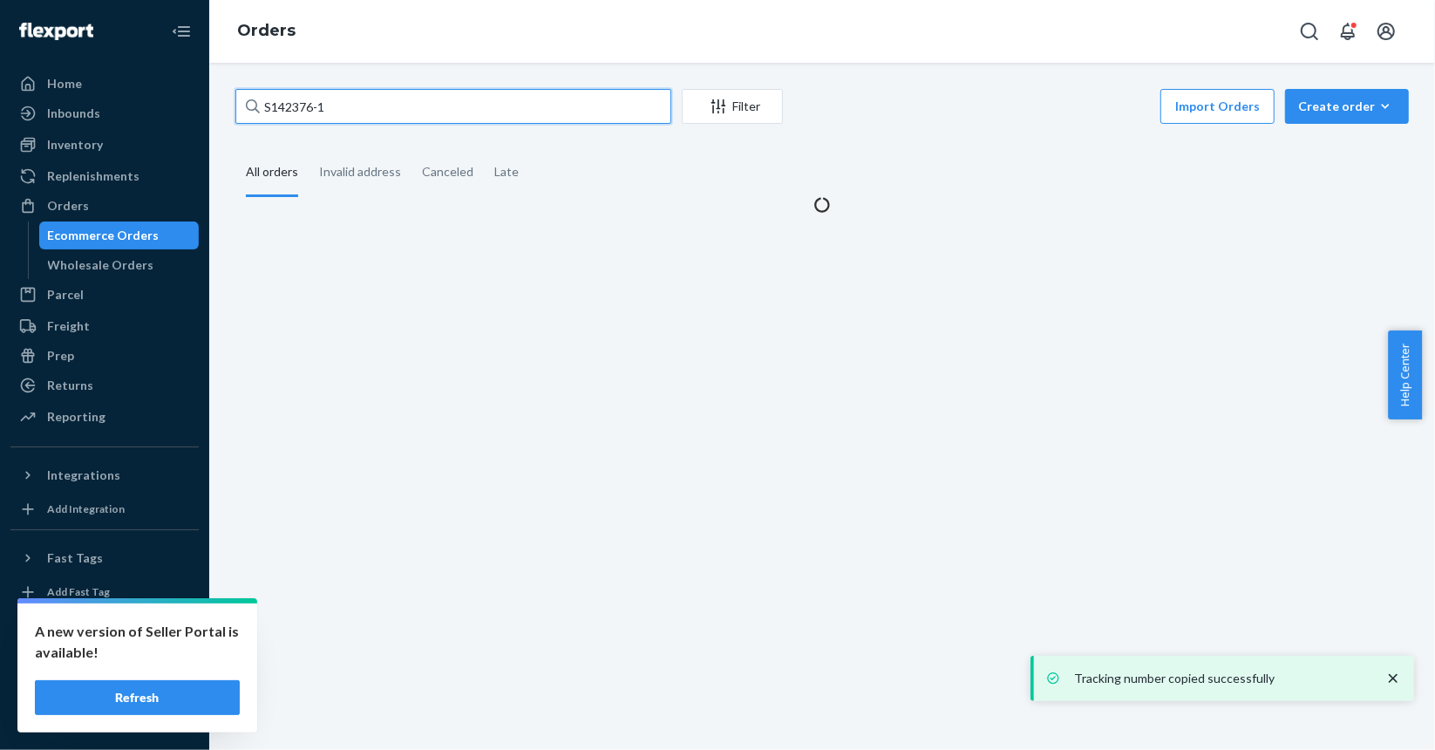
click at [541, 119] on input "S142376-1" at bounding box center [453, 106] width 436 height 35
paste input "9"
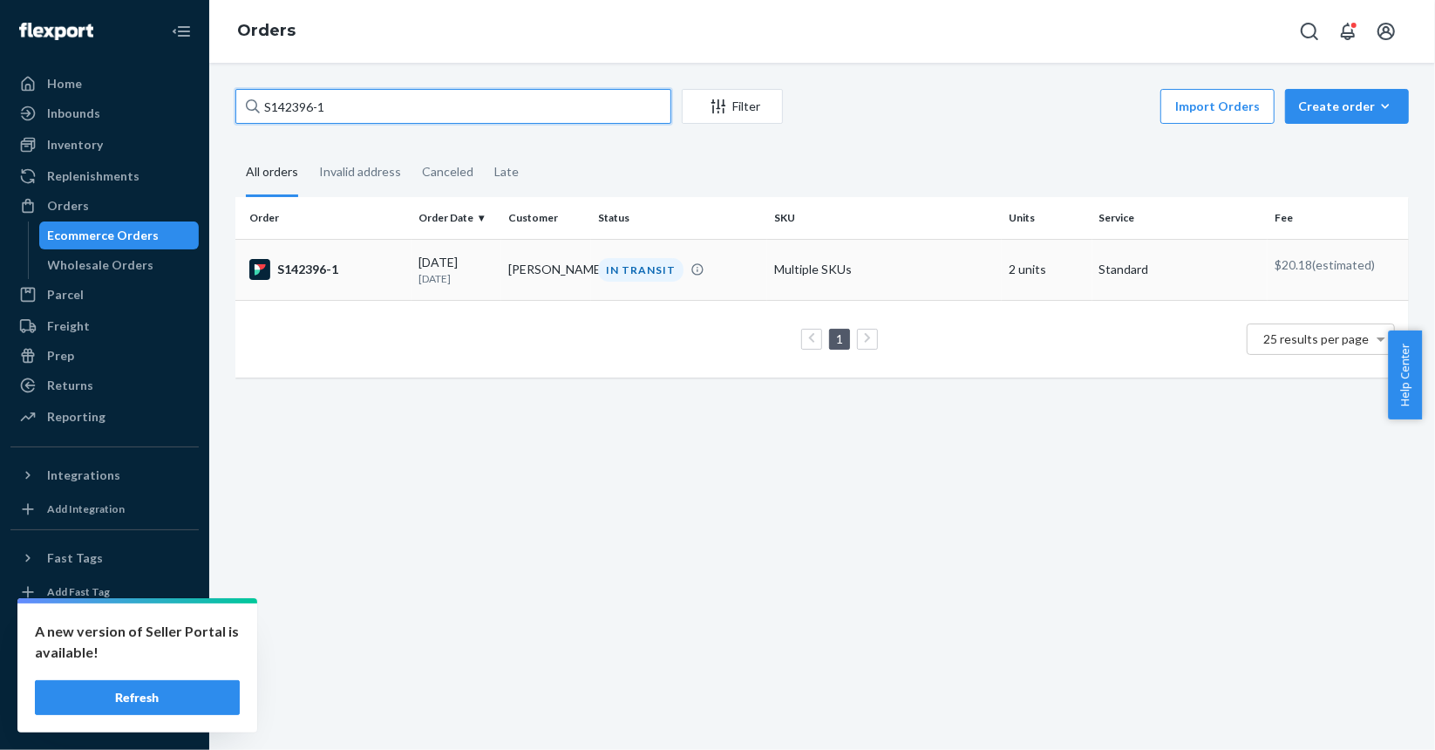
type input "S142396-1"
click at [373, 270] on div "S142396-1" at bounding box center [326, 269] width 155 height 21
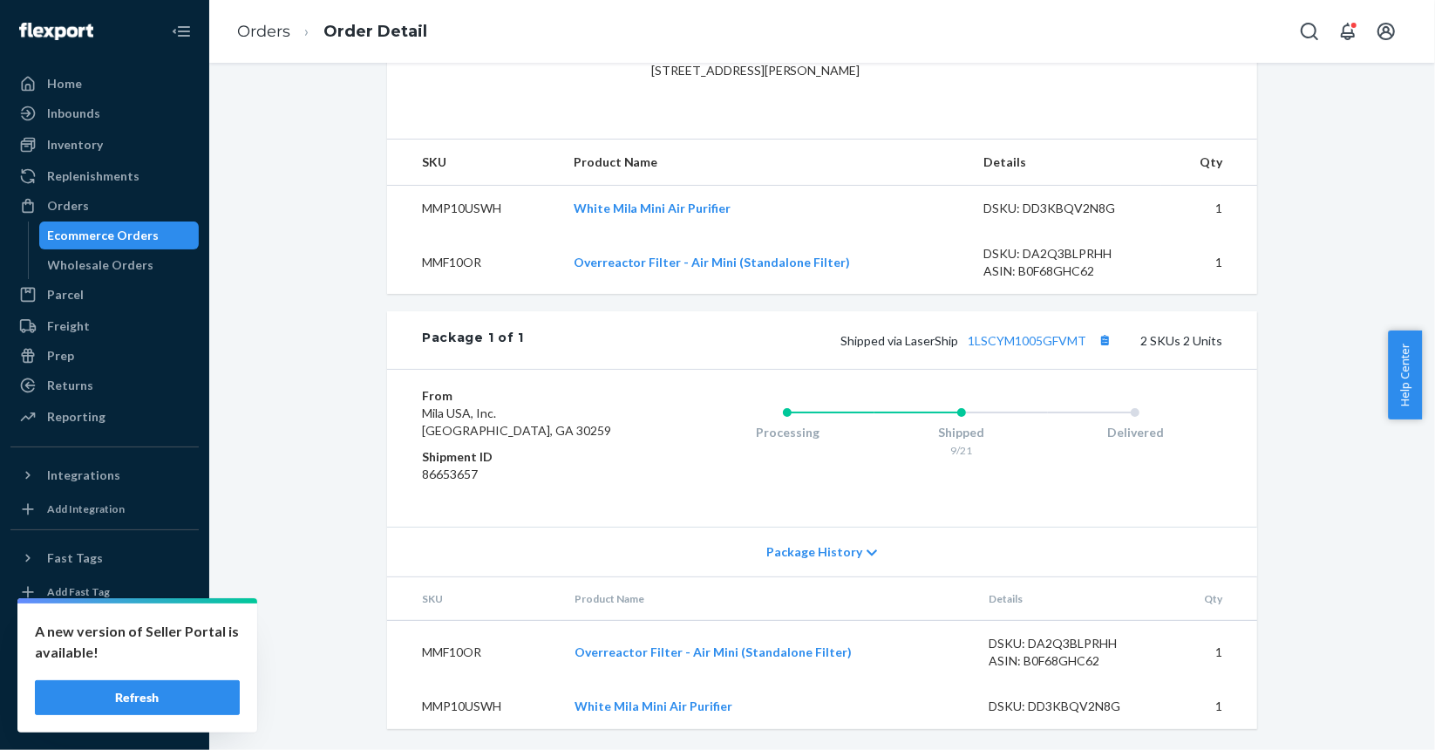
scroll to position [563, 0]
click at [1105, 344] on button "Copy tracking number" at bounding box center [1105, 340] width 23 height 23
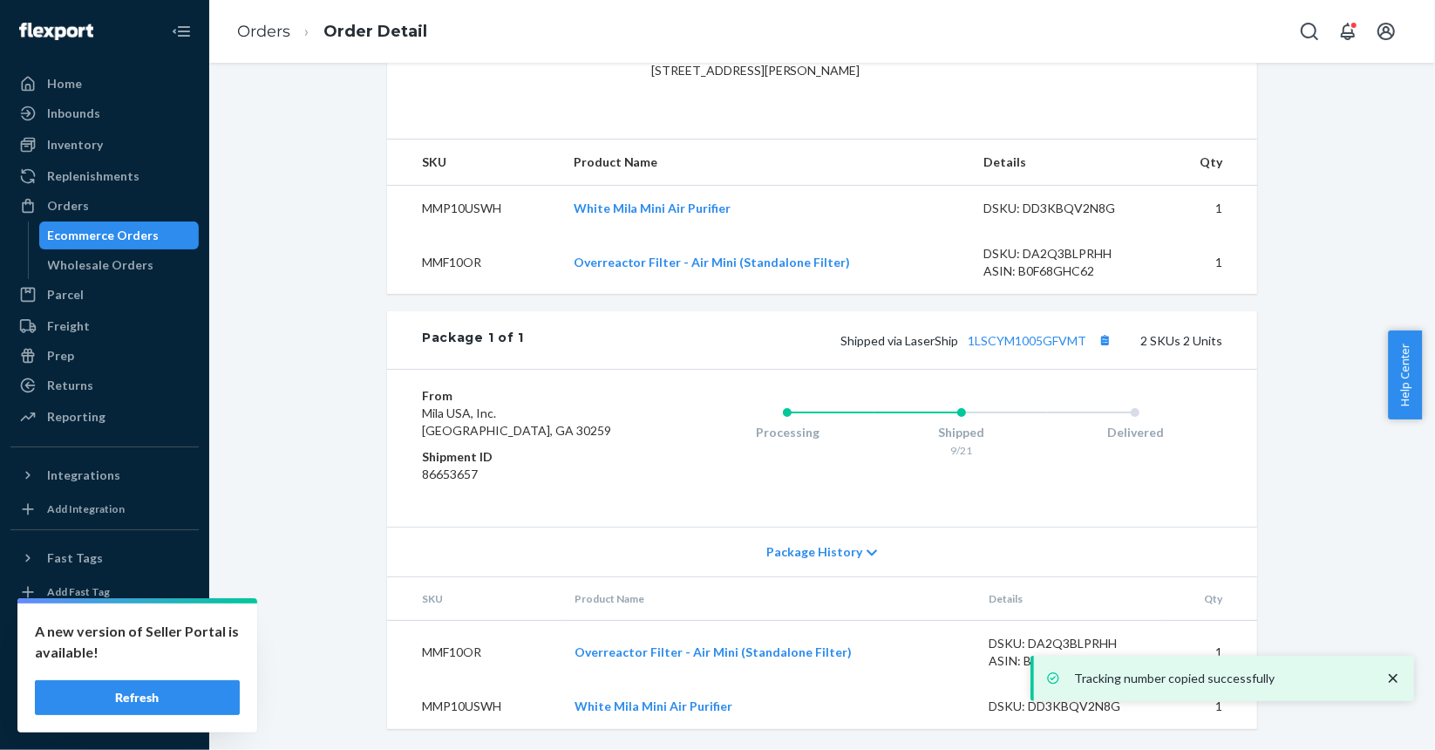
click at [113, 239] on div "Ecommerce Orders" at bounding box center [104, 235] width 112 height 17
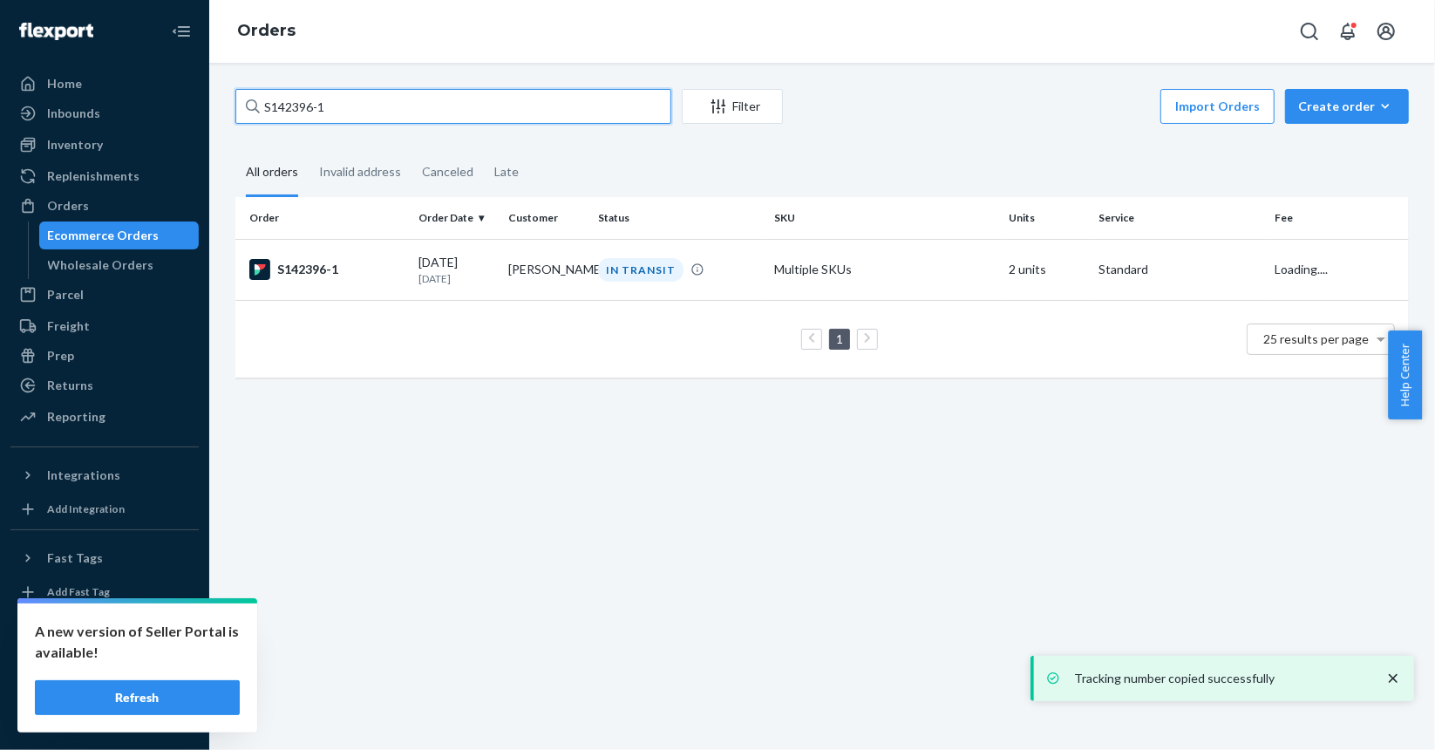
click at [416, 117] on input "S142396-1" at bounding box center [453, 106] width 436 height 35
paste input "40"
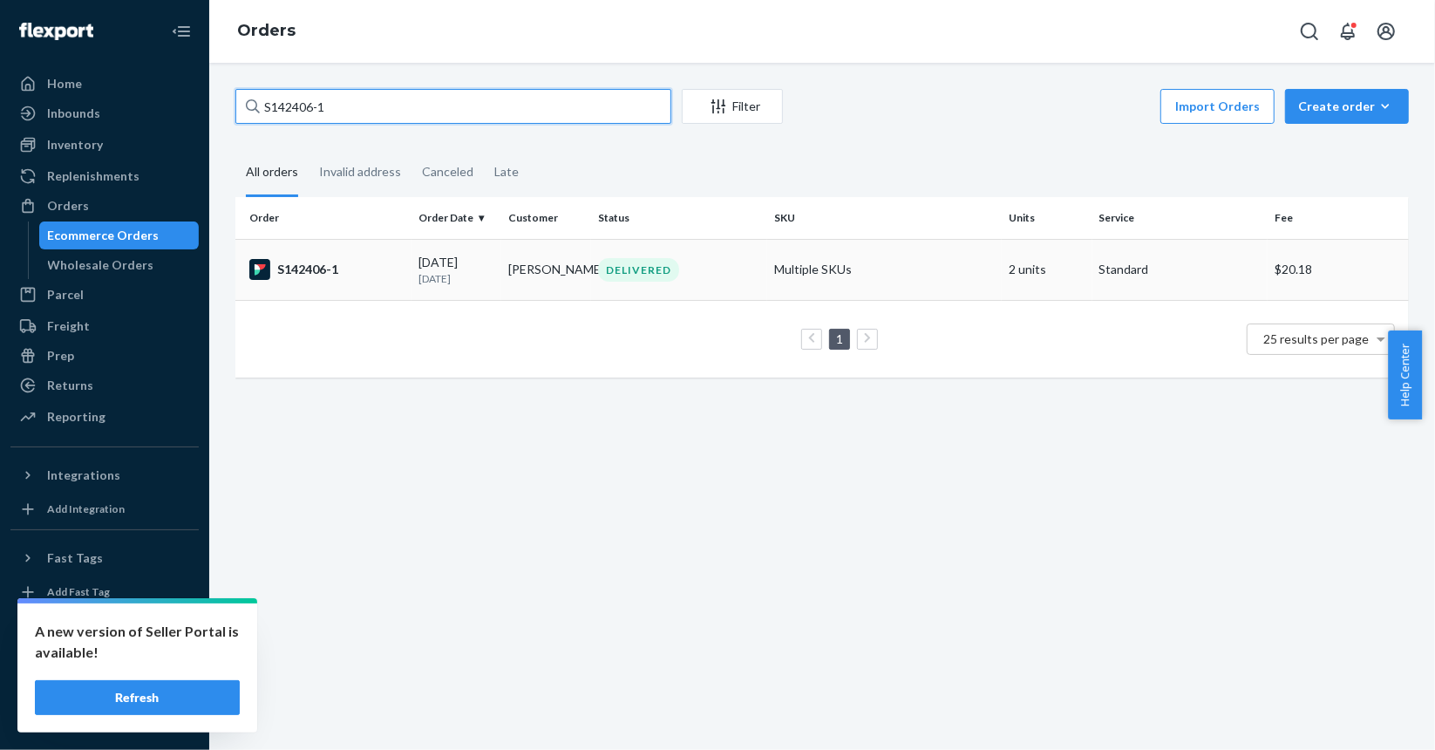
type input "S142406-1"
click at [346, 283] on td "S142406-1" at bounding box center [323, 269] width 176 height 61
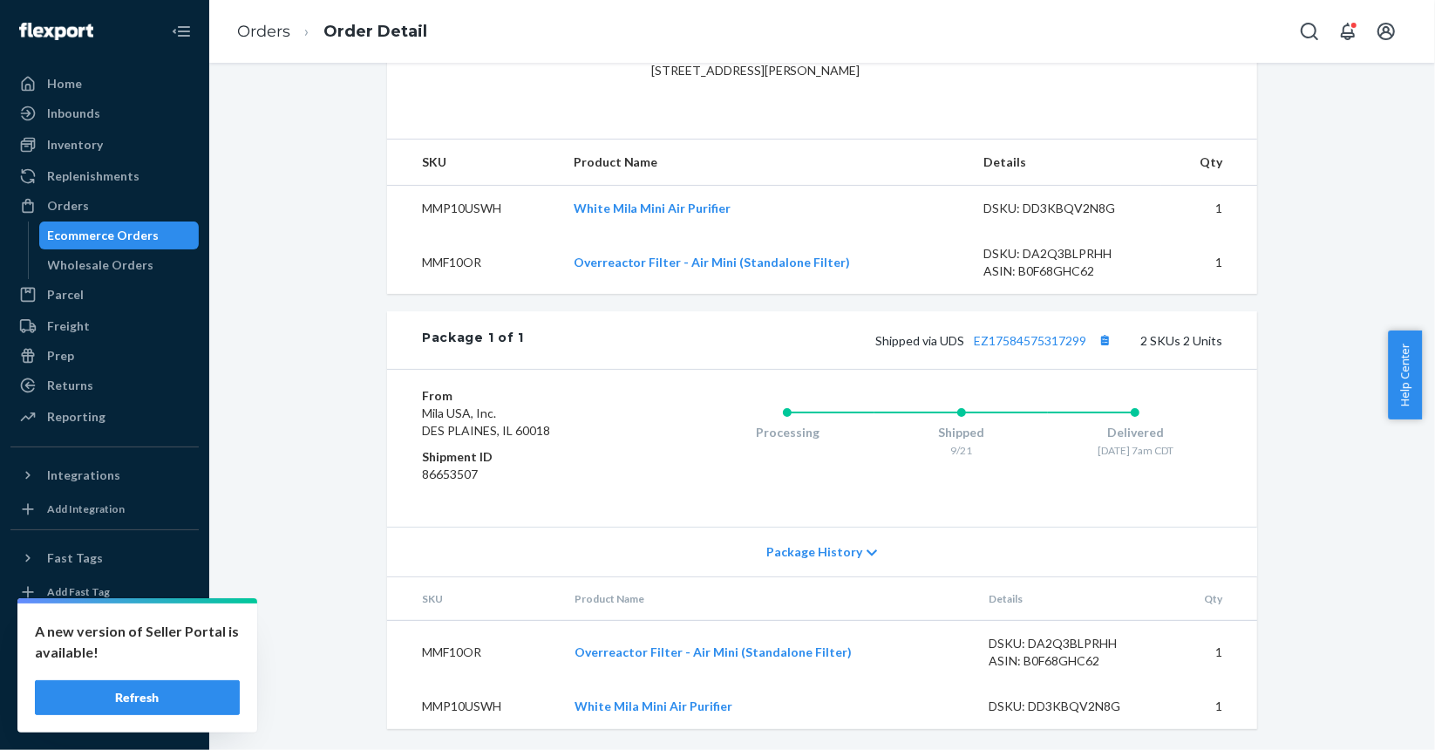
scroll to position [528, 0]
click at [1102, 339] on button "Copy tracking number" at bounding box center [1105, 340] width 23 height 23
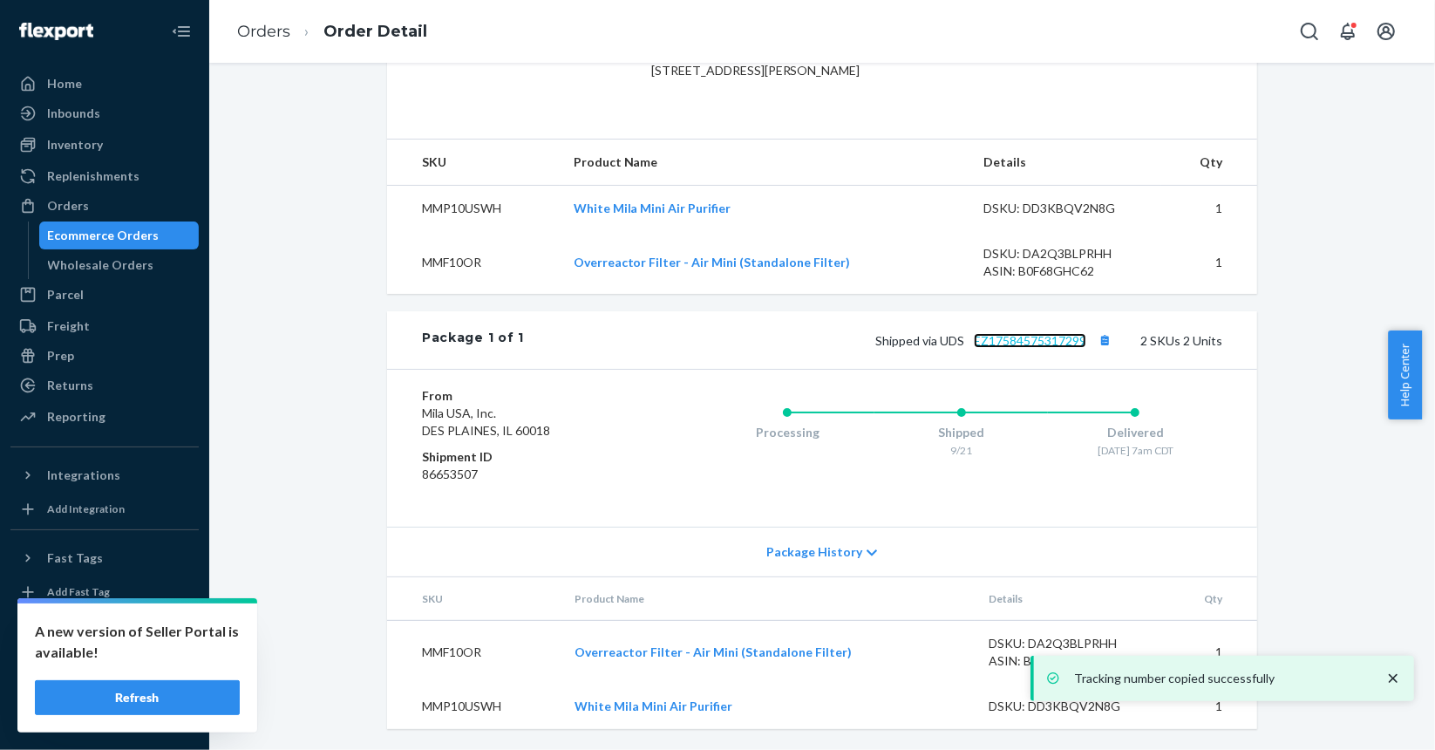
click at [992, 344] on link "EZ17584575317299" at bounding box center [1030, 340] width 112 height 15
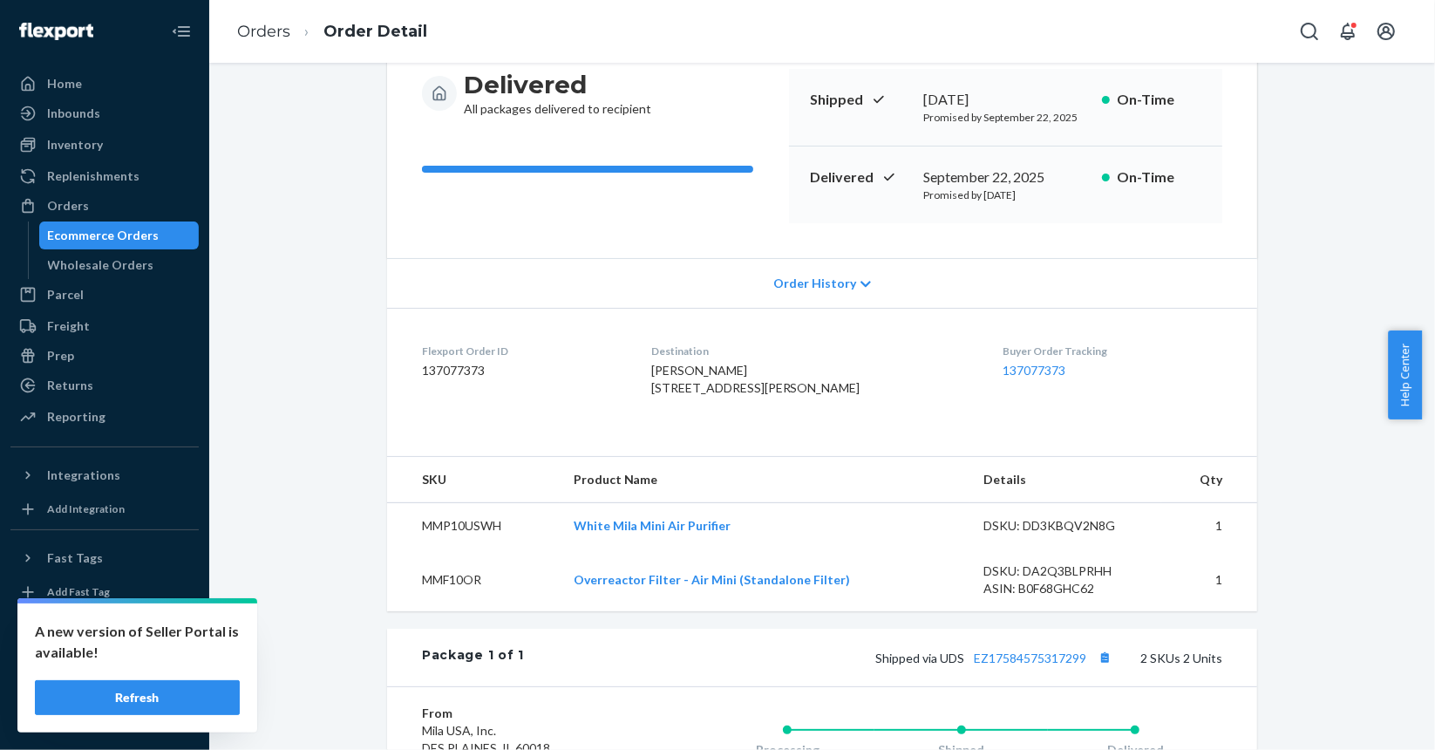
click at [93, 234] on div "Ecommerce Orders" at bounding box center [104, 235] width 112 height 17
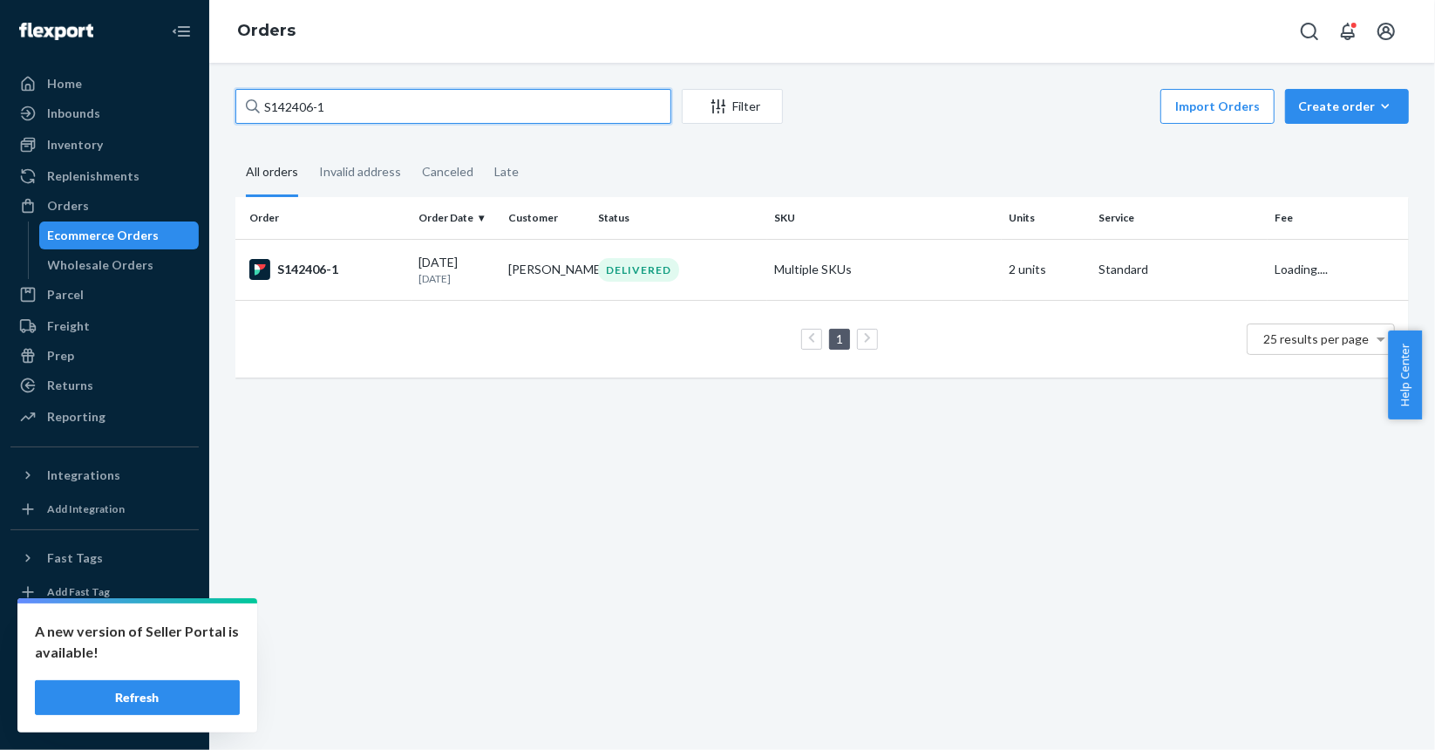
click at [459, 123] on input "S142406-1" at bounding box center [453, 106] width 436 height 35
paste input "24"
type input "S142424-1"
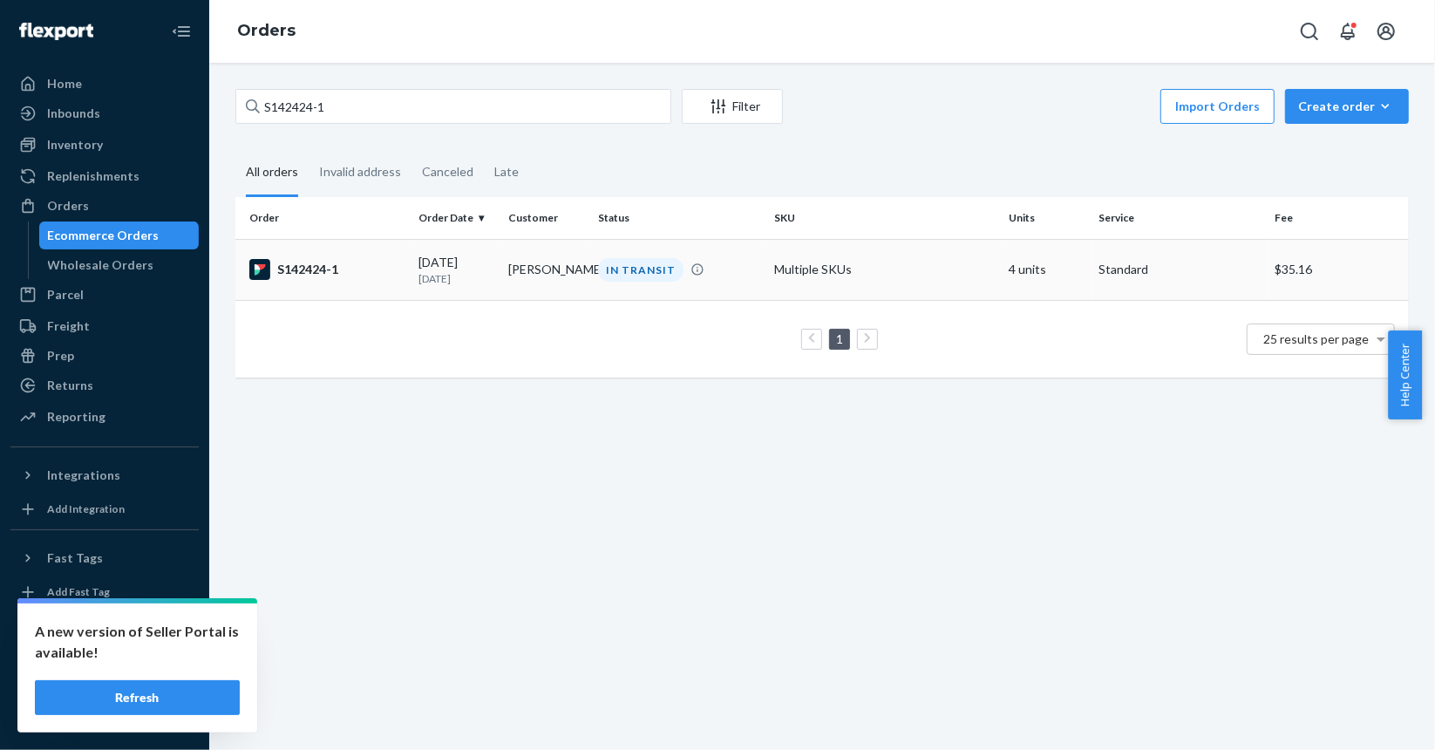
click at [371, 286] on td "S142424-1" at bounding box center [323, 269] width 176 height 61
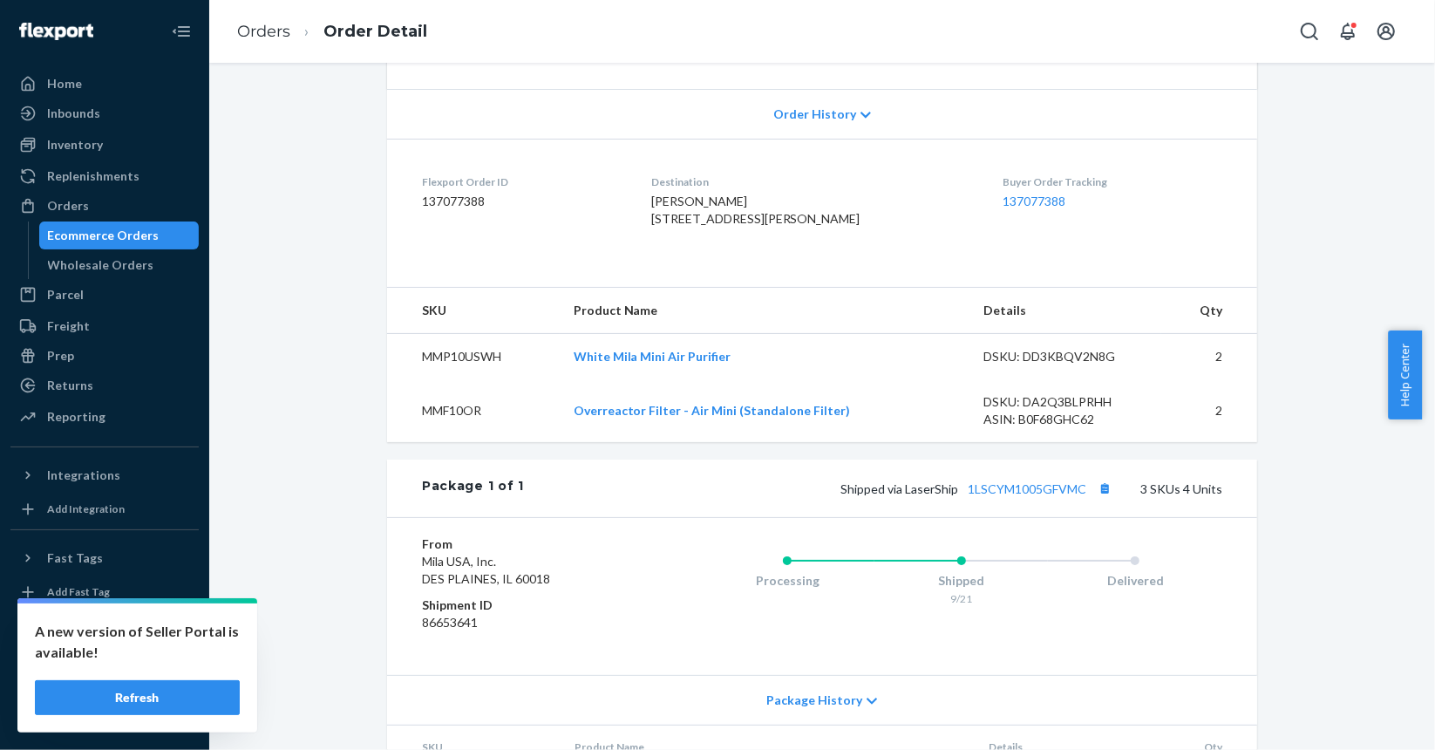
scroll to position [436, 0]
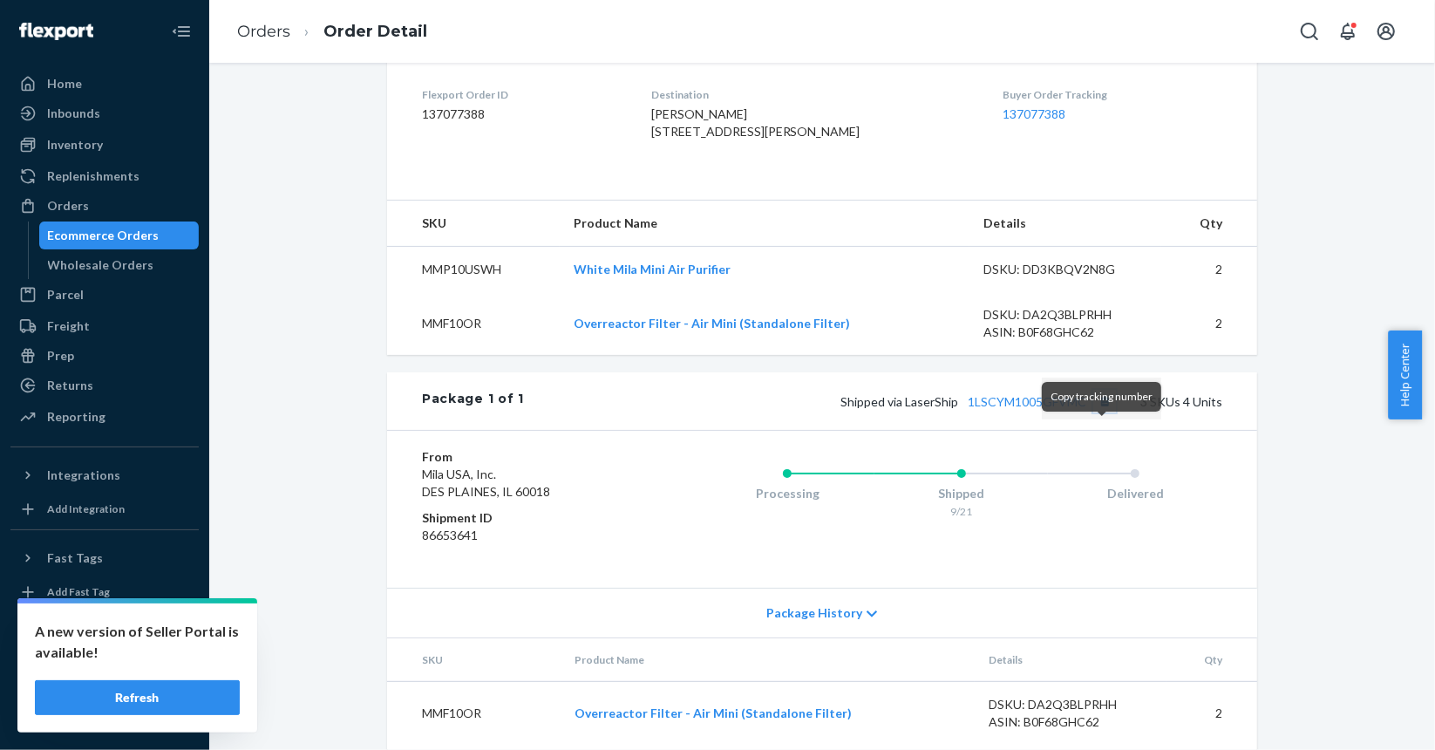
click at [1105, 412] on button "Copy tracking number" at bounding box center [1105, 401] width 23 height 23
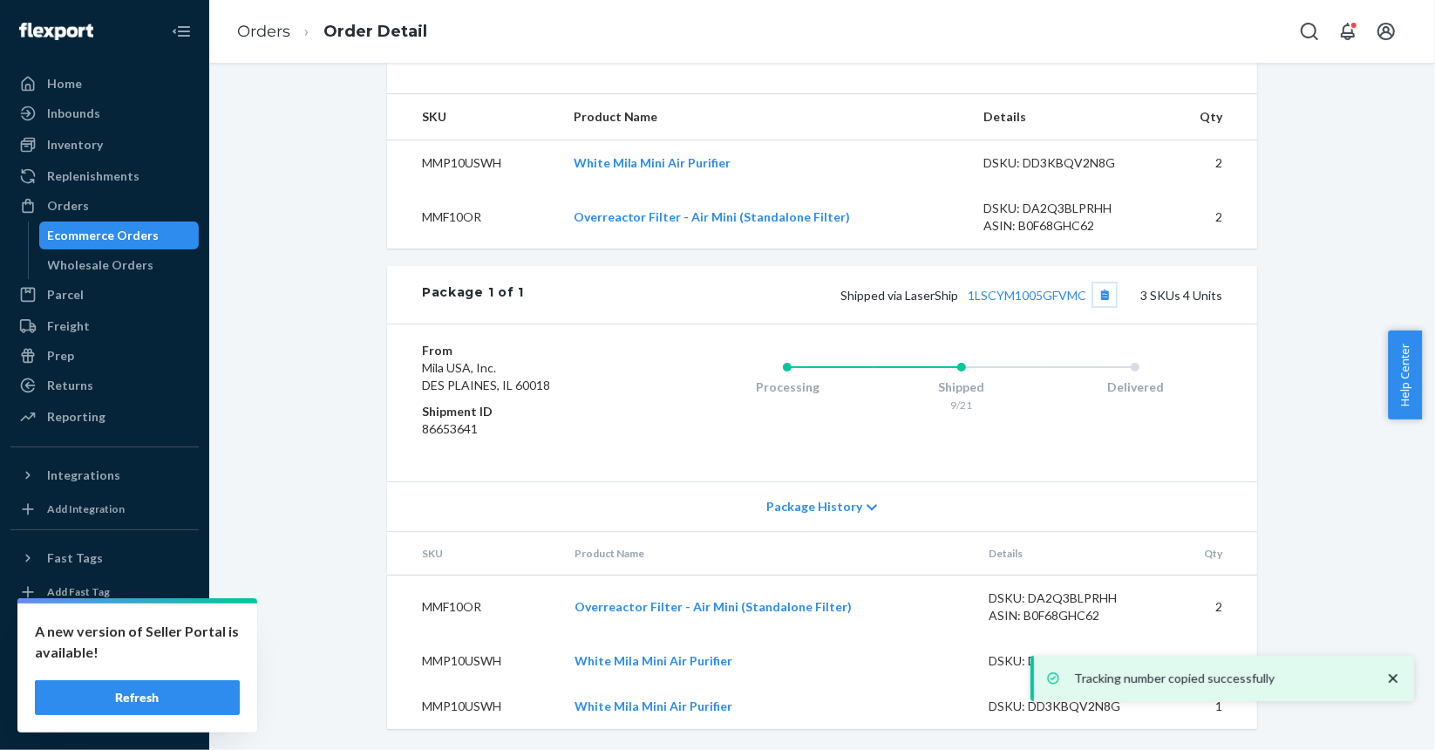
scroll to position [574, 0]
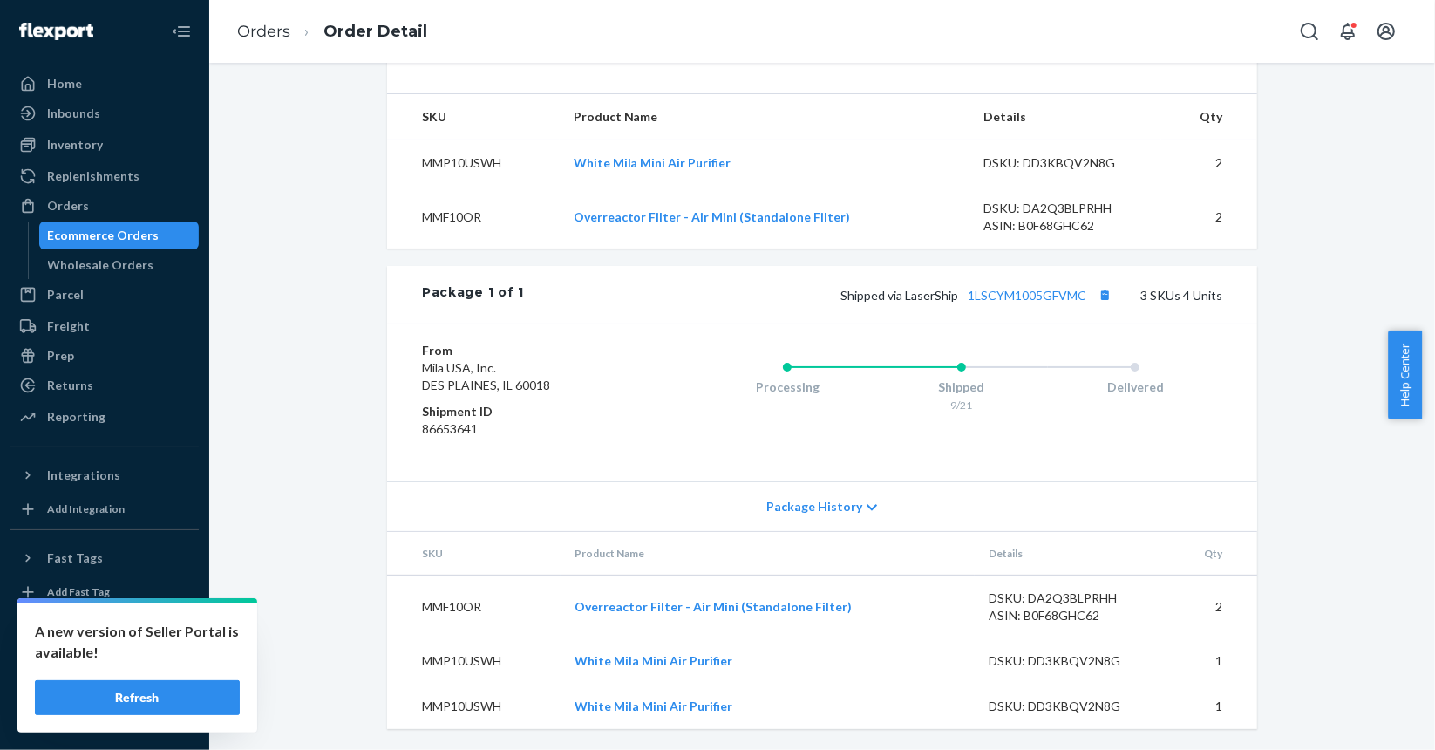
click at [110, 240] on div "Ecommerce Orders" at bounding box center [104, 235] width 112 height 17
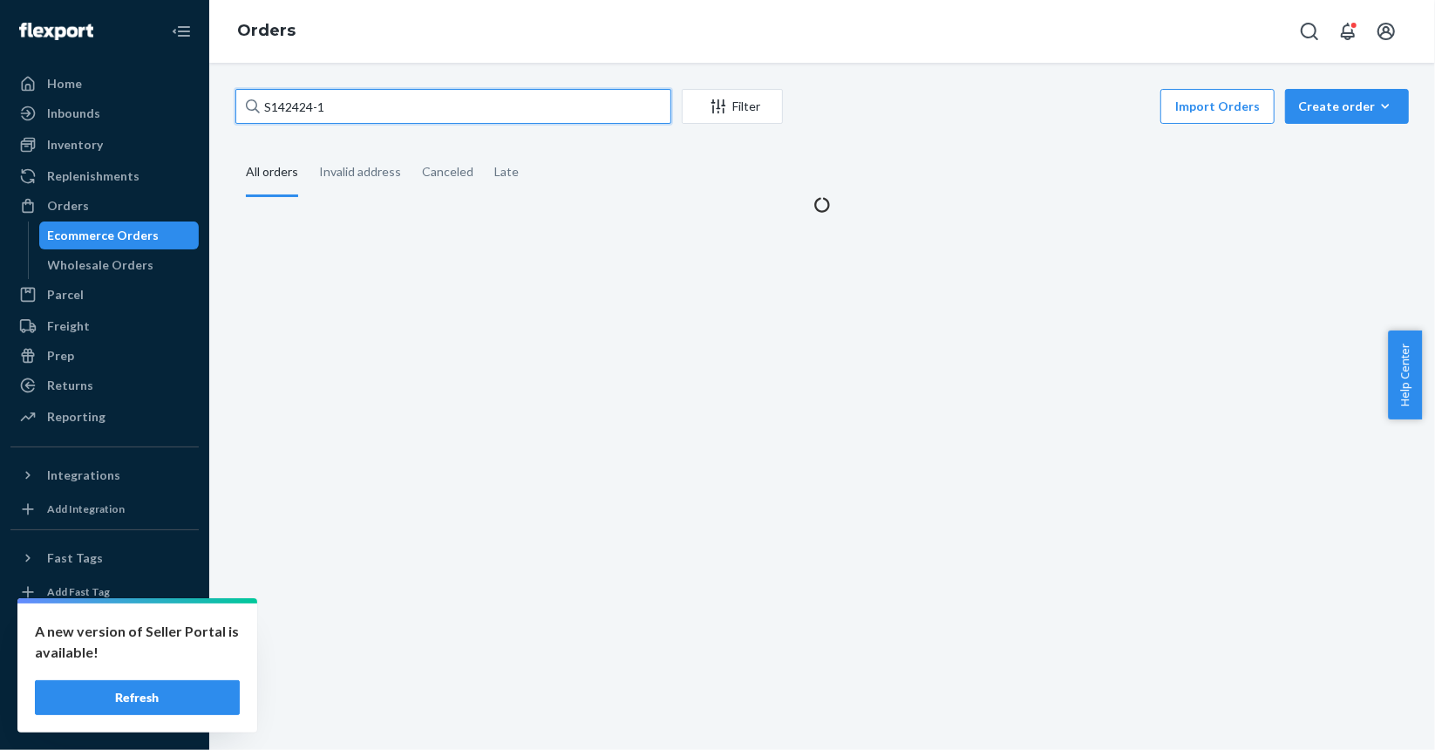
click at [551, 117] on input "S142424-1" at bounding box center [453, 106] width 436 height 35
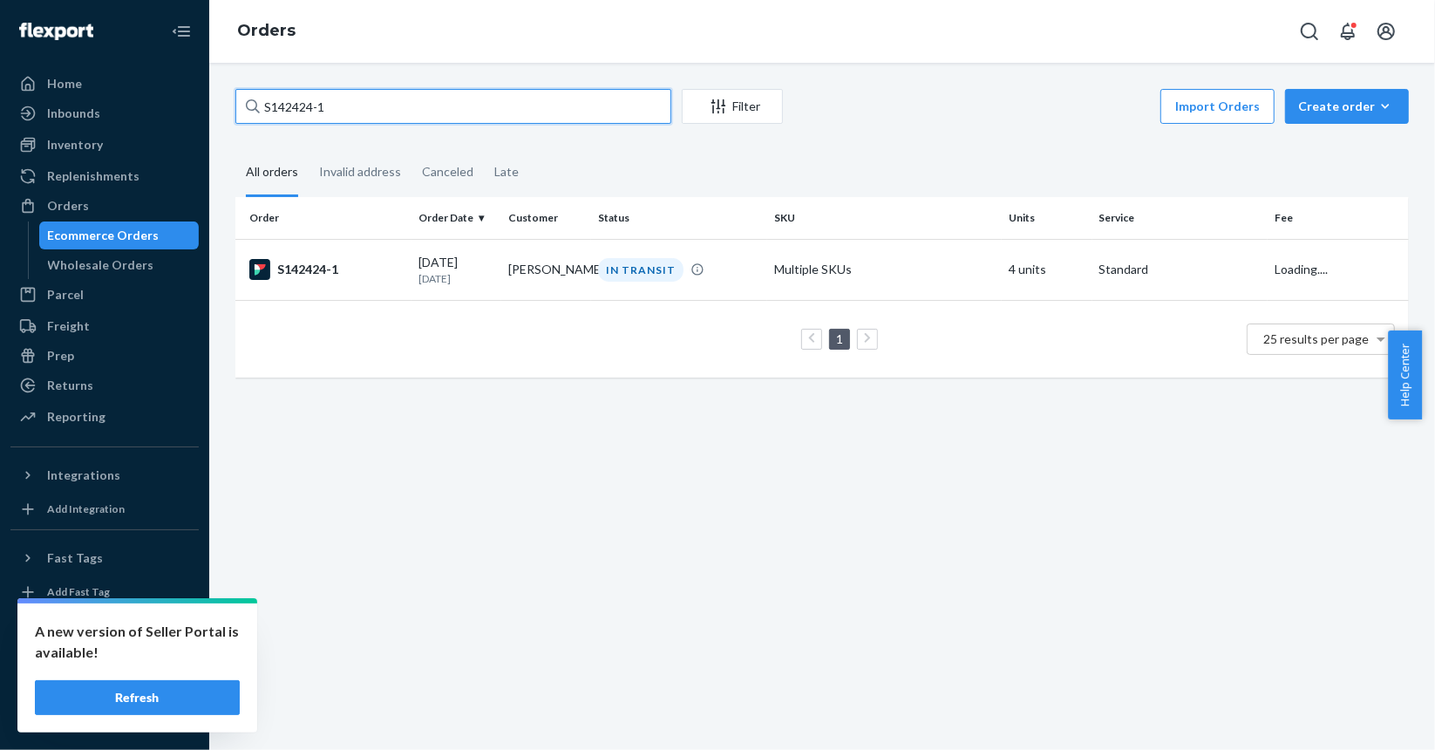
paste input "40"
type input "S142440-1"
click at [369, 264] on div "S142440-1" at bounding box center [326, 269] width 155 height 21
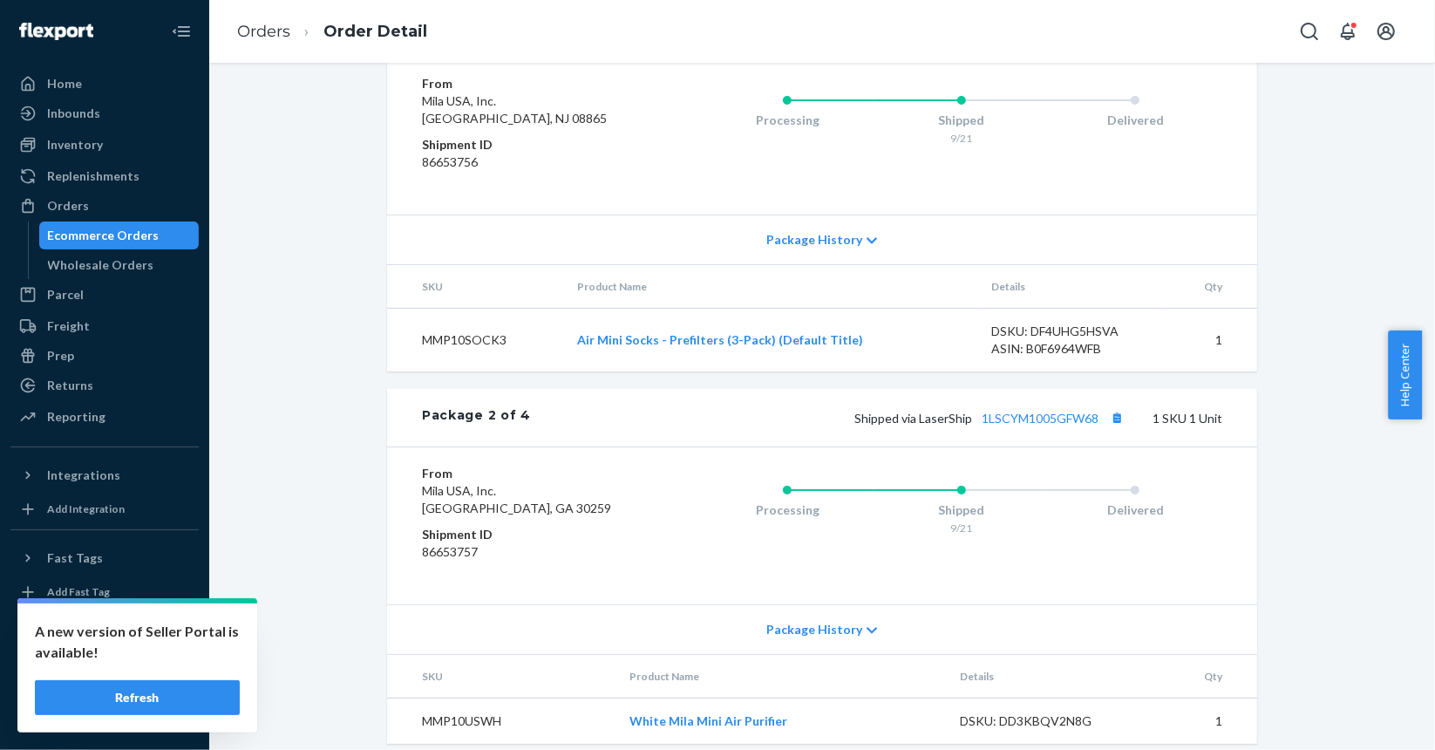
scroll to position [698, 0]
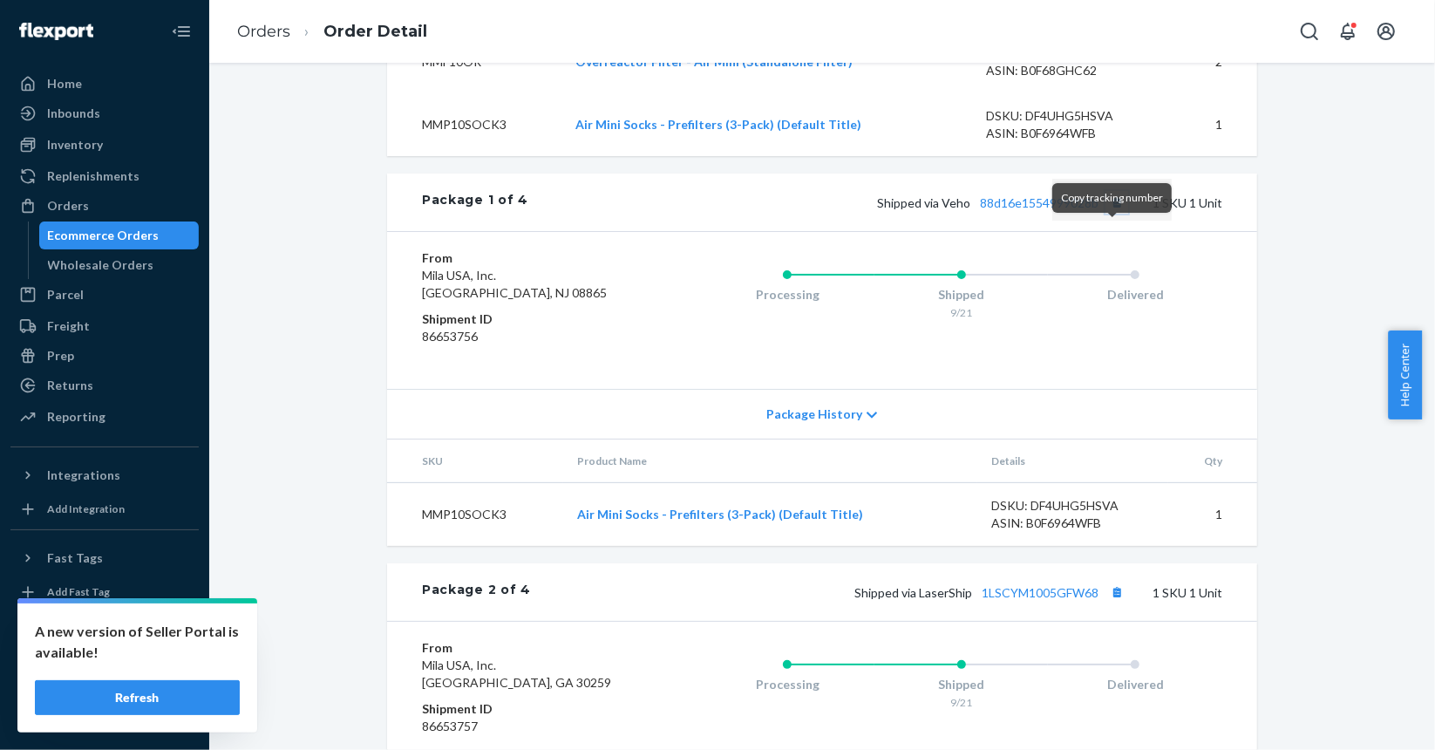
click at [1114, 214] on button "Copy tracking number" at bounding box center [1117, 202] width 23 height 23
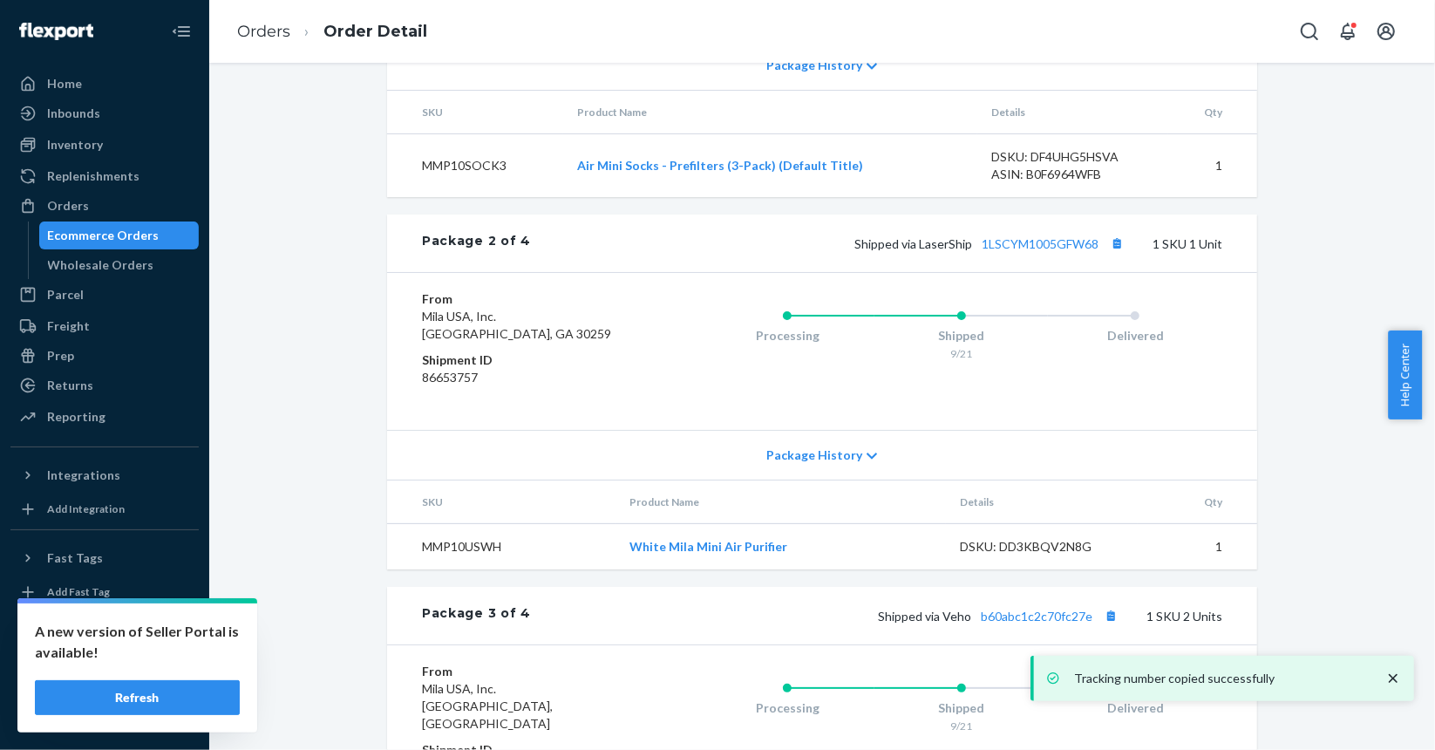
scroll to position [1483, 0]
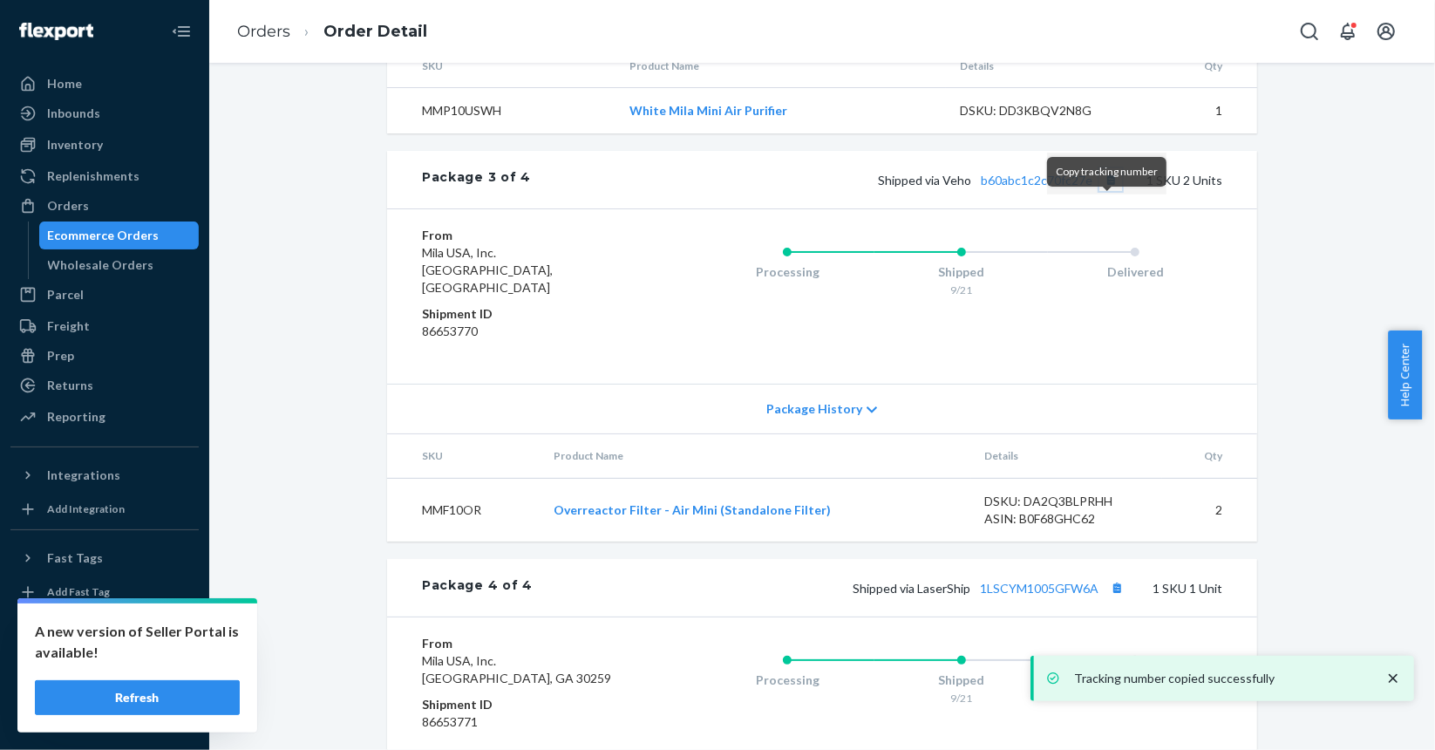
click at [1107, 191] on button "Copy tracking number" at bounding box center [1111, 179] width 23 height 23
click at [1062, 187] on link "b60abc1c2c70fc27e" at bounding box center [1037, 180] width 112 height 15
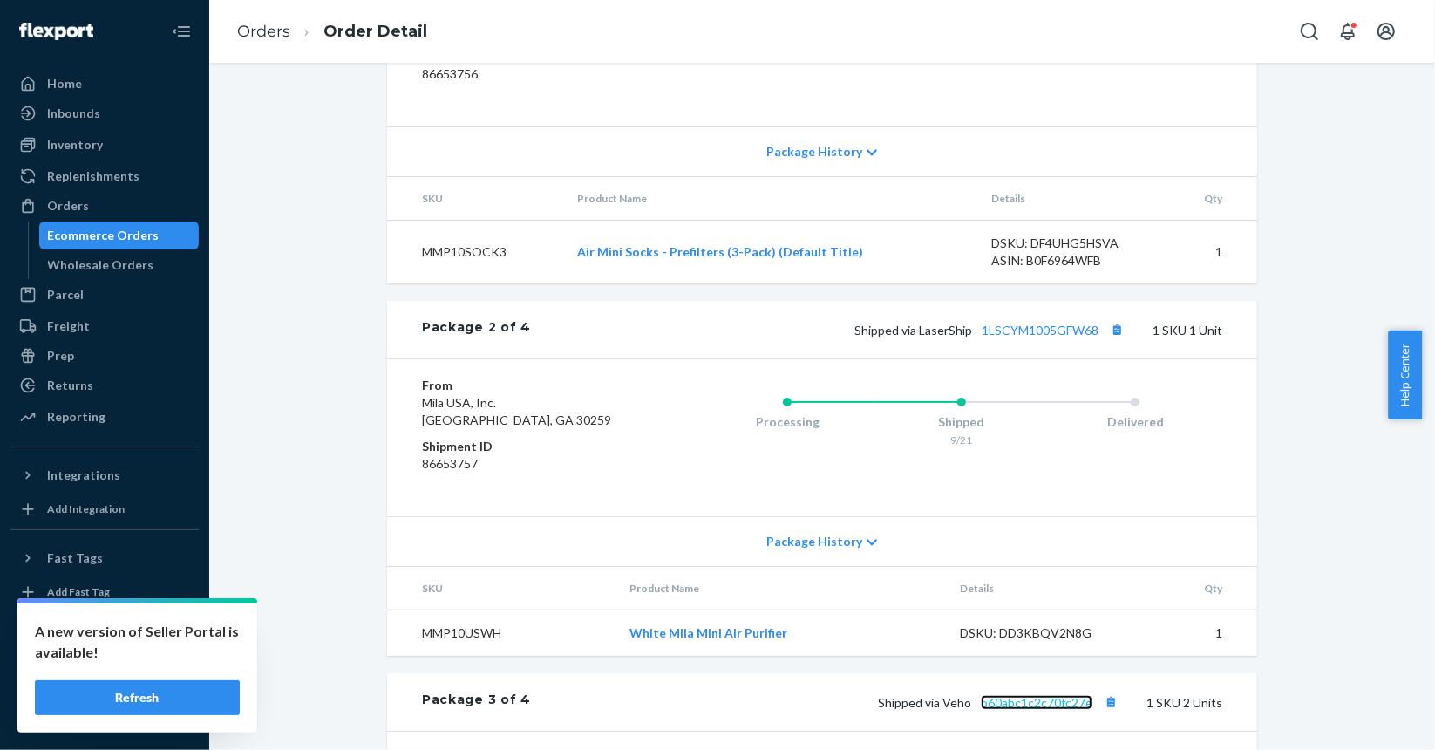
scroll to position [959, 0]
click at [1115, 342] on button "Copy tracking number" at bounding box center [1117, 330] width 23 height 23
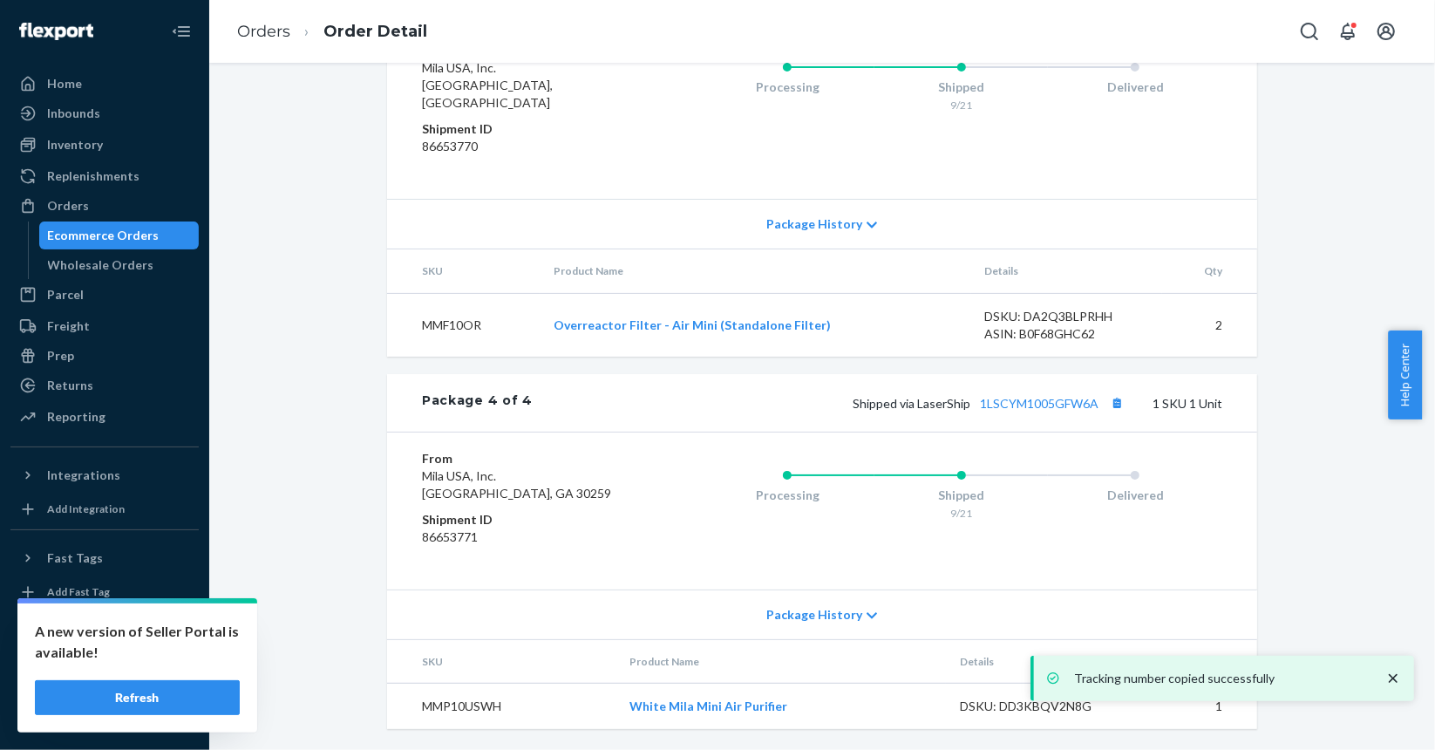
scroll to position [1676, 0]
click at [1113, 404] on button "Copy tracking number" at bounding box center [1117, 403] width 23 height 23
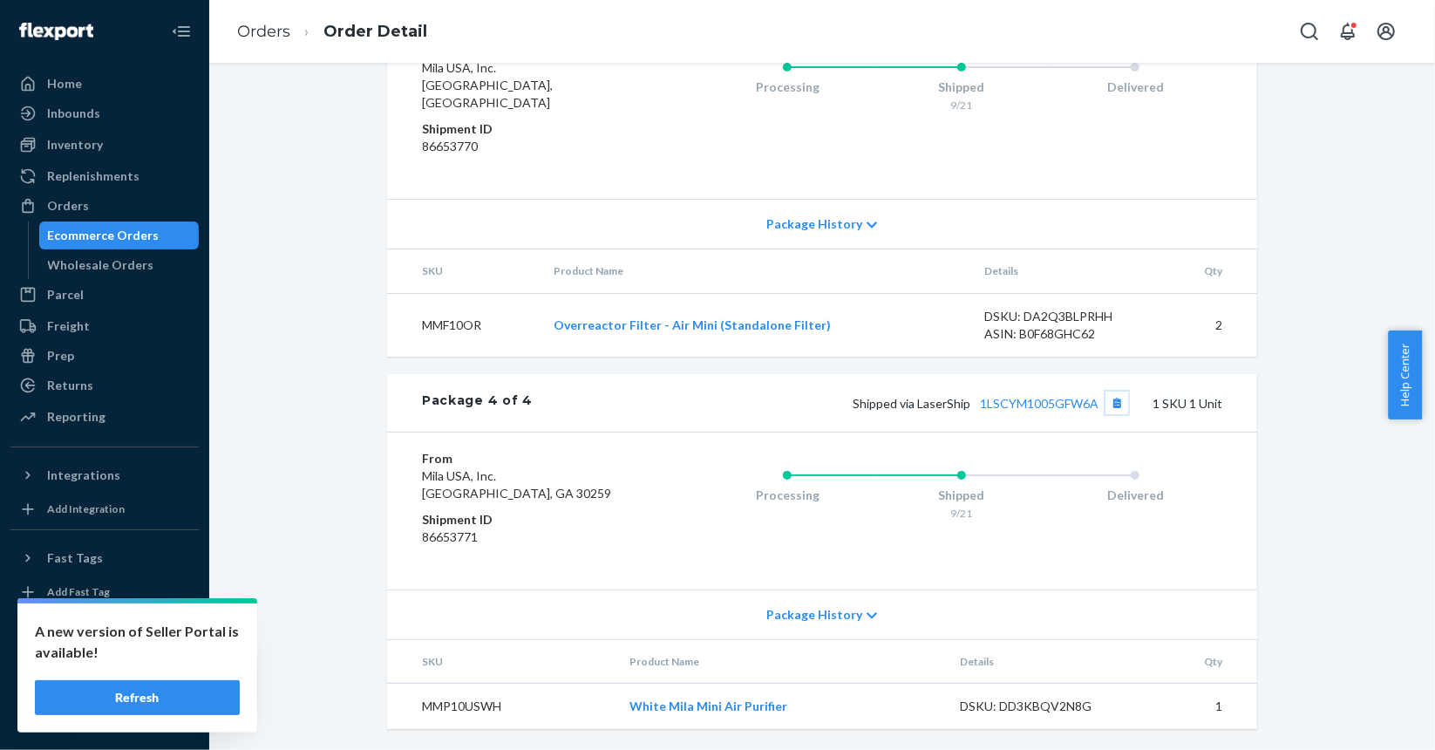
scroll to position [1066, 0]
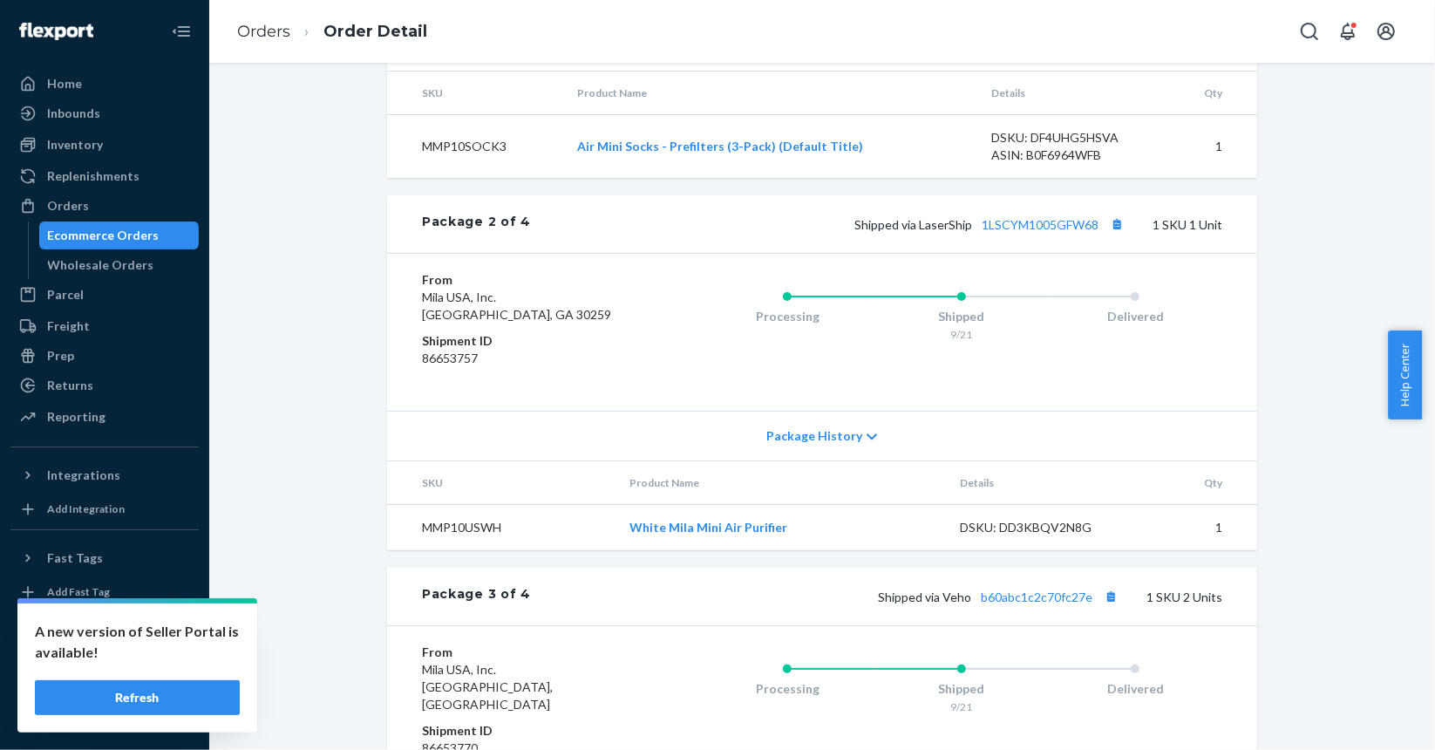
click at [171, 240] on div "Ecommerce Orders" at bounding box center [119, 235] width 157 height 24
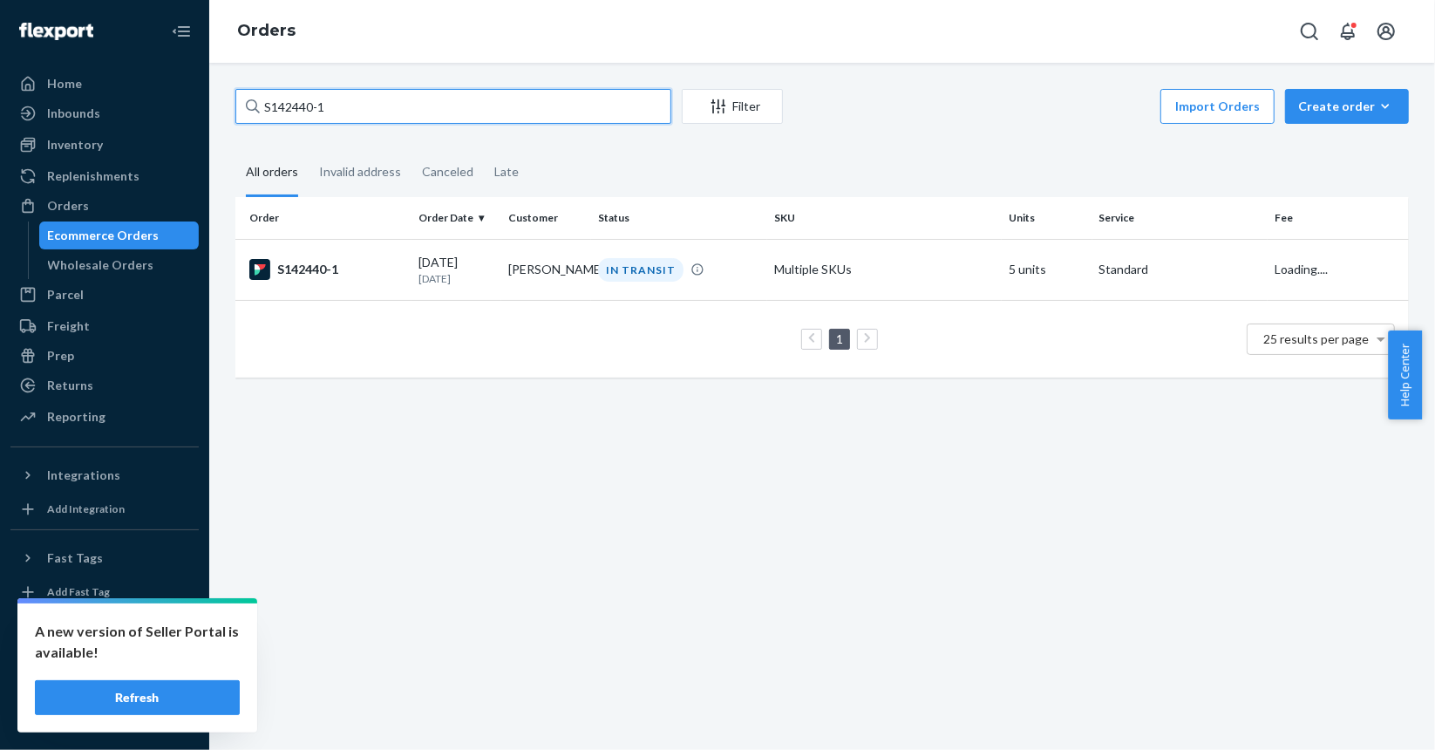
click at [447, 101] on input "S142440-1" at bounding box center [453, 106] width 436 height 35
paste input "5"
type input "S142445-1"
click at [381, 265] on div "S142445-1" at bounding box center [326, 269] width 155 height 21
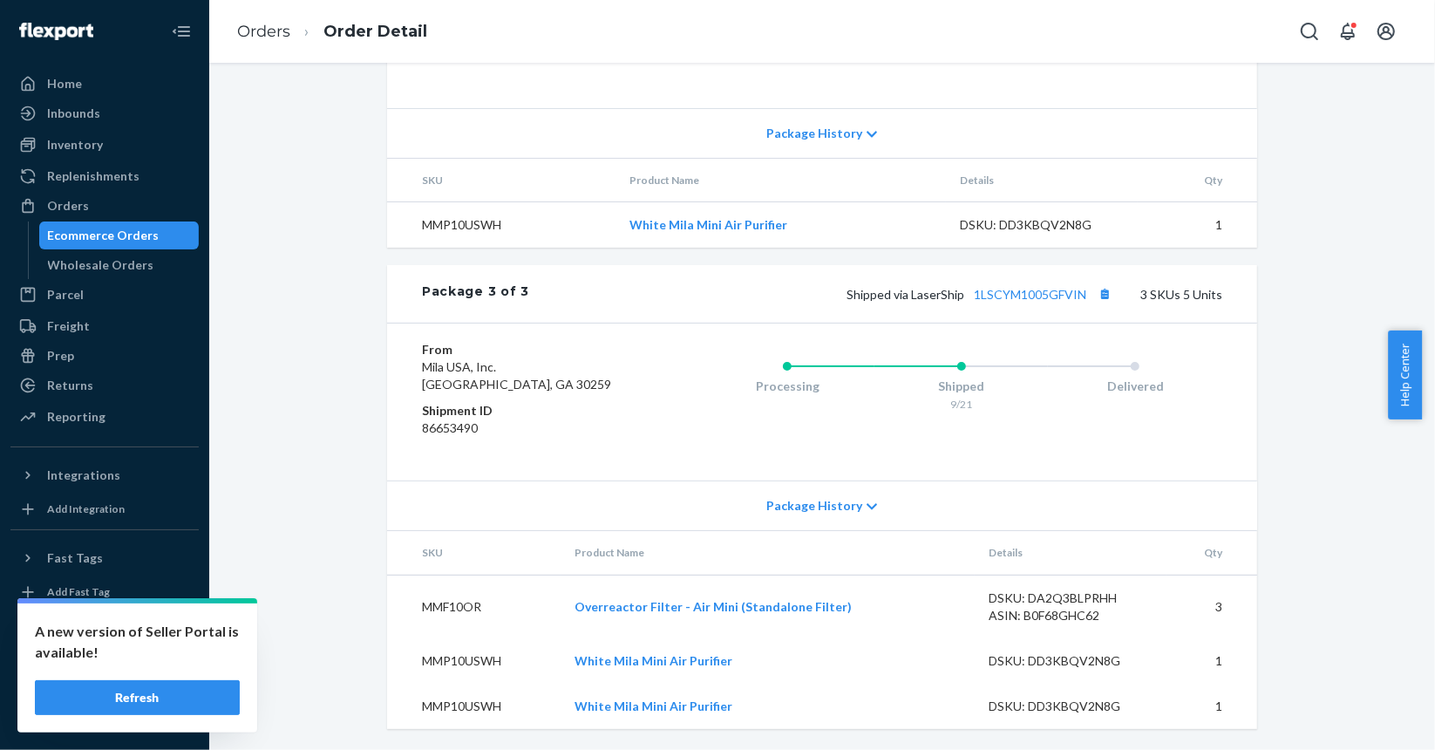
scroll to position [1047, 0]
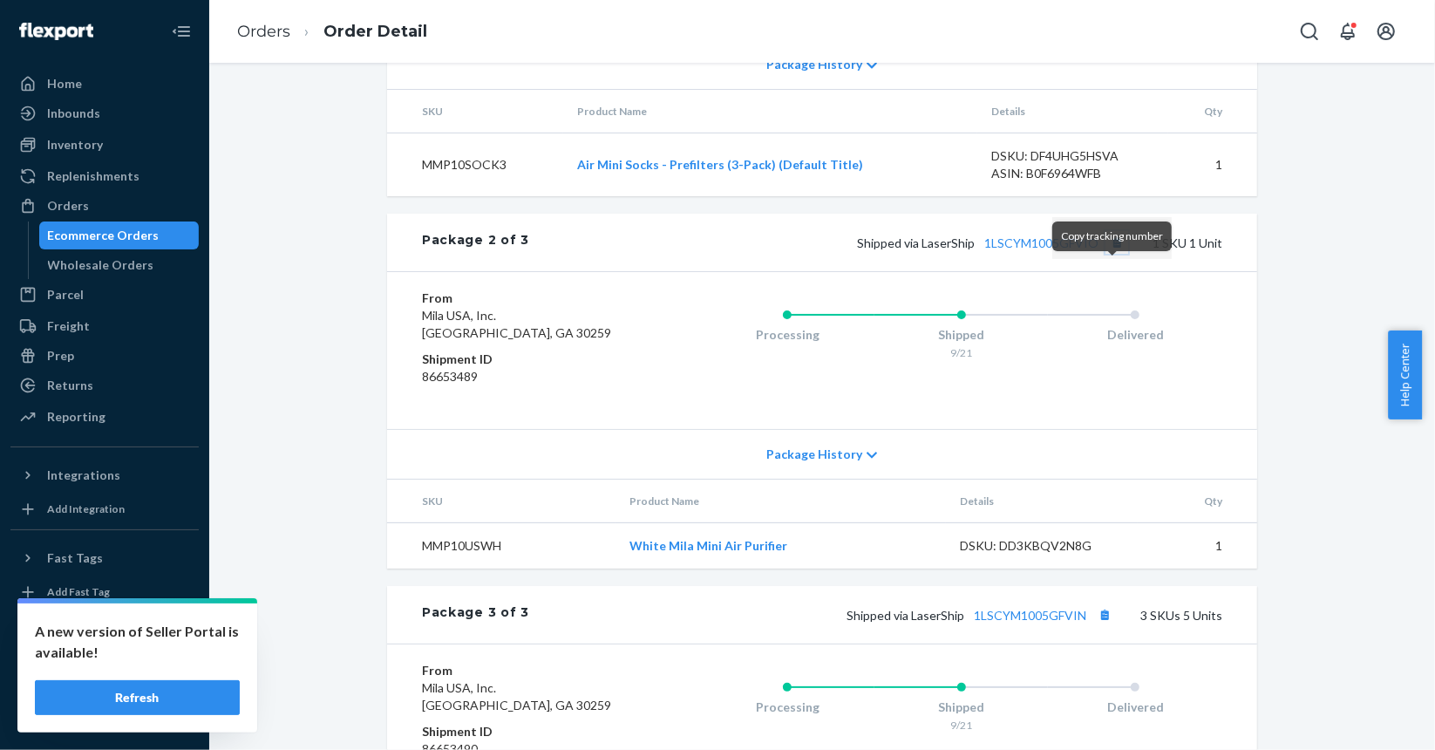
click at [1117, 254] on button "Copy tracking number" at bounding box center [1117, 242] width 23 height 23
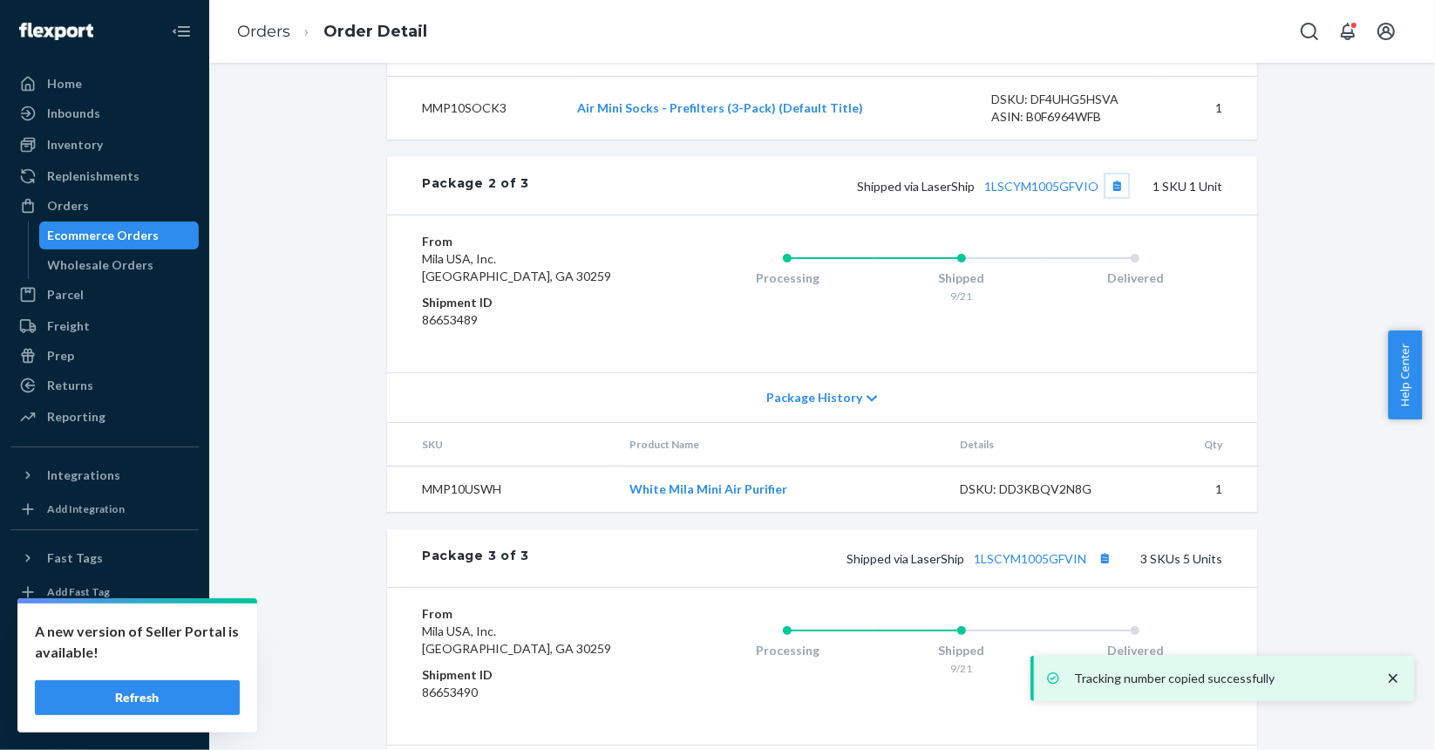
scroll to position [1222, 0]
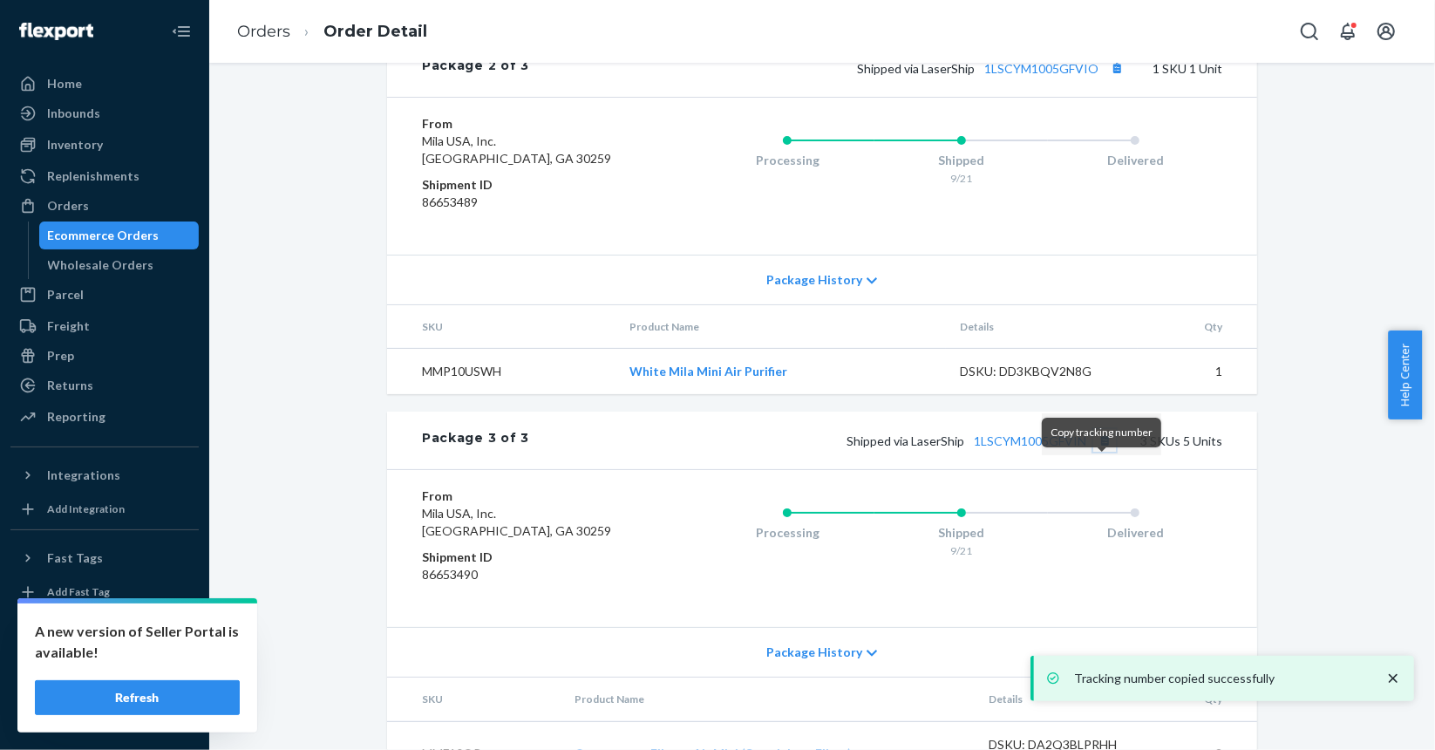
click at [1099, 452] on button "Copy tracking number" at bounding box center [1105, 440] width 23 height 23
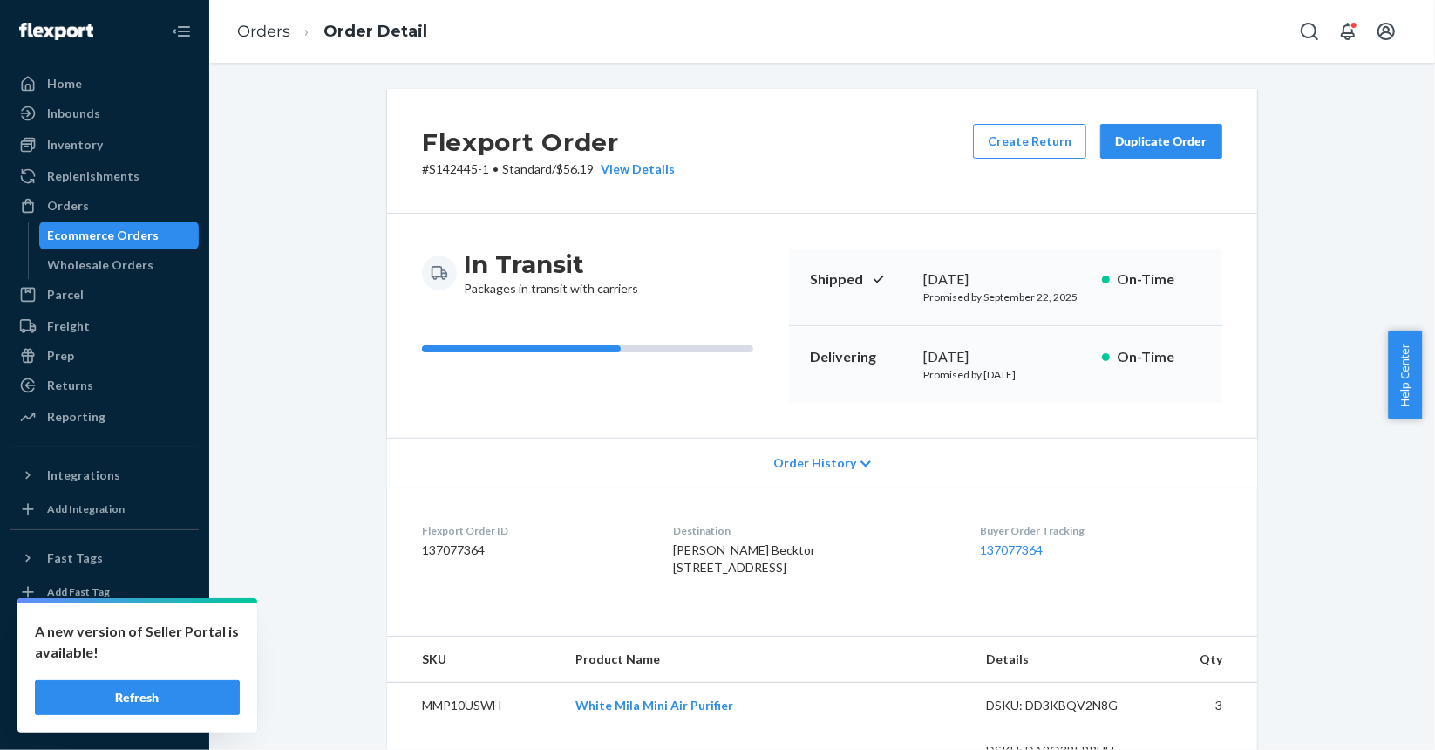
scroll to position [87, 0]
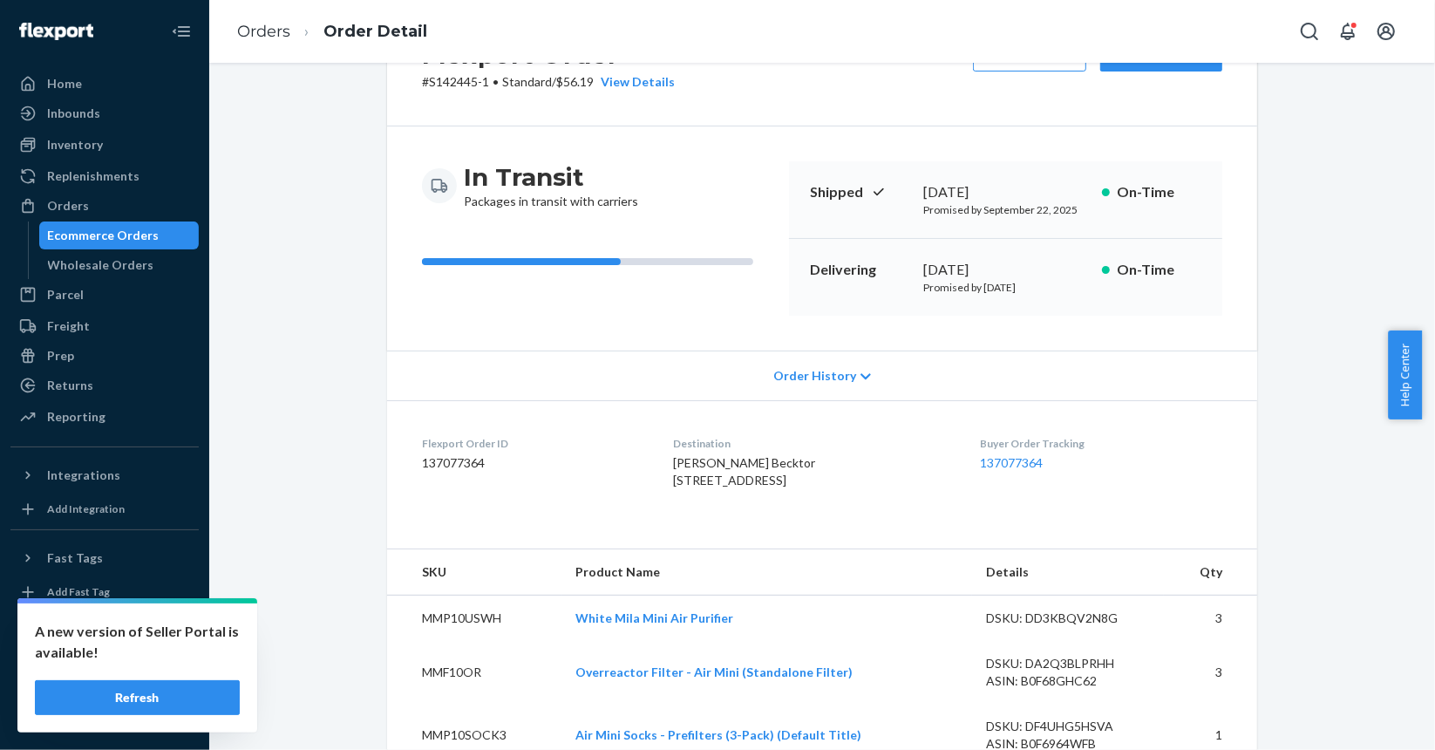
click at [81, 233] on div "Ecommerce Orders" at bounding box center [104, 235] width 112 height 17
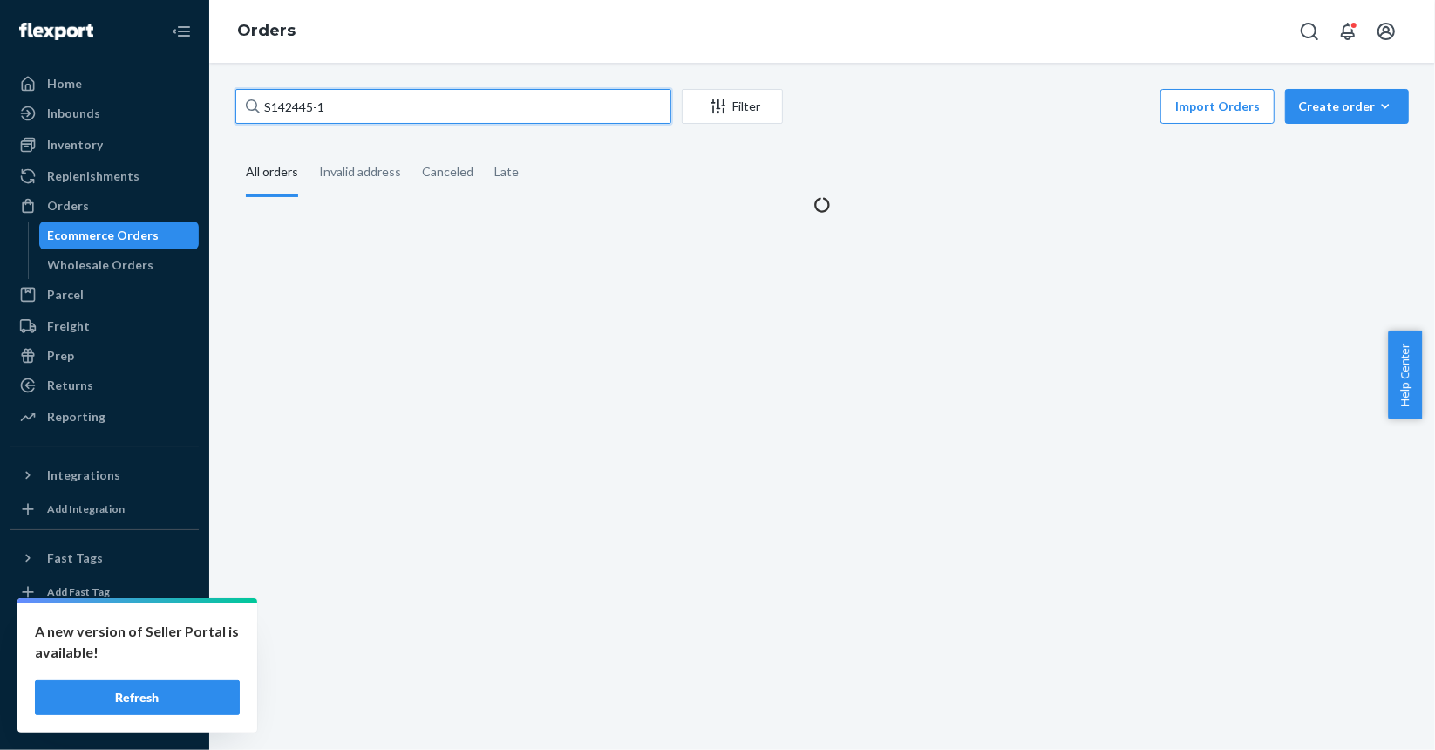
click at [395, 115] on input "S142445-1" at bounding box center [453, 106] width 436 height 35
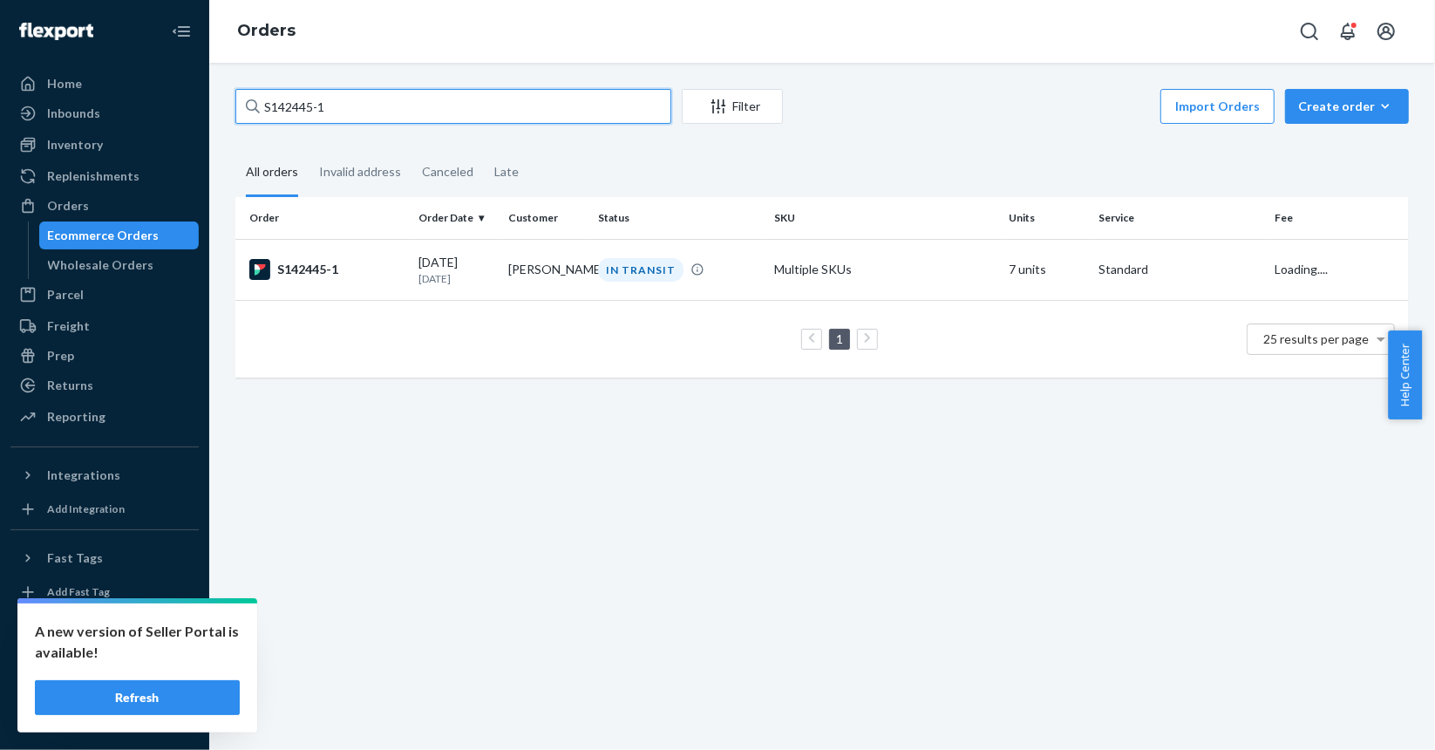
paste input "187"
paste input "549"
type input "S142549-1"
click at [399, 276] on div "S142549-1" at bounding box center [326, 269] width 155 height 21
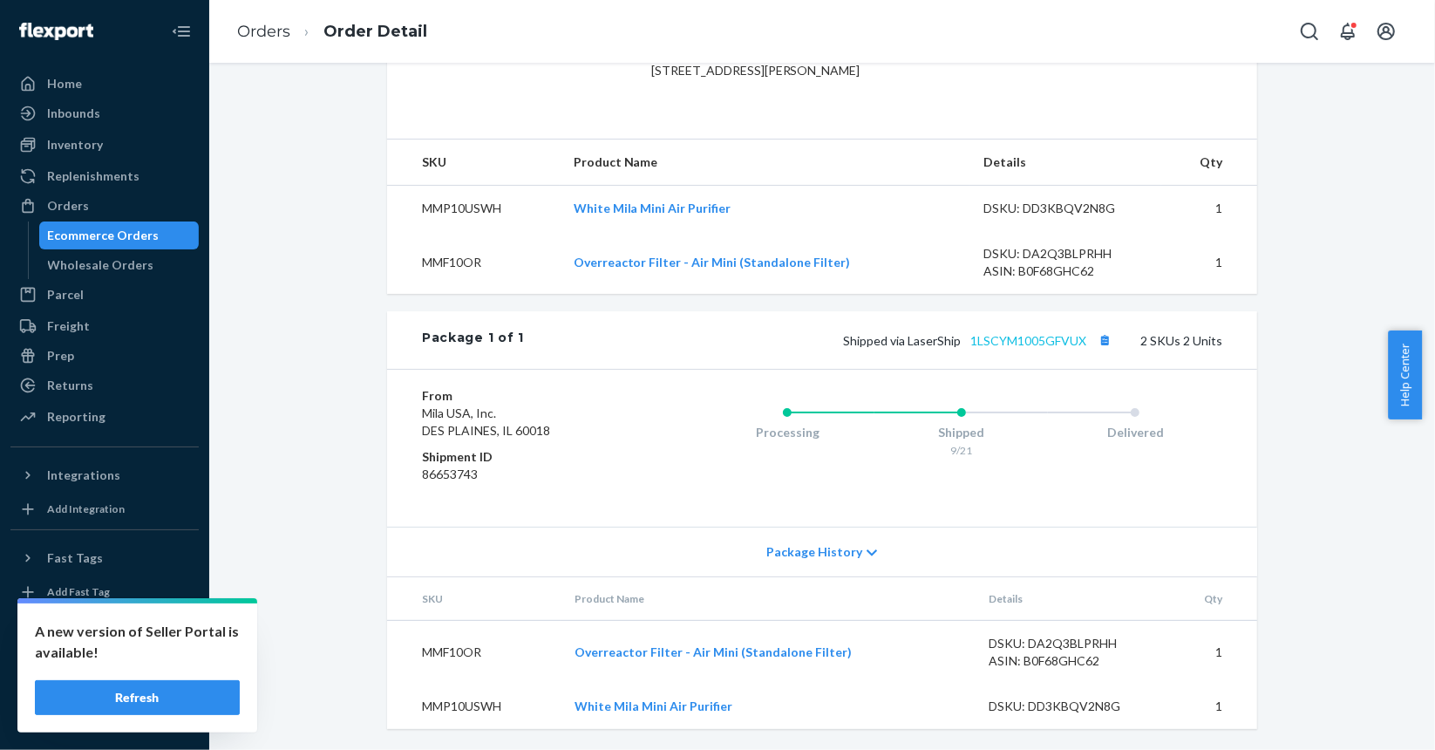
scroll to position [546, 0]
click at [1097, 341] on button "Copy tracking number" at bounding box center [1105, 340] width 23 height 23
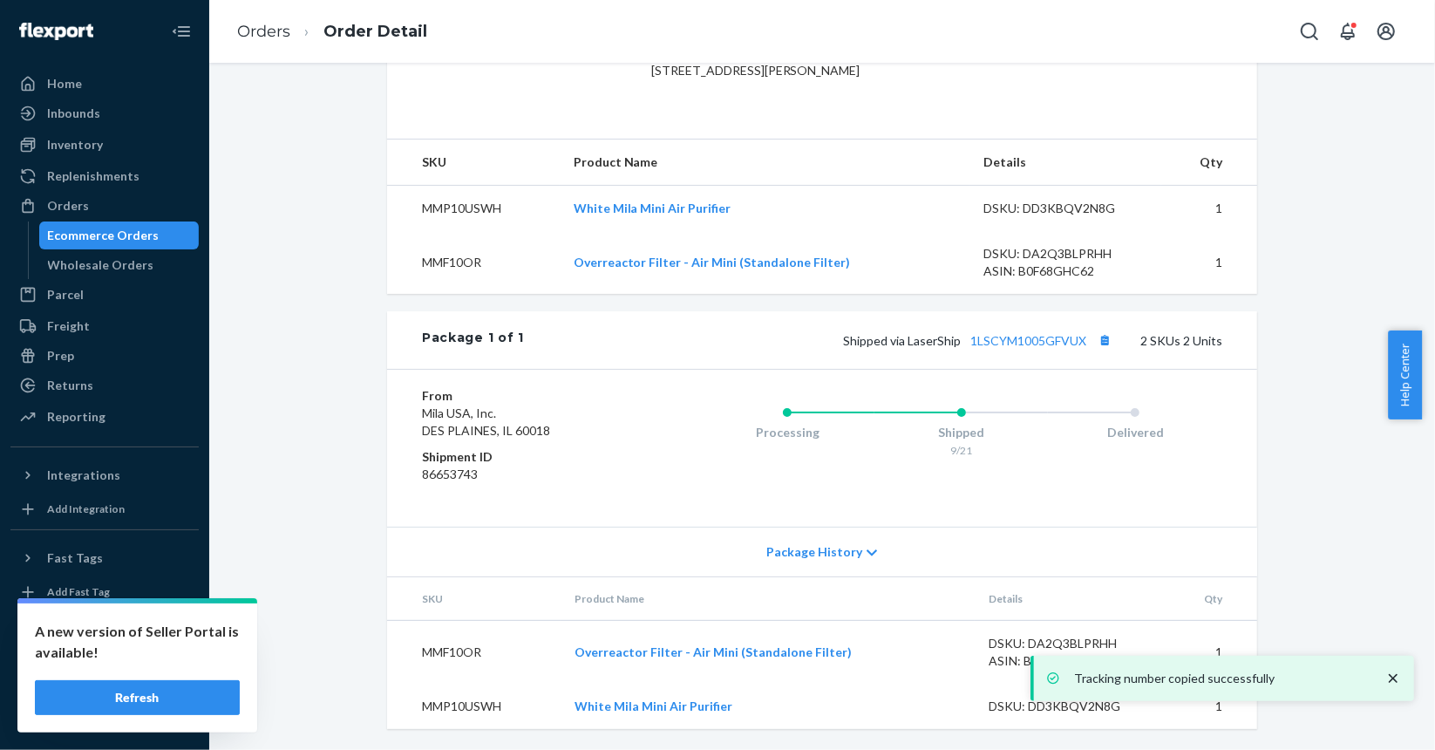
click at [129, 236] on div "Ecommerce Orders" at bounding box center [104, 235] width 112 height 17
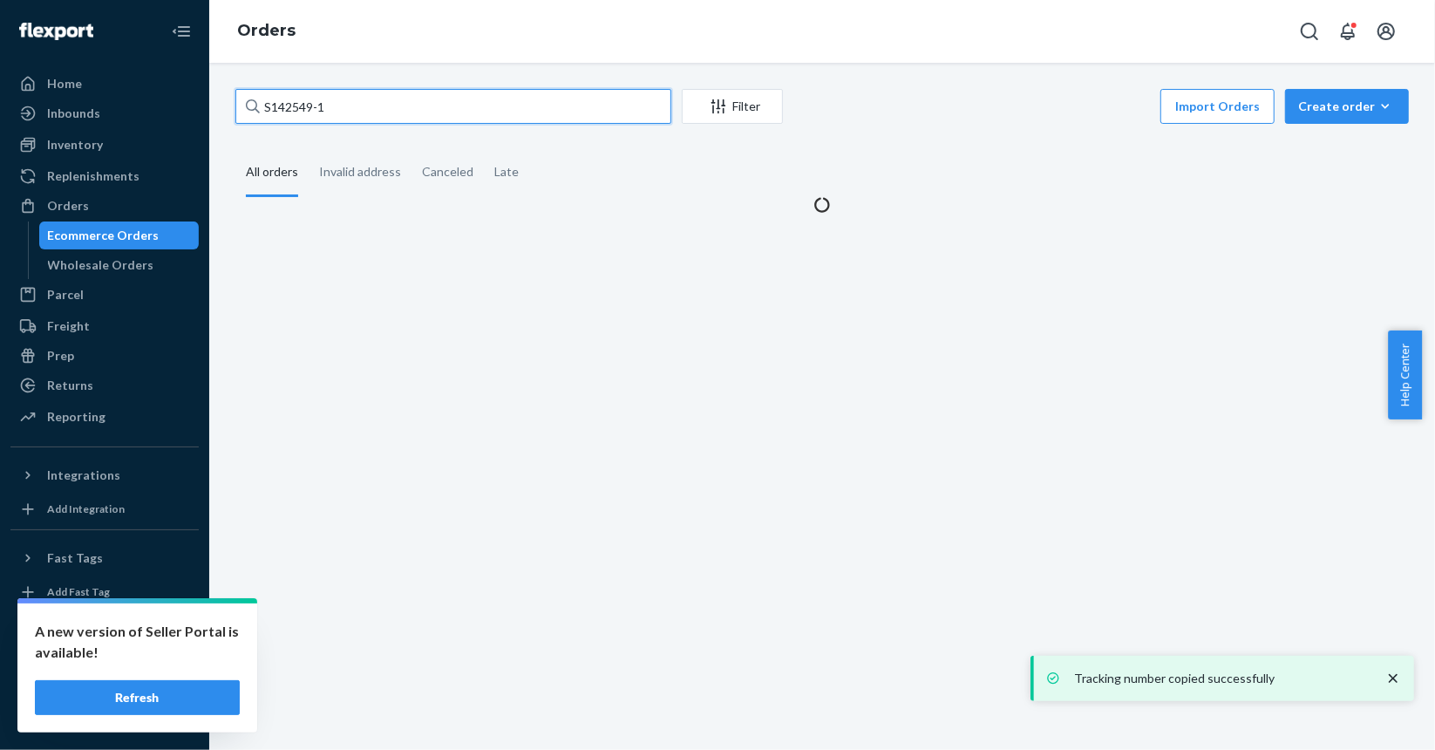
click at [475, 112] on input "S142549-1" at bounding box center [453, 106] width 436 height 35
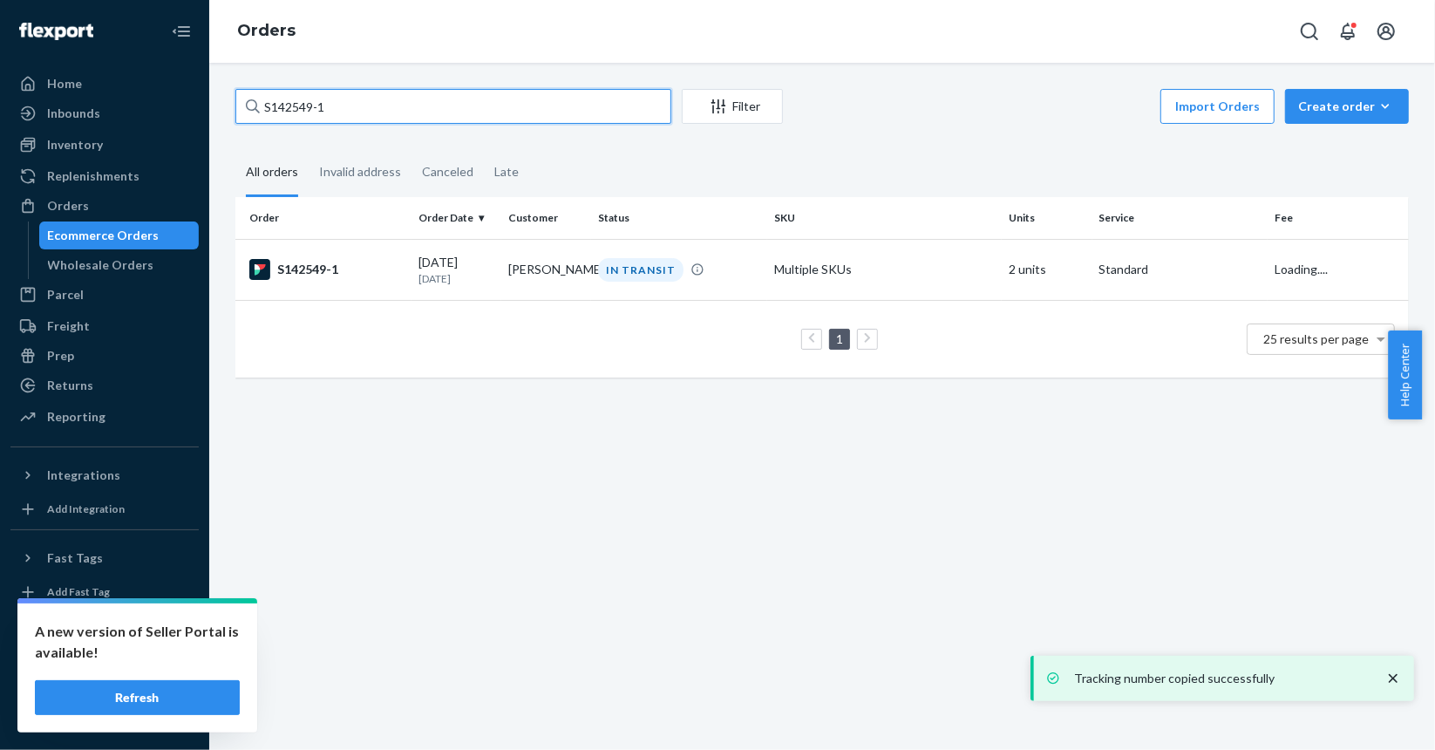
paste input "72"
type input "S142572-1"
click at [364, 262] on div "S142572-1" at bounding box center [326, 269] width 155 height 21
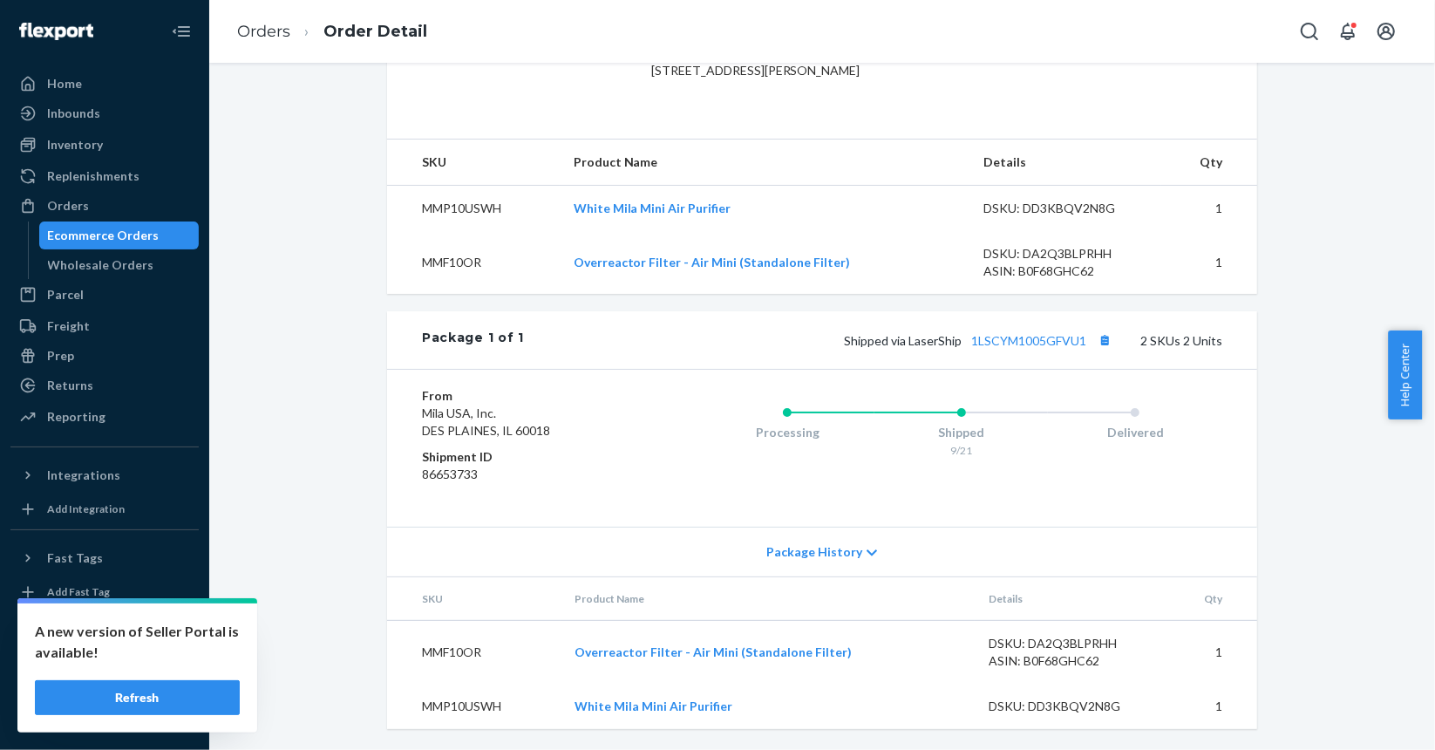
scroll to position [528, 0]
click at [1101, 344] on button "Copy tracking number" at bounding box center [1105, 340] width 23 height 23
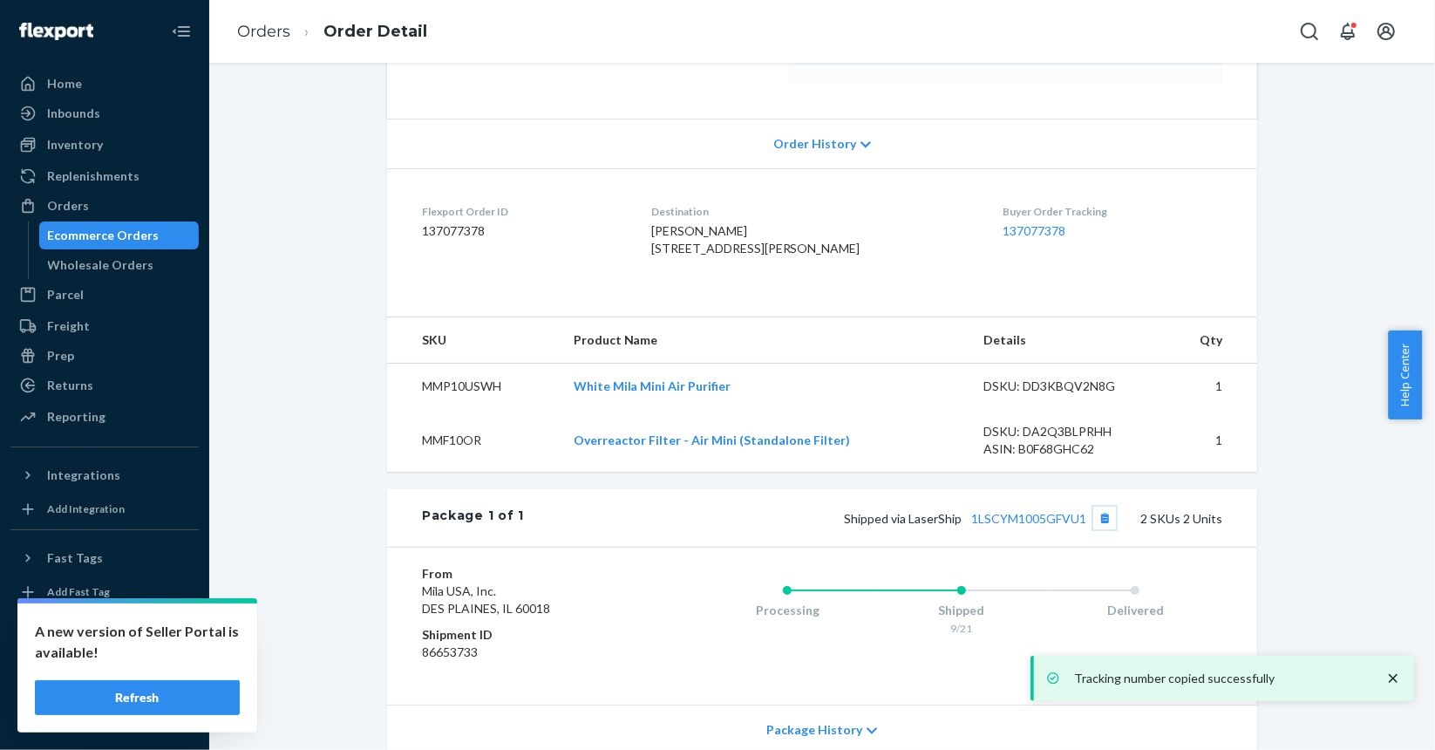
scroll to position [92, 0]
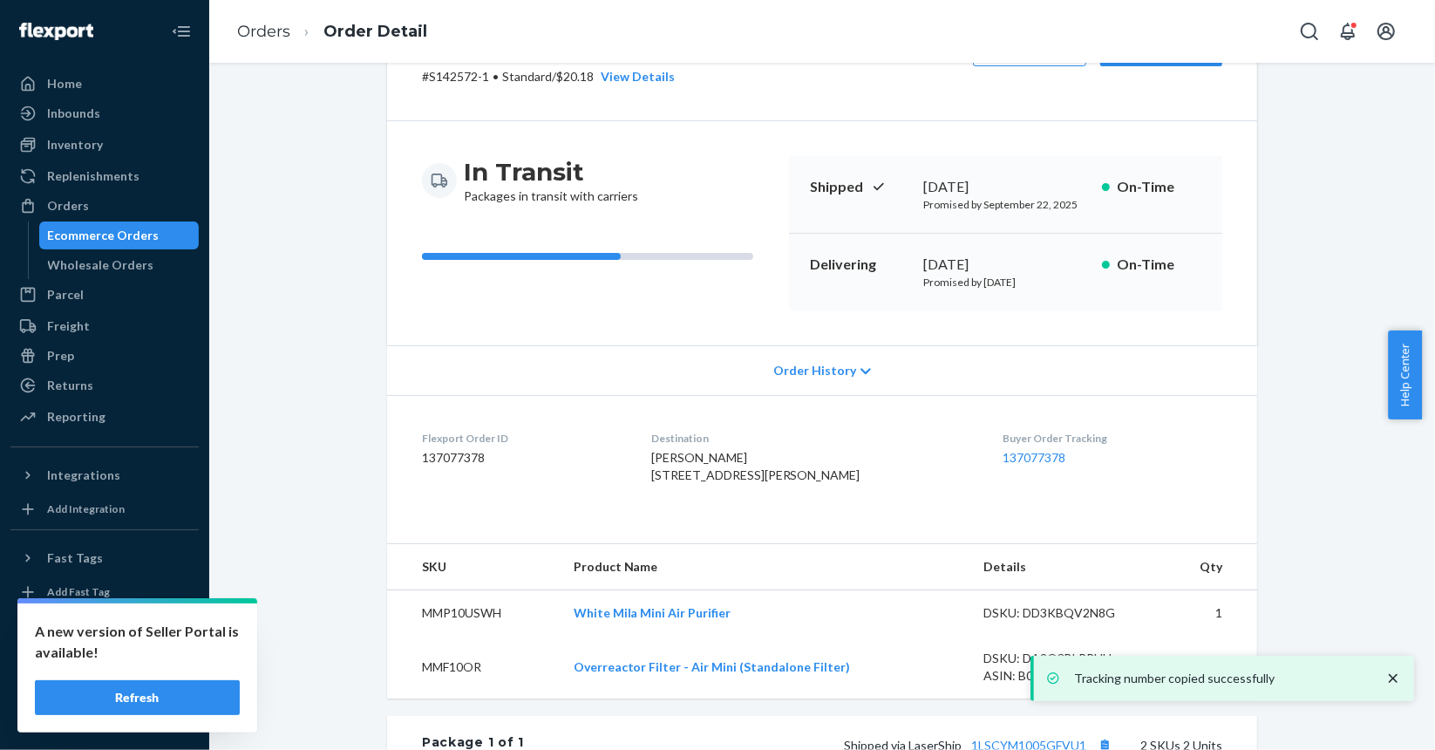
click at [84, 232] on div "Ecommerce Orders" at bounding box center [104, 235] width 112 height 17
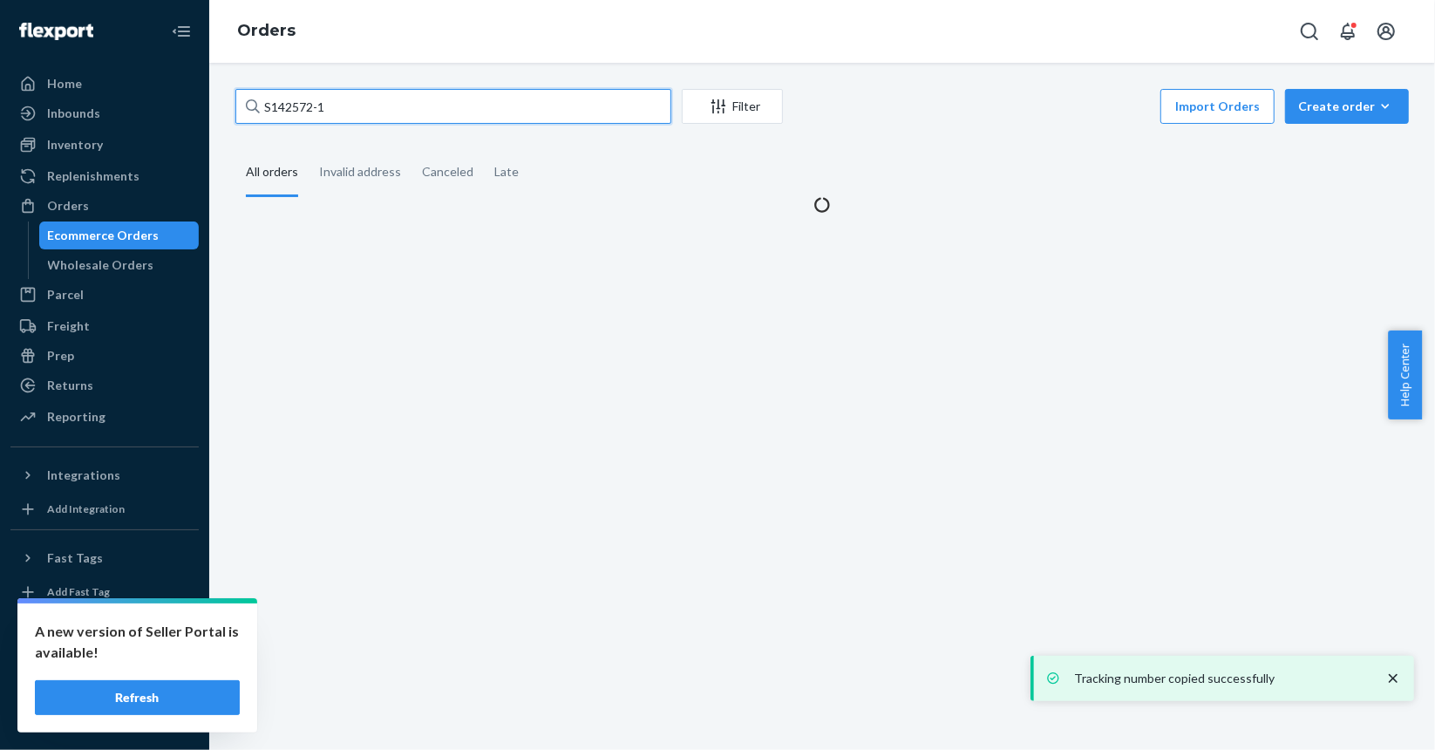
click at [516, 118] on input "S142572-1" at bounding box center [453, 106] width 436 height 35
paste input "81-2"
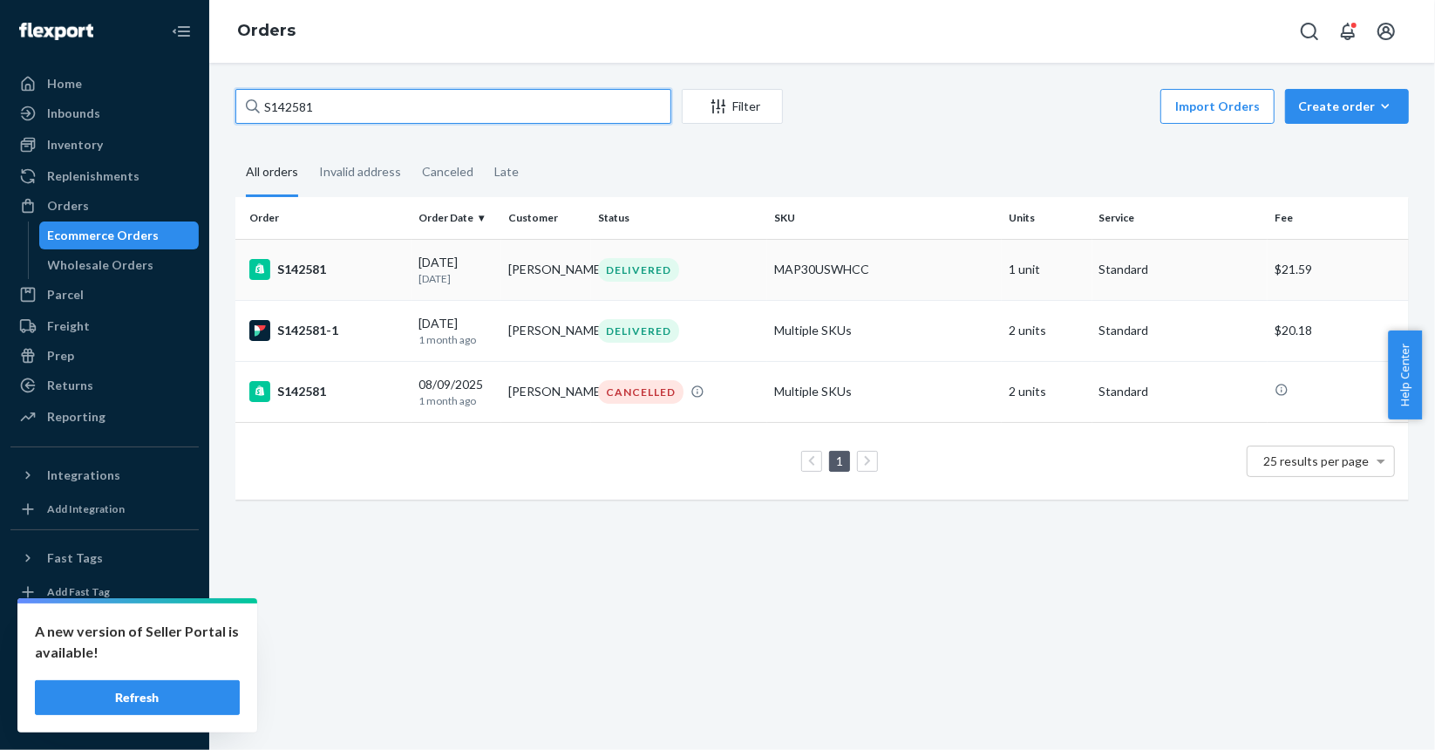
type input "S142581"
click at [729, 342] on div "DELIVERED" at bounding box center [679, 331] width 169 height 24
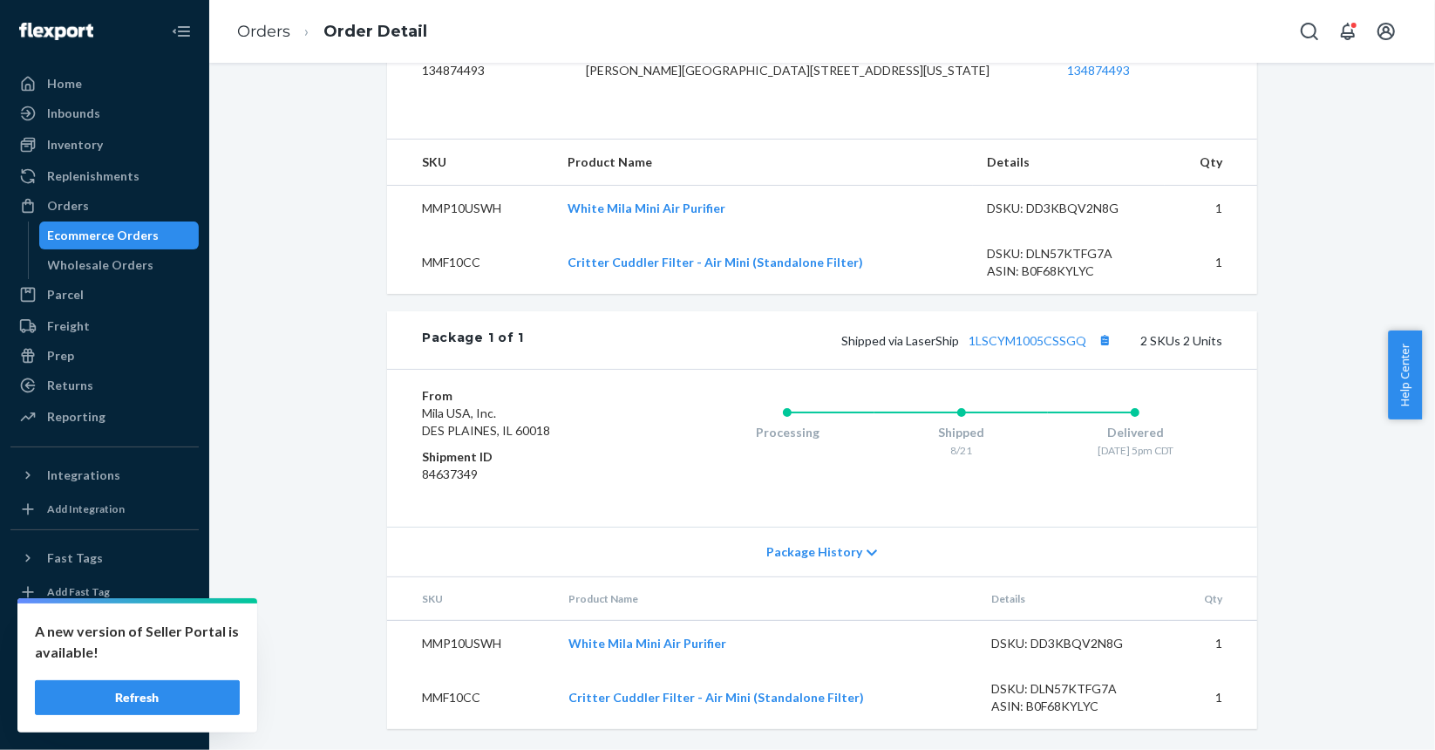
scroll to position [528, 0]
click at [1107, 340] on button "Copy tracking number" at bounding box center [1105, 340] width 23 height 23
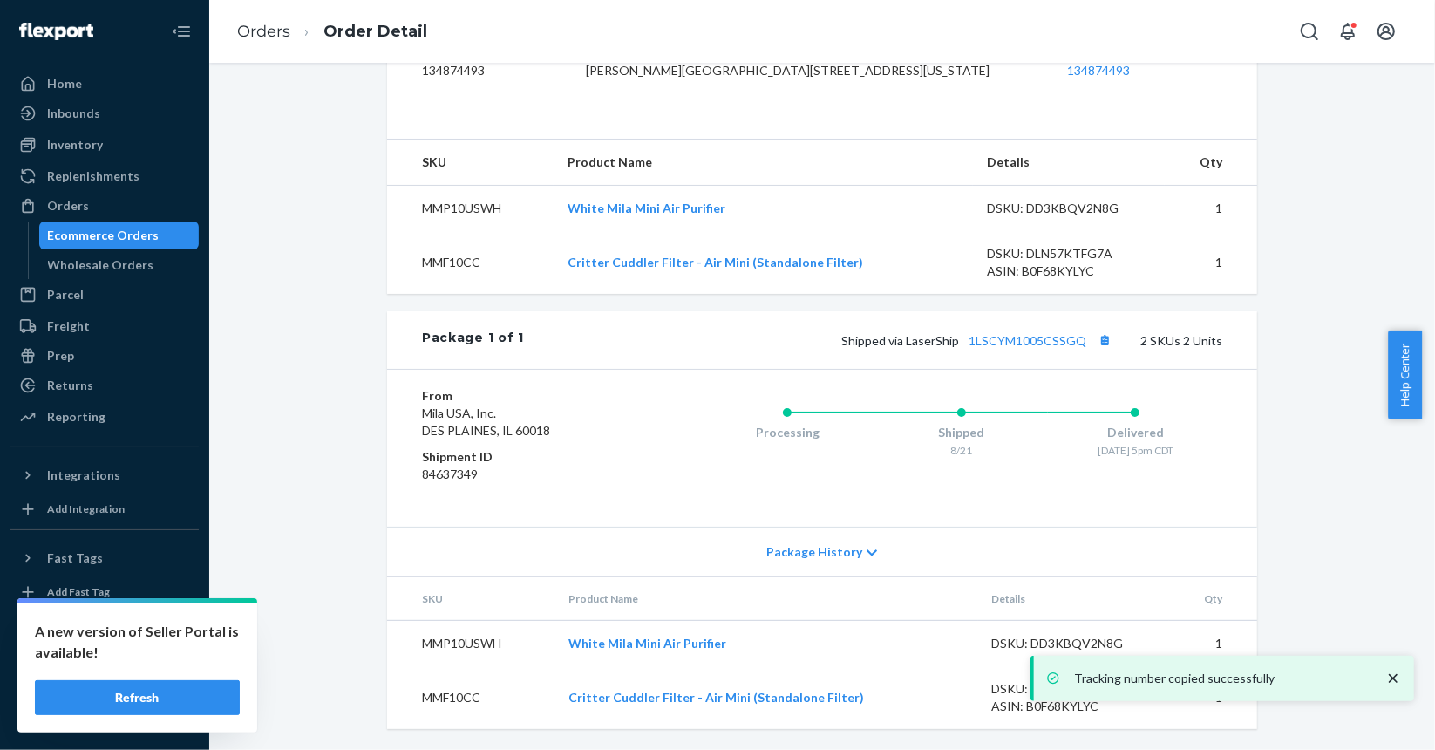
click at [140, 227] on div "Ecommerce Orders" at bounding box center [104, 235] width 112 height 17
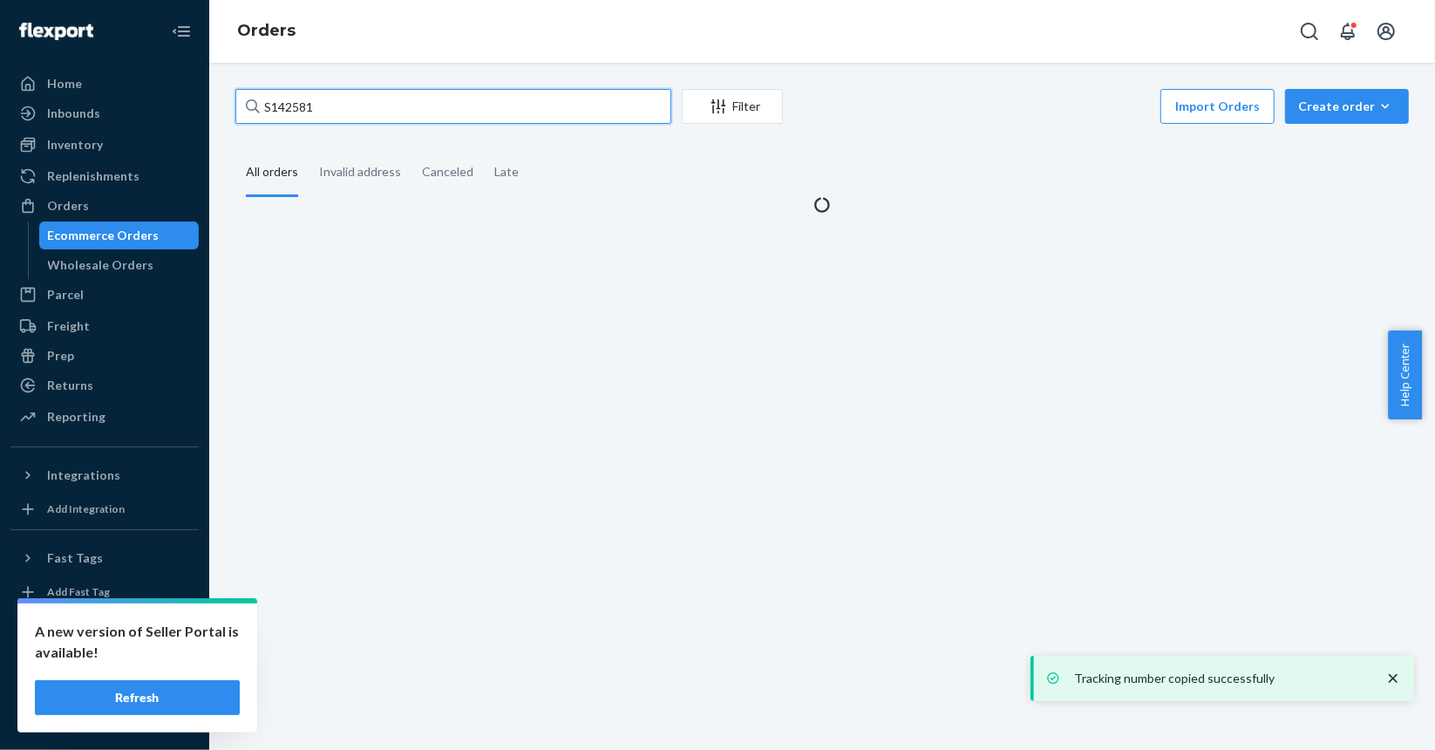
click at [410, 99] on input "S142581" at bounding box center [453, 106] width 436 height 35
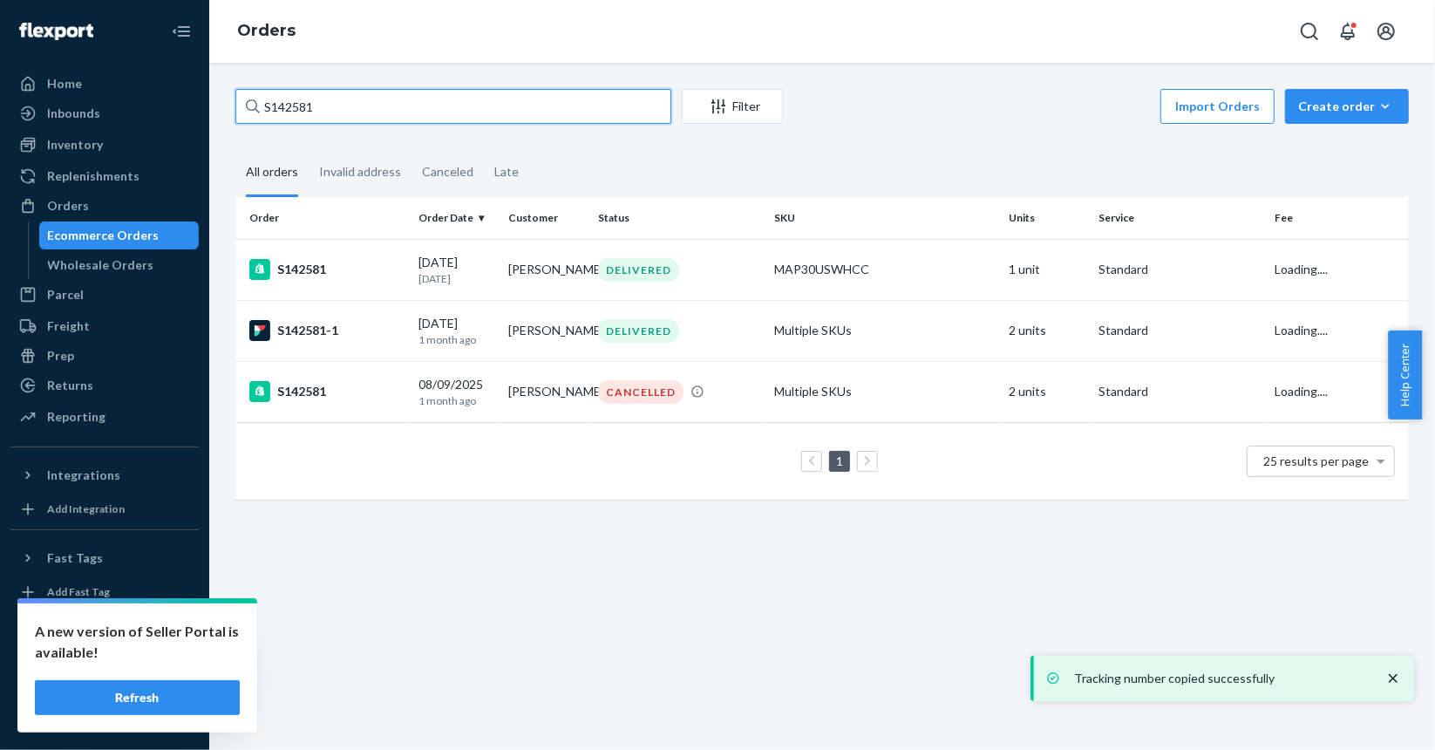
paste input "2-"
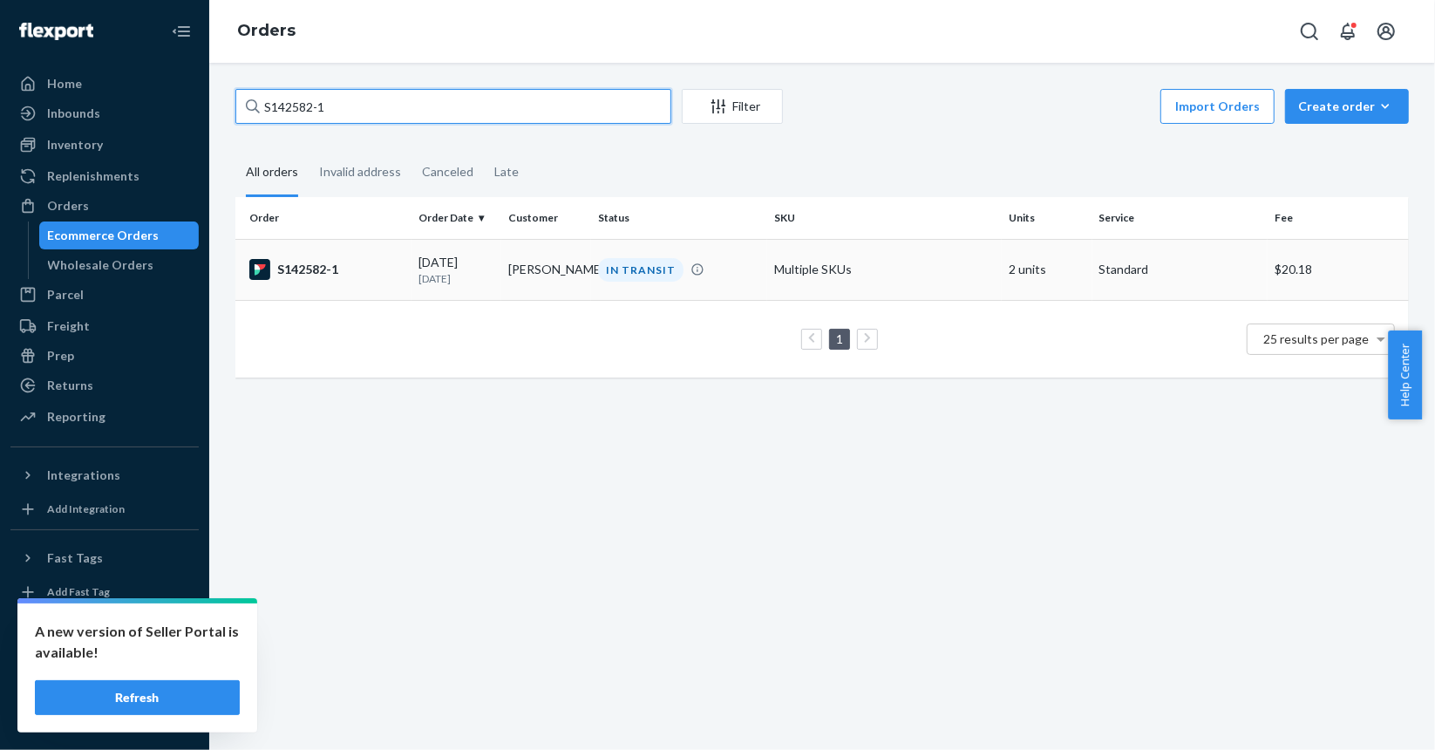
type input "S142582-1"
click at [390, 275] on div "S142582-1" at bounding box center [326, 269] width 155 height 21
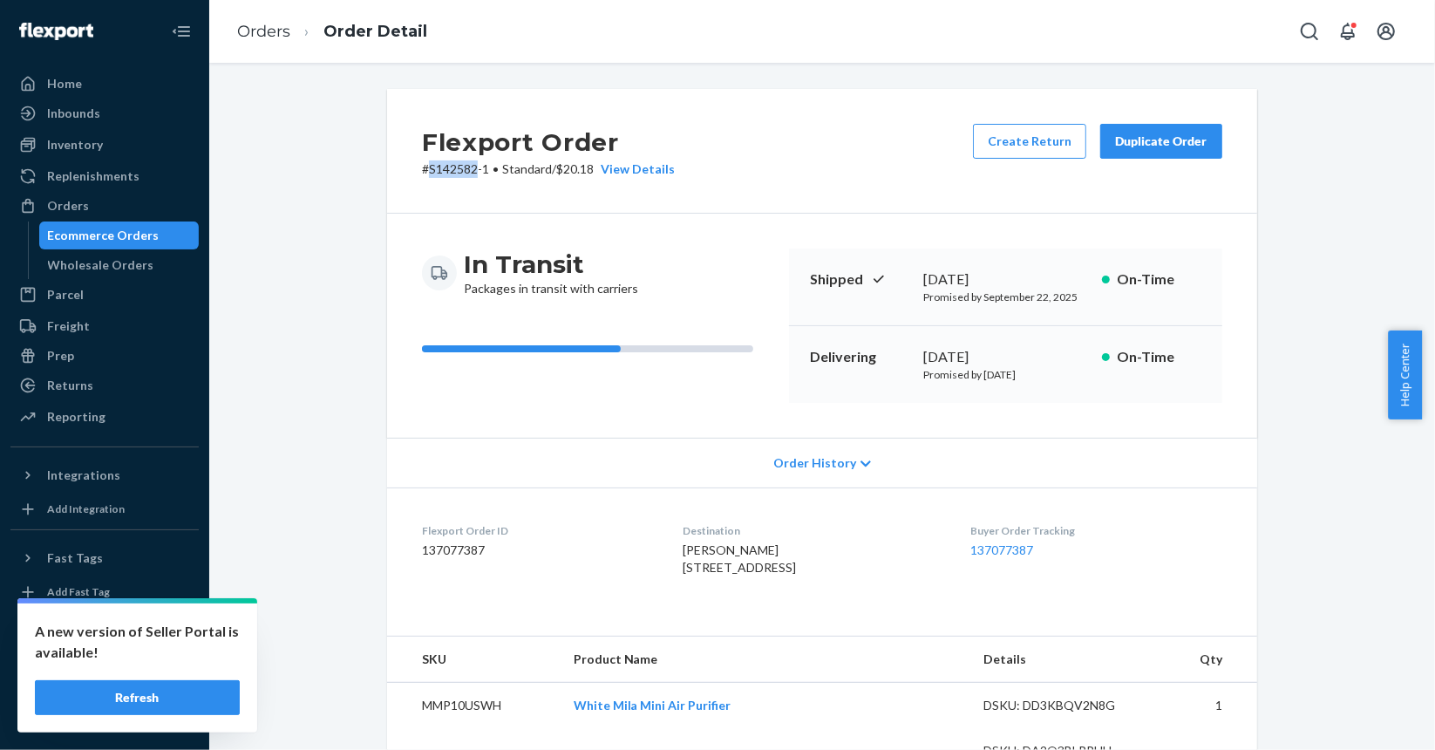
drag, startPoint x: 470, startPoint y: 170, endPoint x: 424, endPoint y: 170, distance: 46.2
click at [424, 170] on p "# S142582-1 • Standard / $20.18 View Details" at bounding box center [548, 168] width 253 height 17
copy p "S142582"
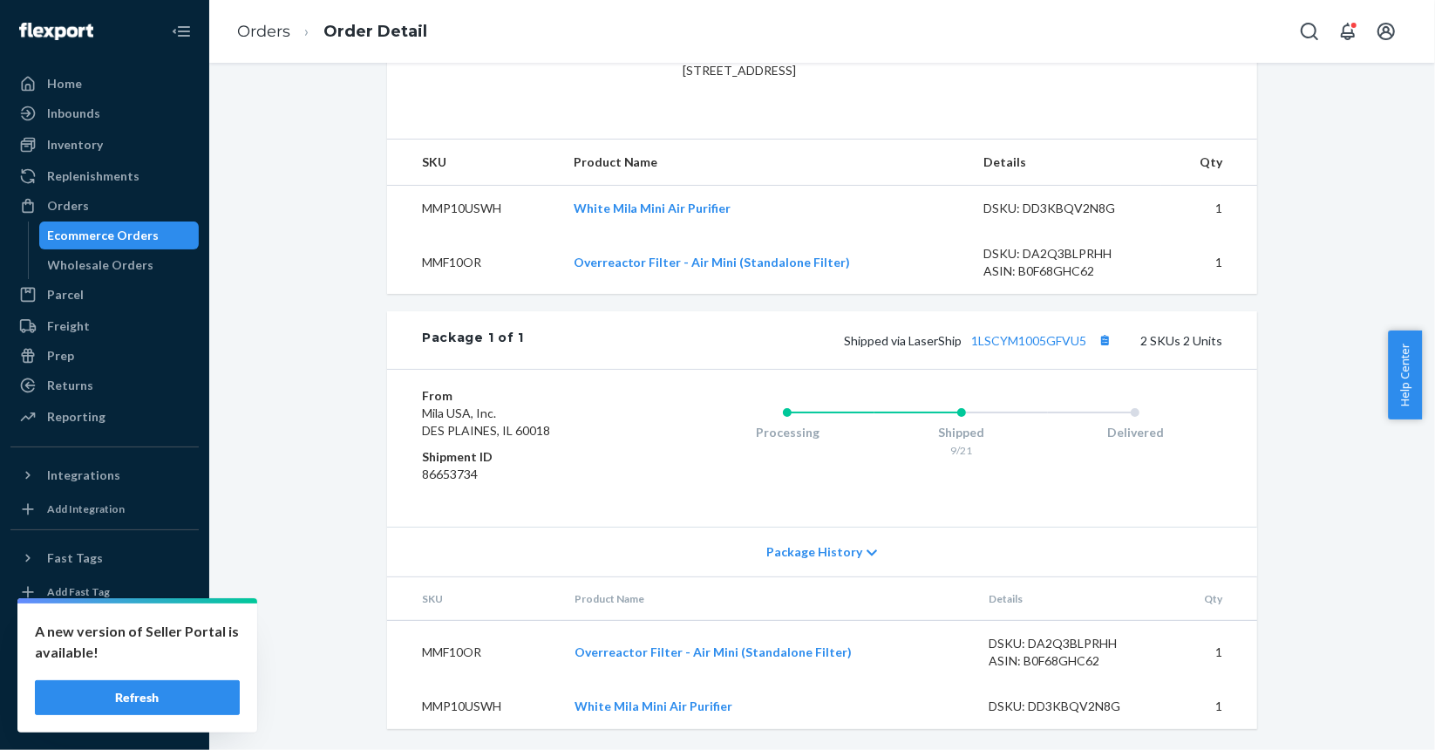
scroll to position [528, 0]
click at [1102, 343] on button "Copy tracking number" at bounding box center [1105, 340] width 23 height 23
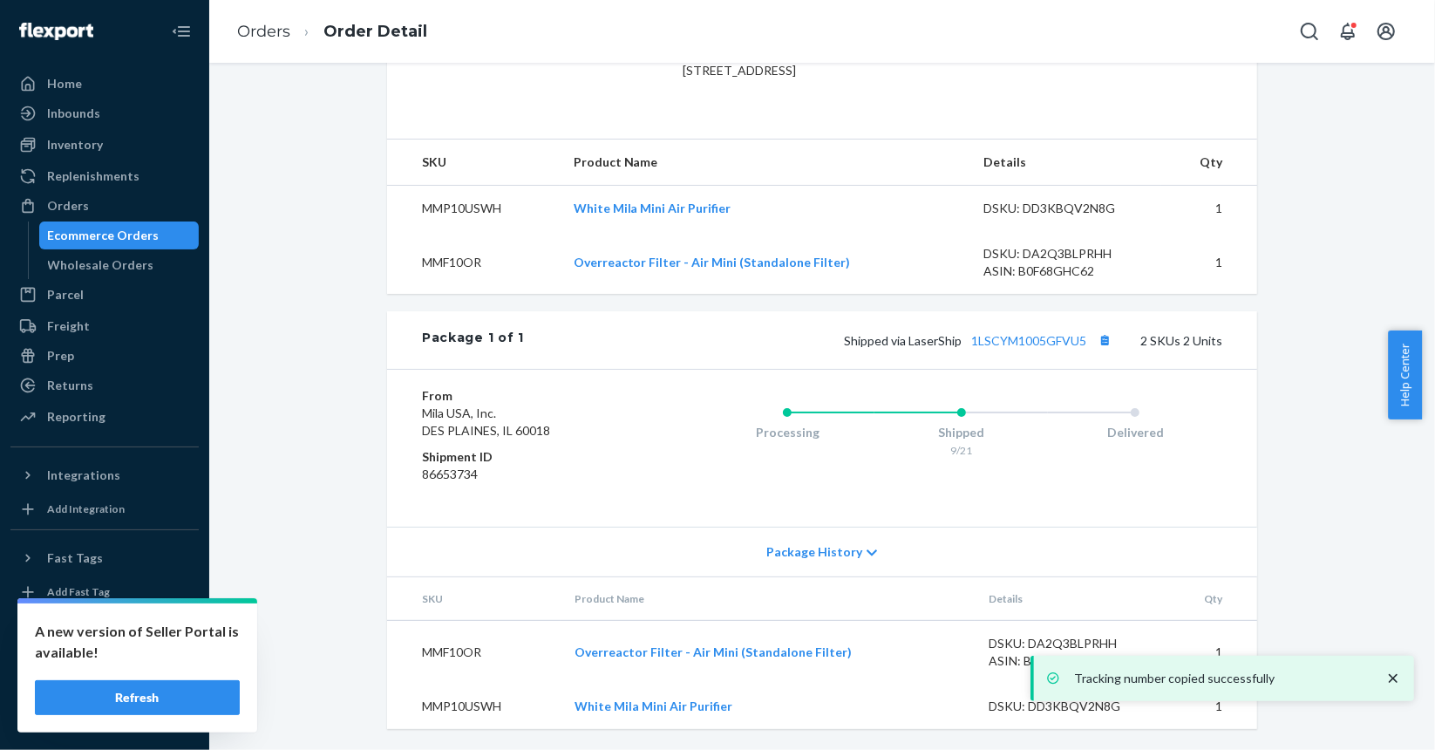
click at [96, 241] on div "Ecommerce Orders" at bounding box center [104, 235] width 112 height 17
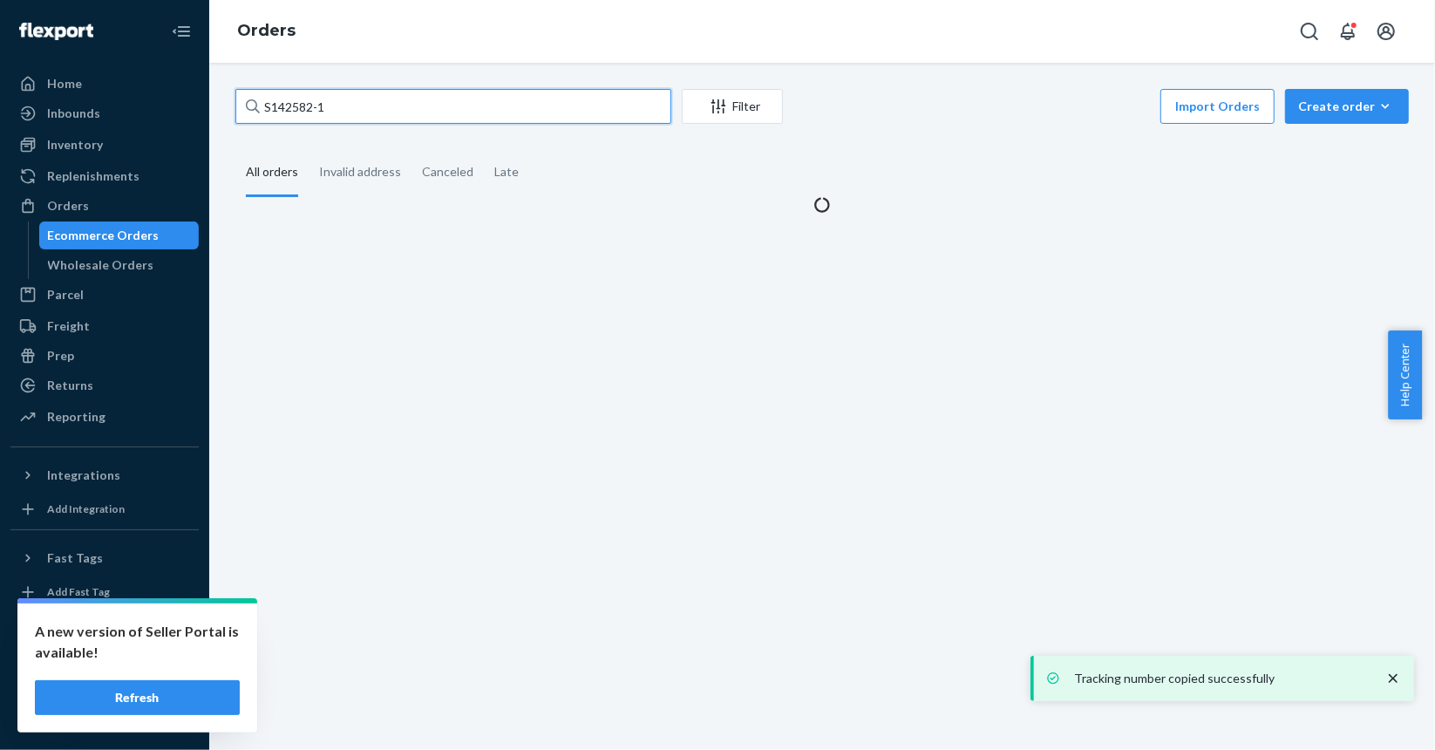
click at [362, 106] on input "S142582-1" at bounding box center [453, 106] width 436 height 35
paste input "613"
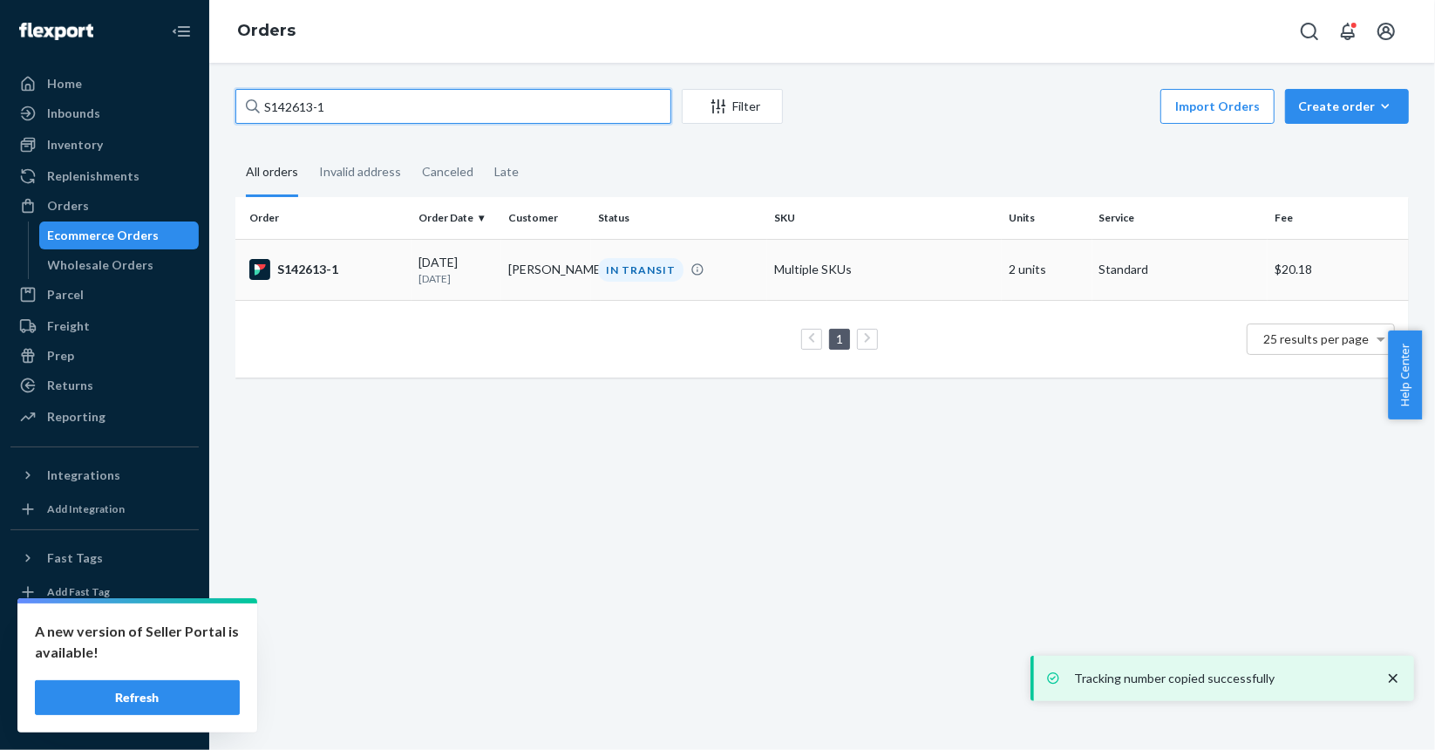
type input "S142613-1"
click at [412, 280] on td "[DATE] [DATE]" at bounding box center [457, 269] width 90 height 61
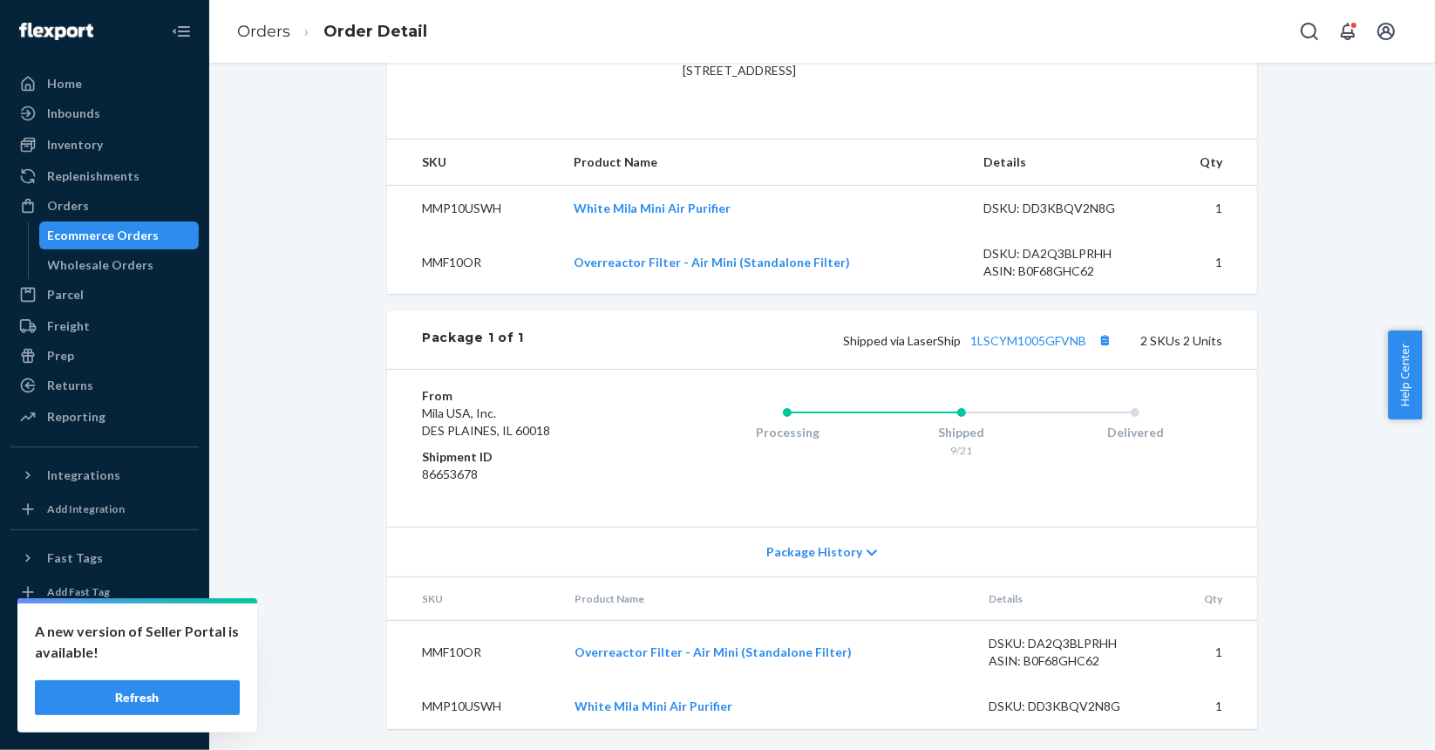
scroll to position [528, 0]
click at [1103, 345] on button "Copy tracking number" at bounding box center [1105, 340] width 23 height 23
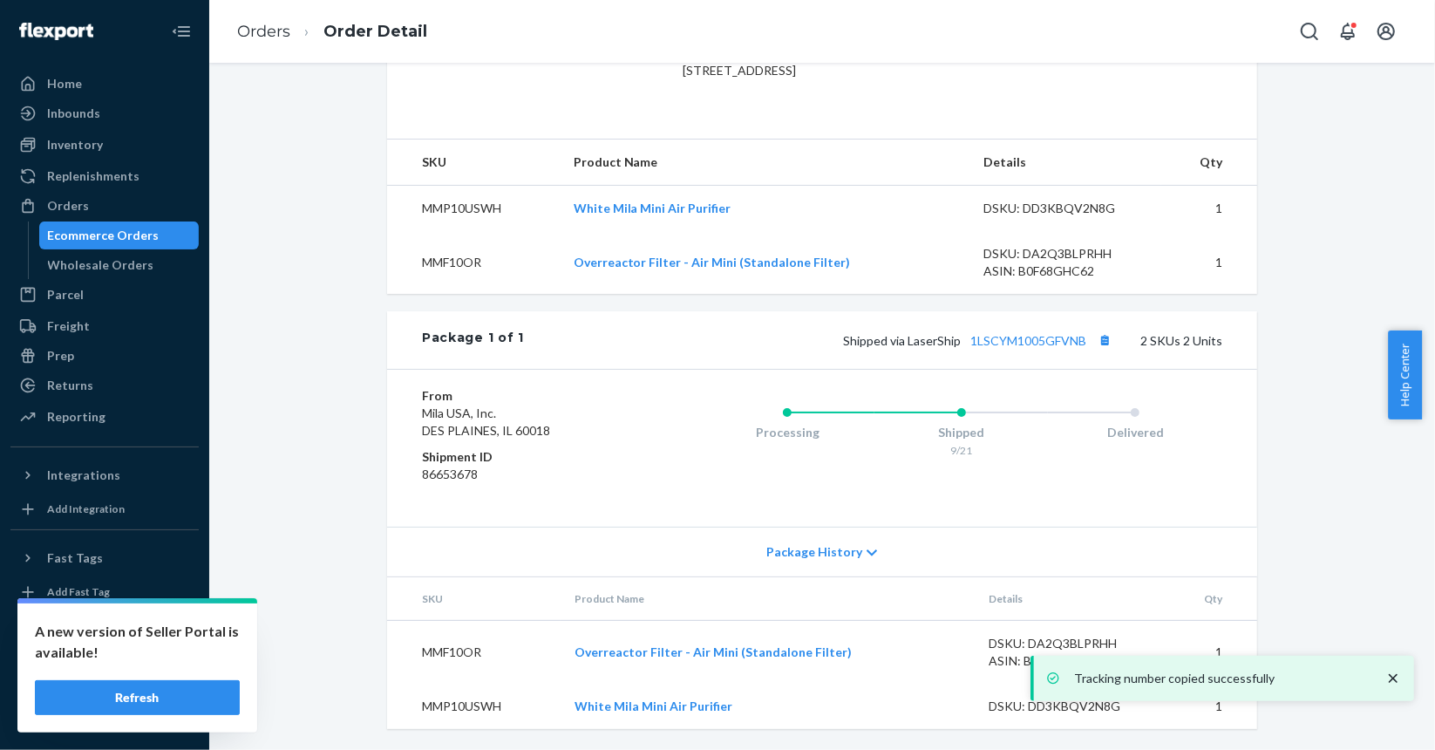
click at [137, 230] on div "Ecommerce Orders" at bounding box center [104, 235] width 112 height 17
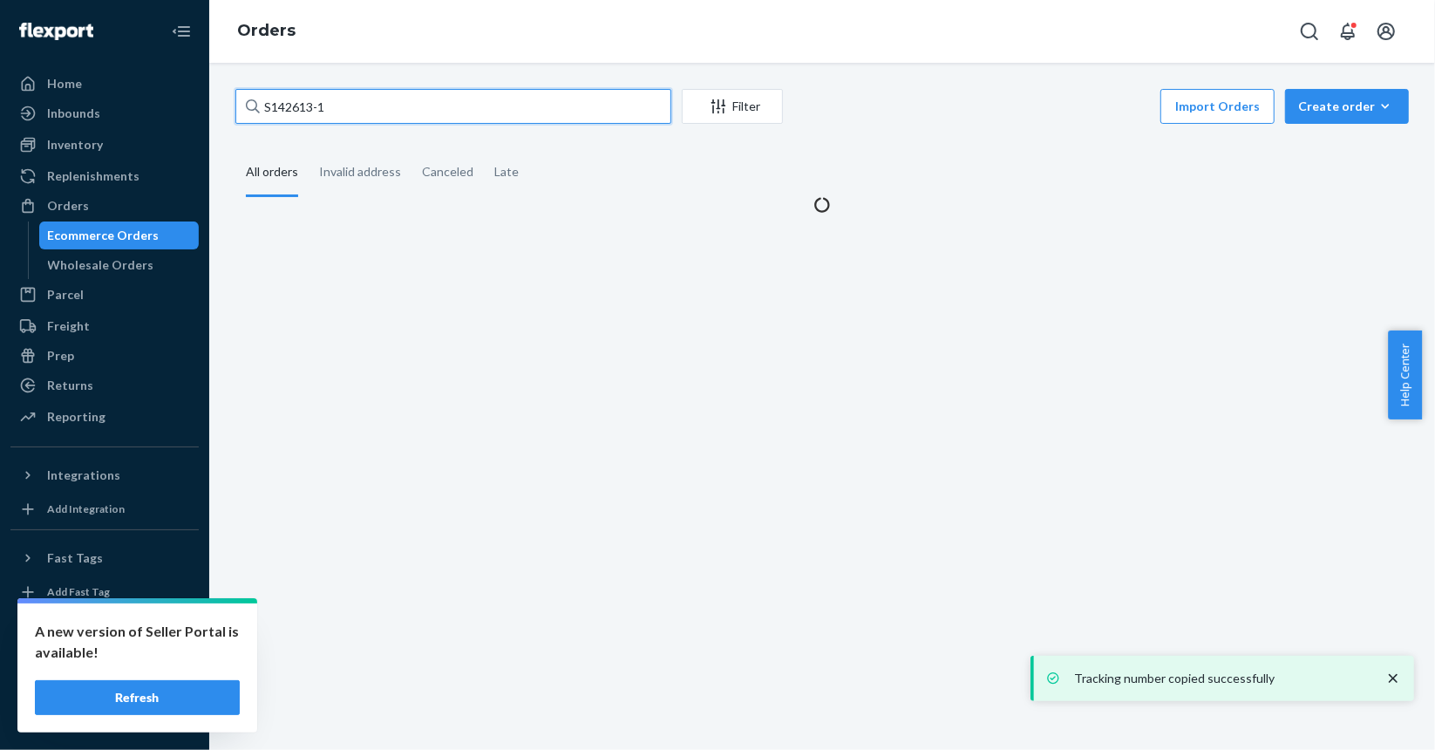
click at [378, 97] on input "S142613-1" at bounding box center [453, 106] width 436 height 35
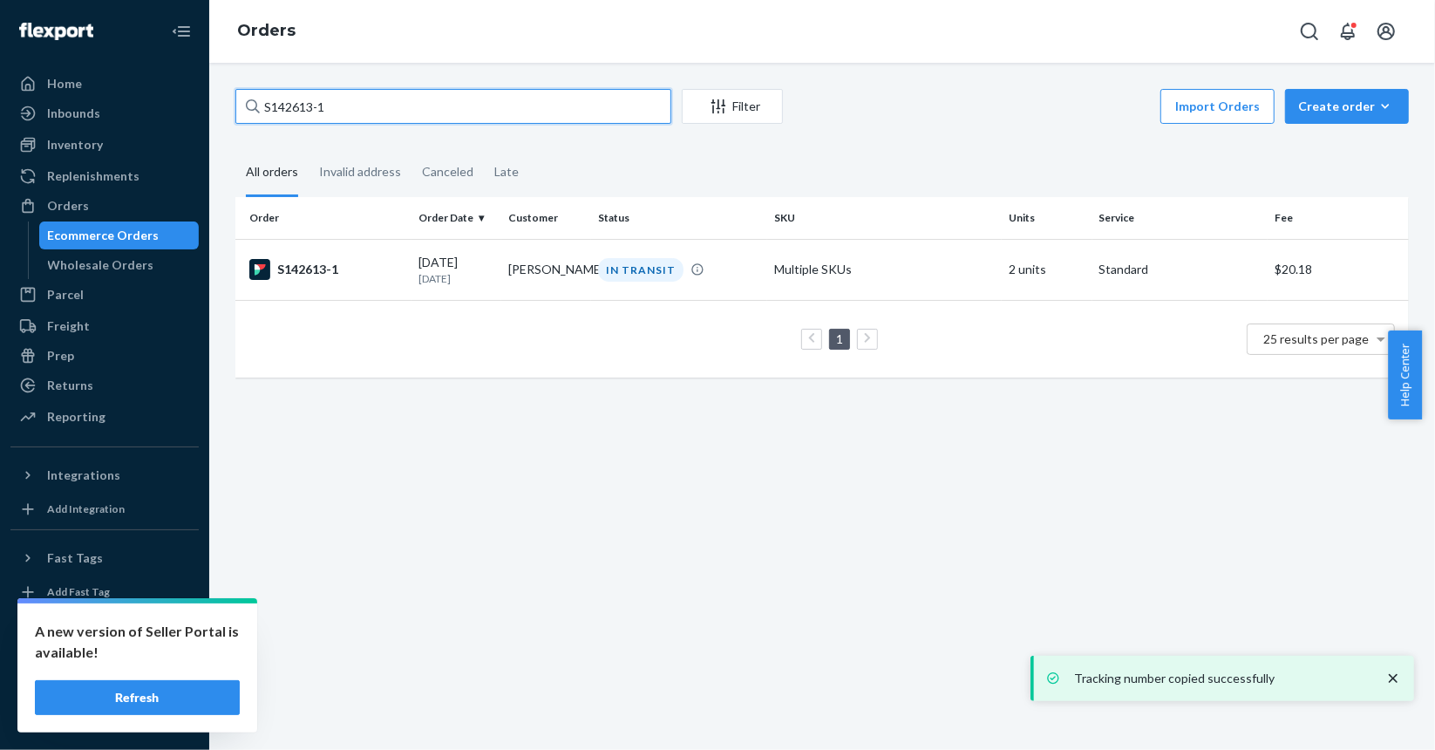
paste input "40"
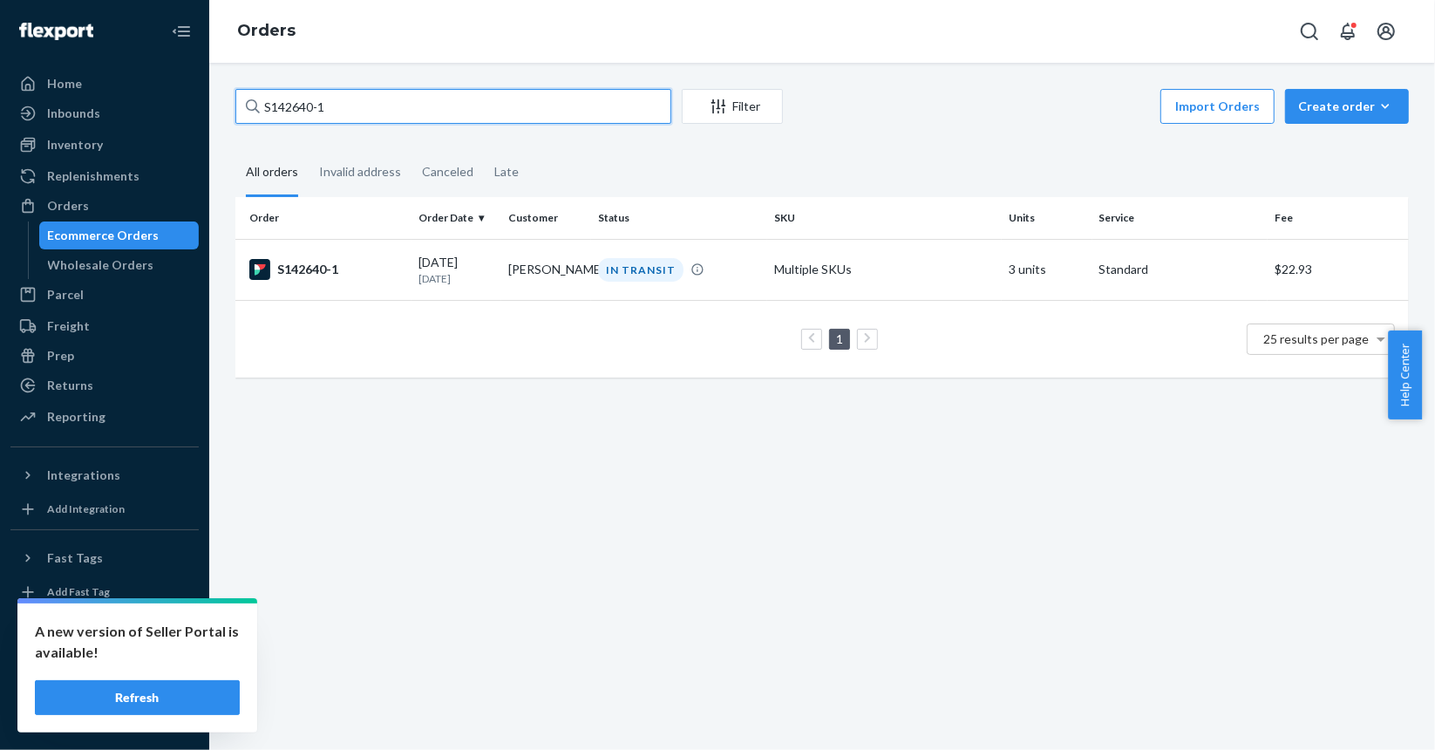
type input "S142640-1"
